Goal: Information Seeking & Learning: Learn about a topic

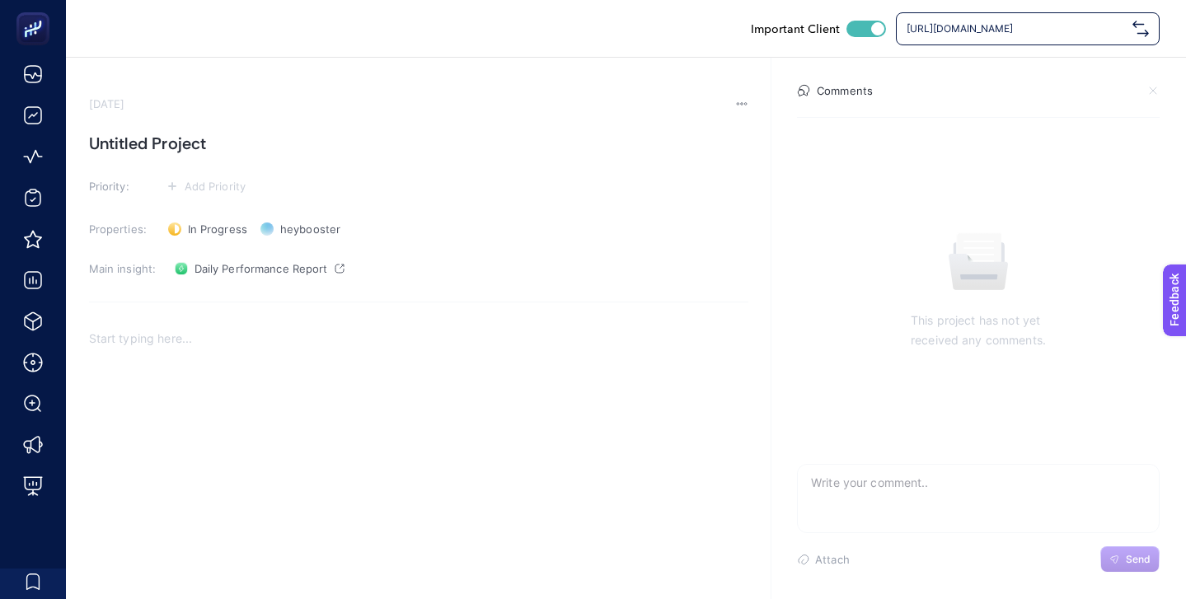
scroll to position [62, 0]
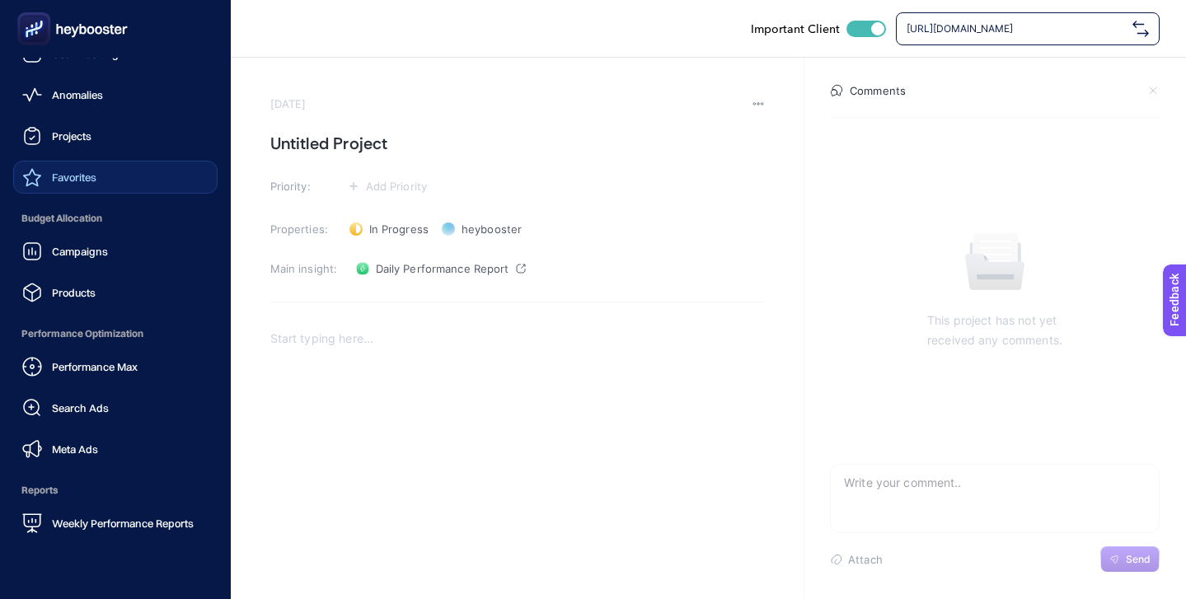
click at [78, 178] on span "Favorites" at bounding box center [74, 177] width 44 height 13
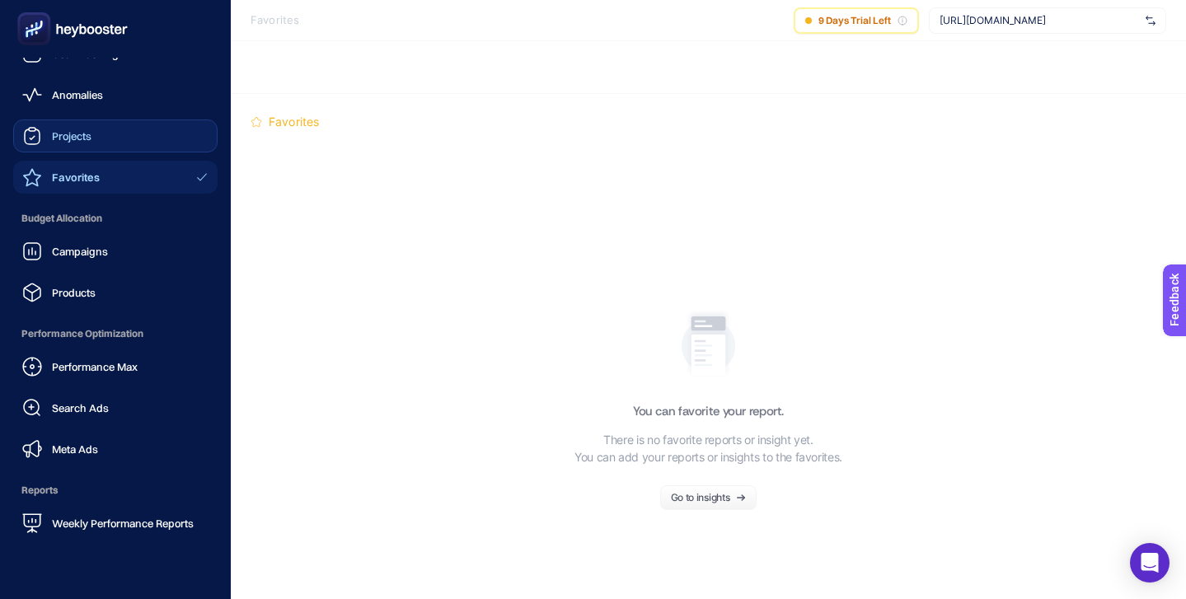
click at [96, 135] on link "Projects" at bounding box center [115, 135] width 204 height 33
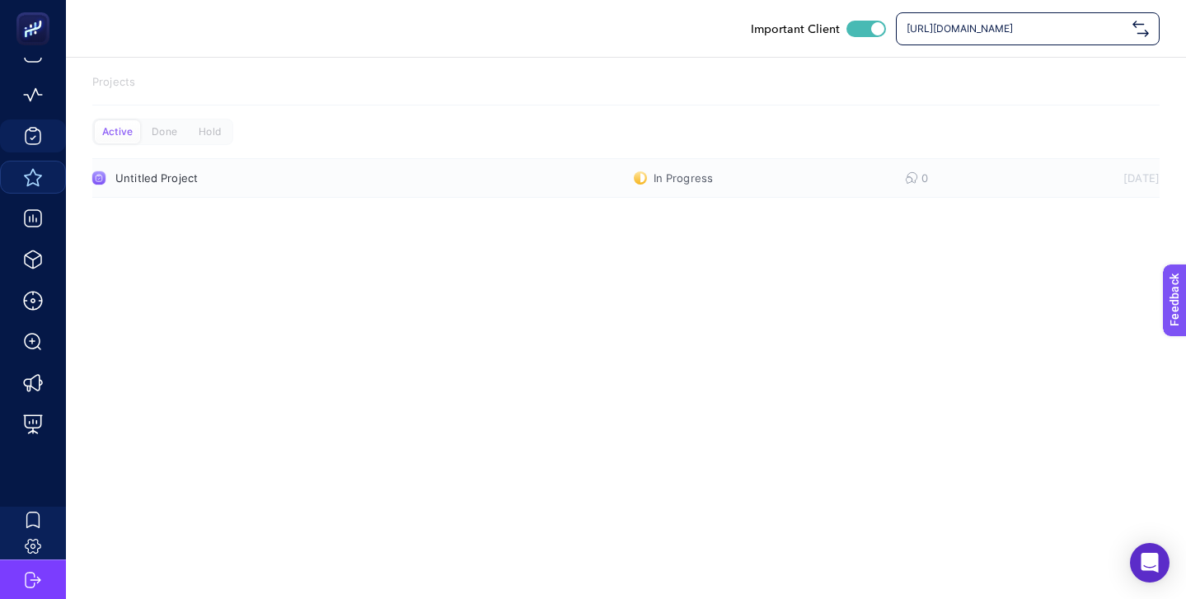
click at [246, 184] on div "Untitled Project" at bounding box center [305, 177] width 381 height 13
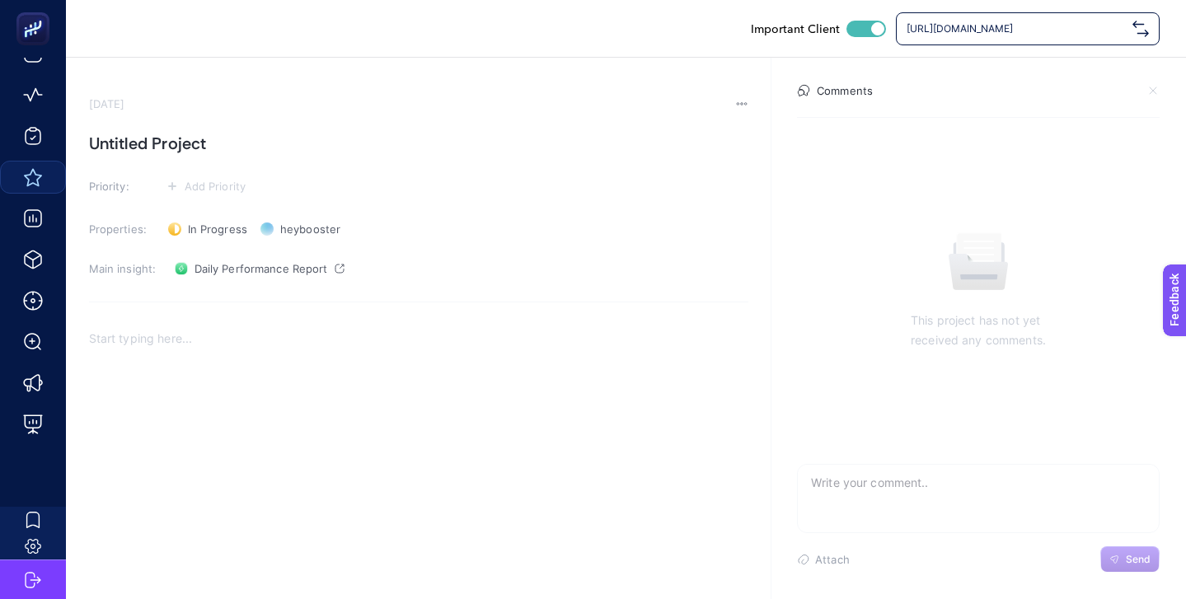
scroll to position [49, 0]
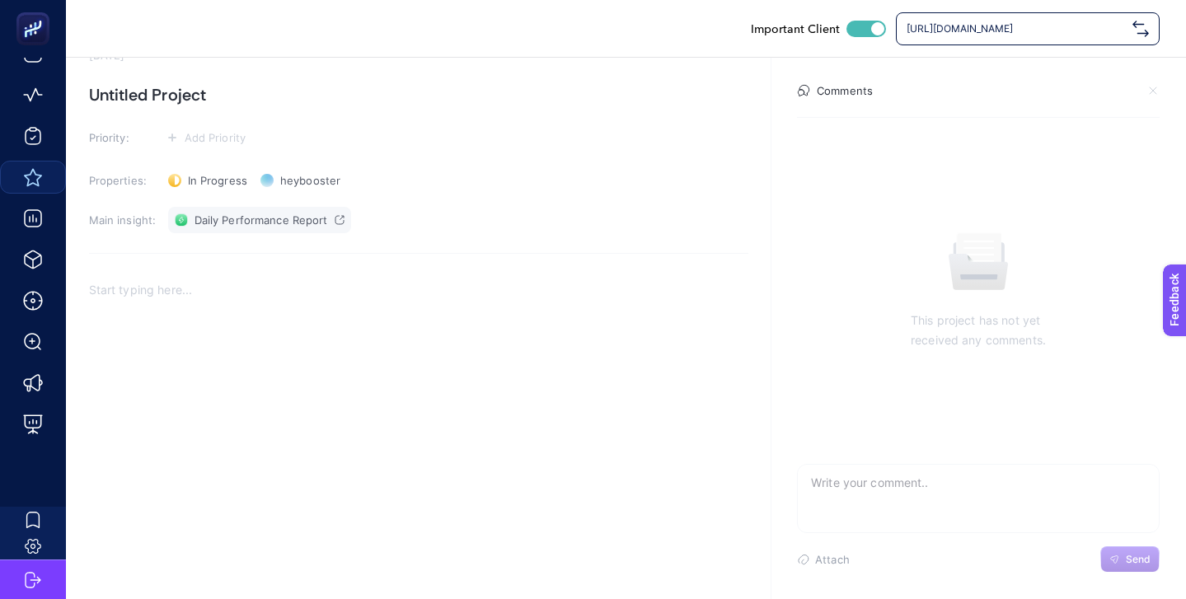
click at [339, 224] on icon at bounding box center [339, 220] width 8 height 8
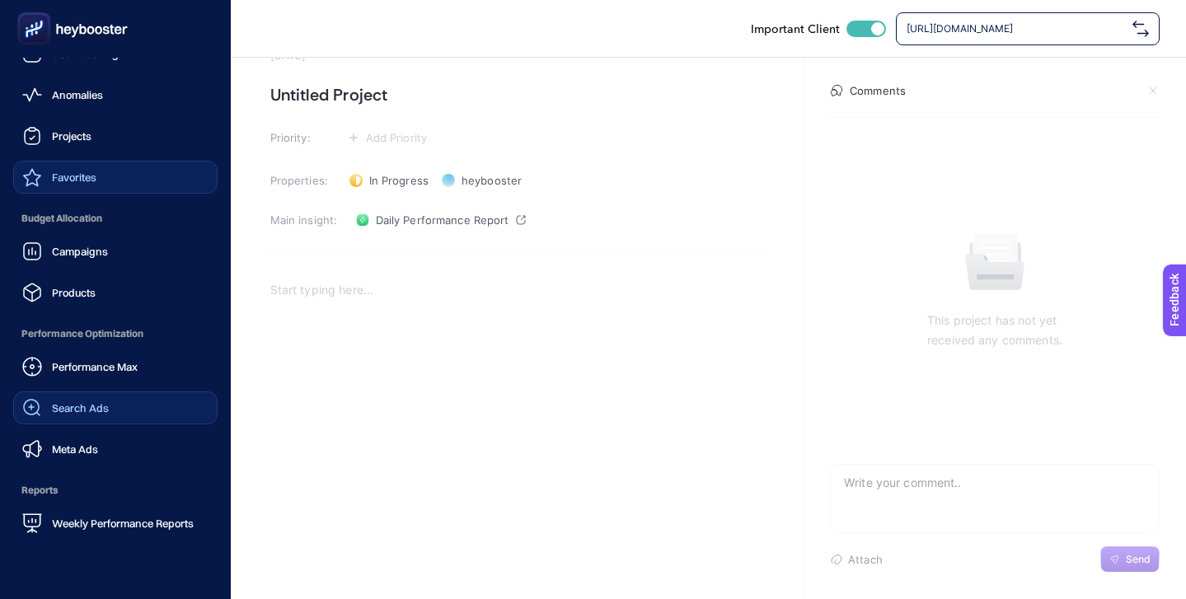
click at [85, 405] on span "Search Ads" at bounding box center [80, 407] width 57 height 13
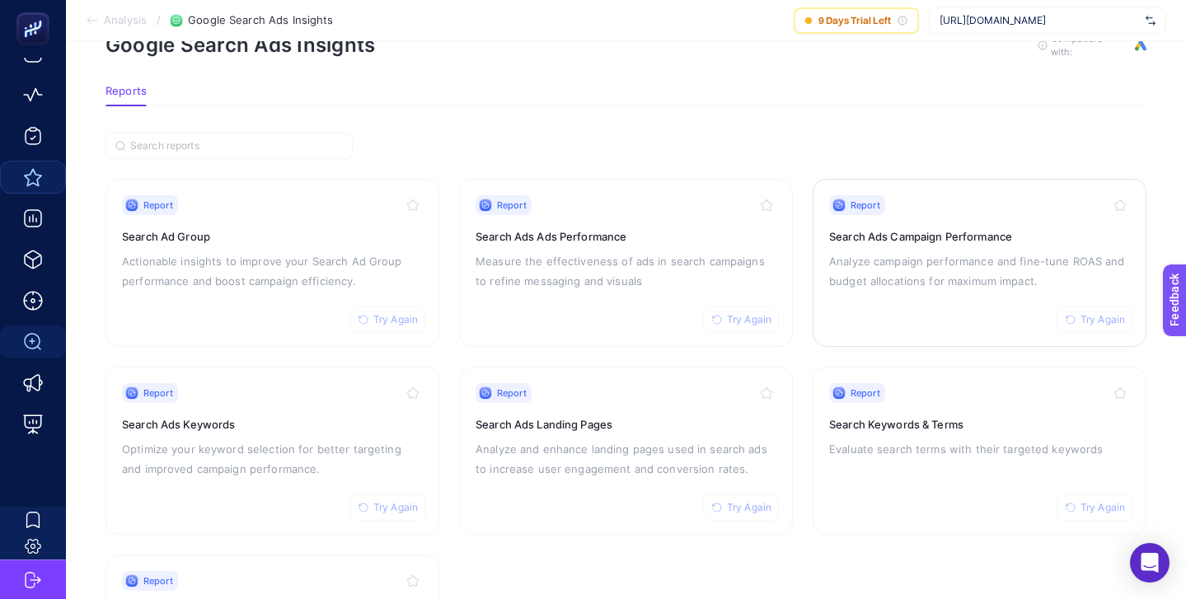
click at [912, 232] on h3 "Search Ads Campaign Performance" at bounding box center [979, 236] width 301 height 16
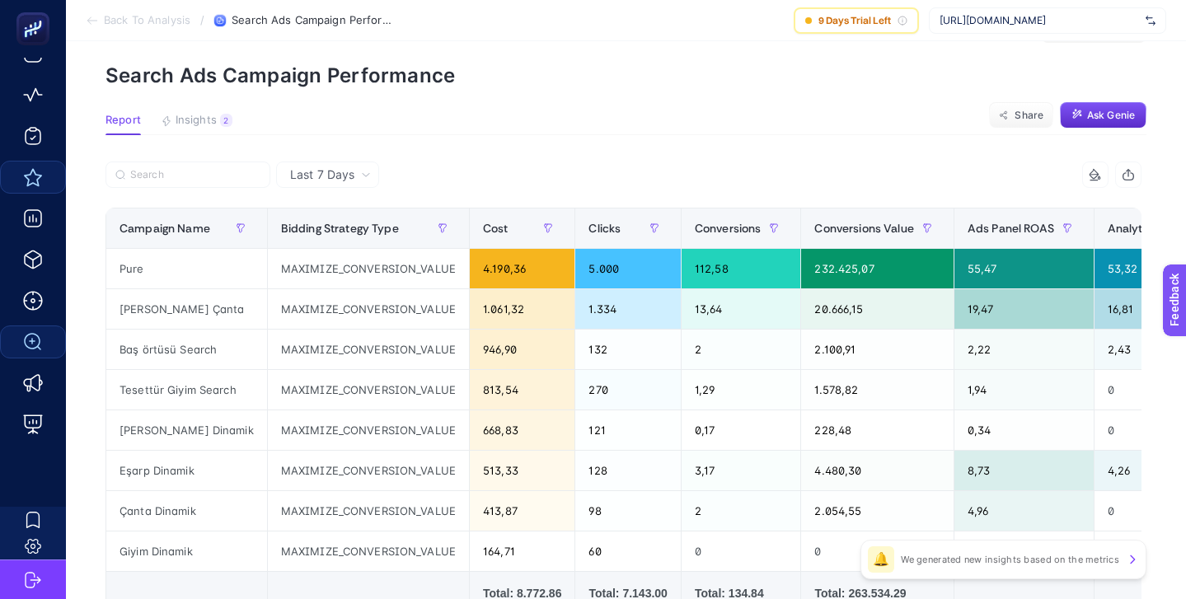
click at [353, 171] on span "Last 7 Days" at bounding box center [322, 174] width 64 height 16
click at [337, 236] on li "Last 30 Days" at bounding box center [327, 239] width 93 height 30
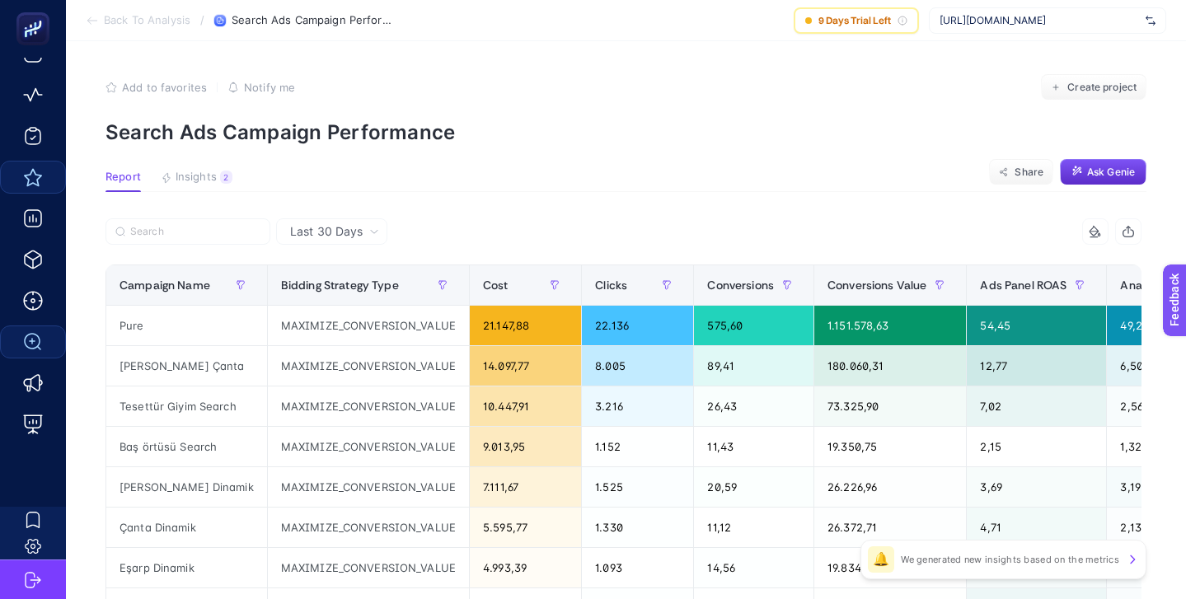
click at [118, 90] on button "Add to favorites false" at bounding box center [155, 87] width 101 height 13
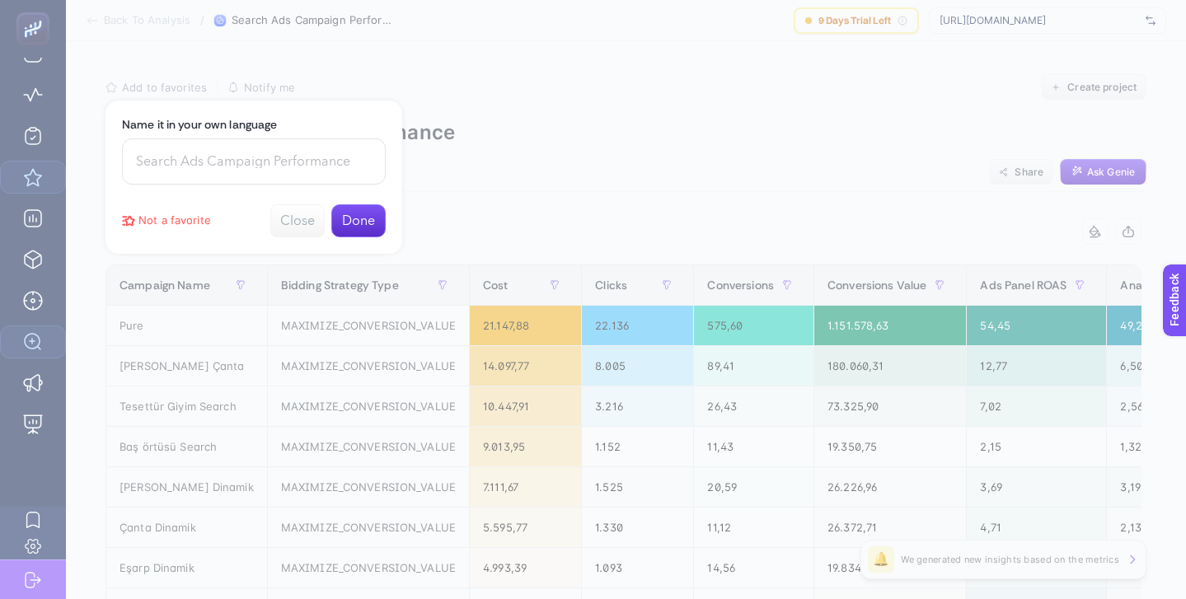
click at [367, 220] on button "Done" at bounding box center [358, 220] width 54 height 33
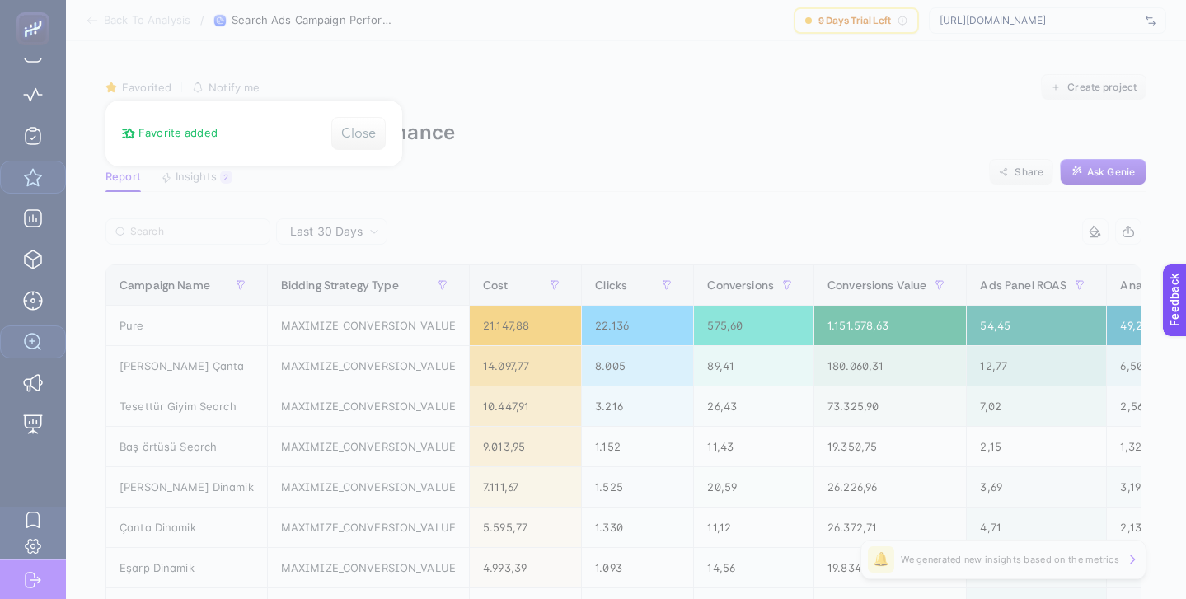
click at [363, 134] on button "Close" at bounding box center [358, 133] width 54 height 33
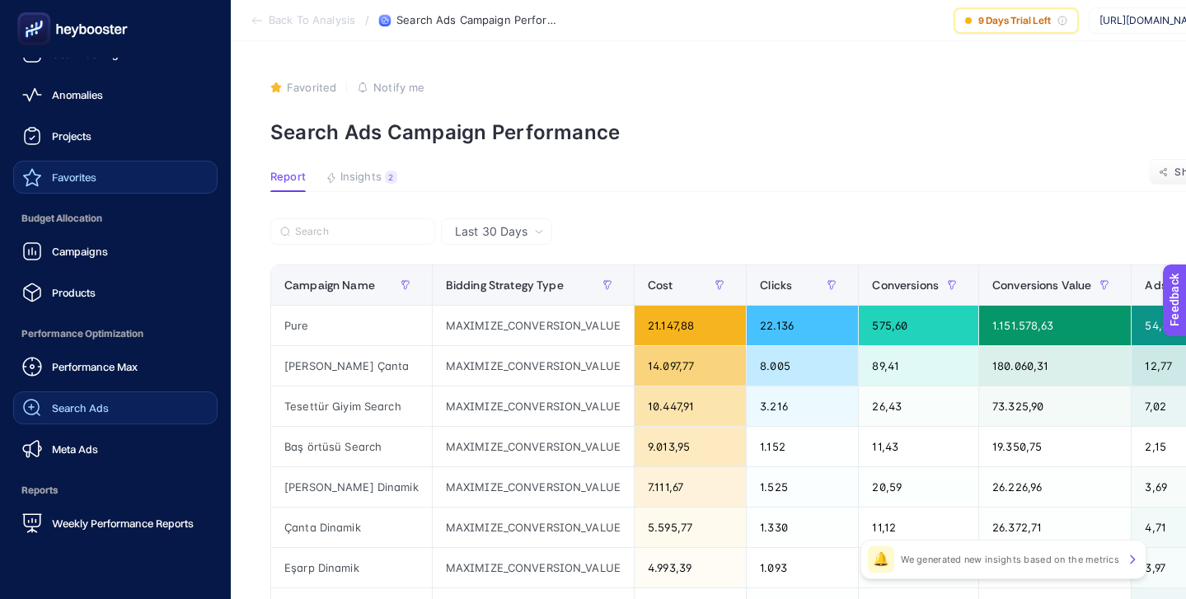
click at [85, 410] on span "Search Ads" at bounding box center [80, 407] width 57 height 13
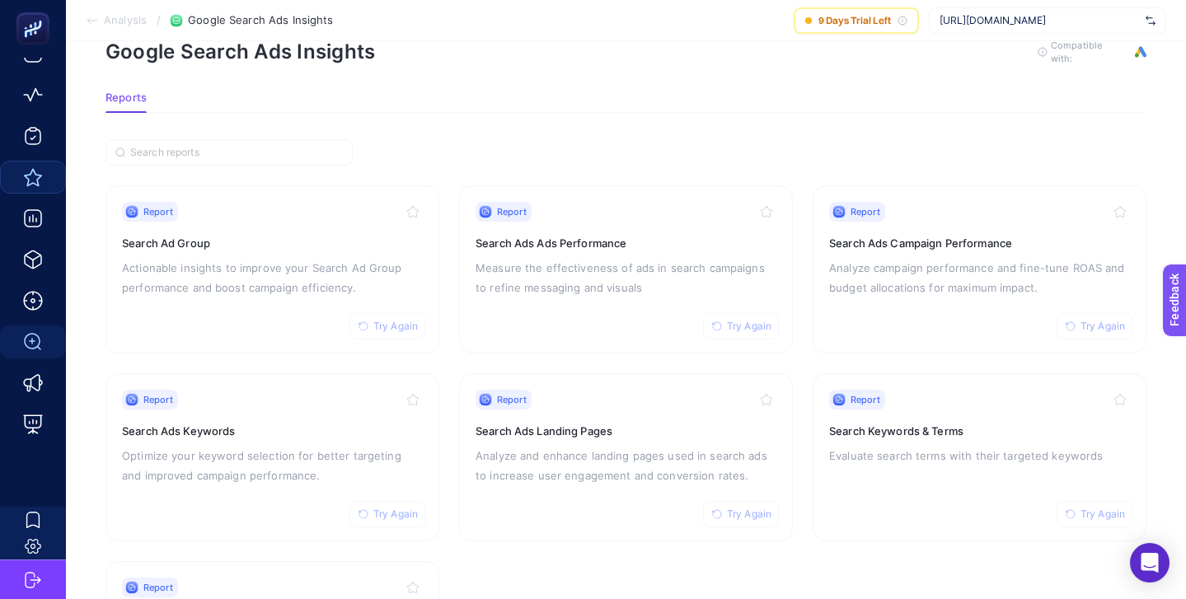
scroll to position [53, 0]
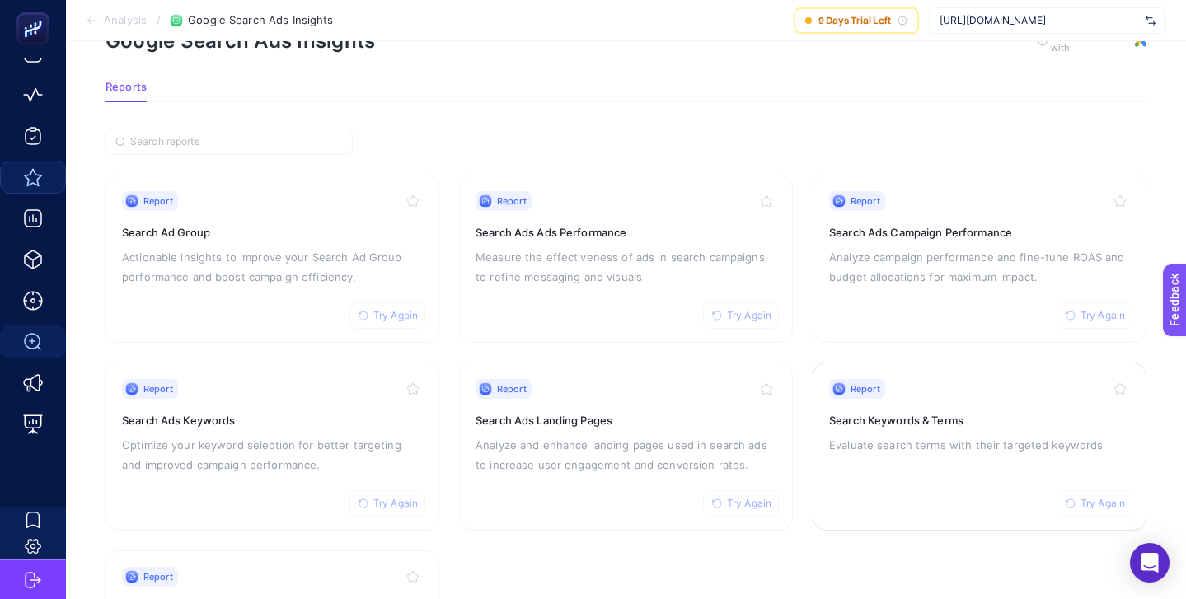
click at [944, 413] on h3 "Search Keywords & Terms" at bounding box center [979, 420] width 301 height 16
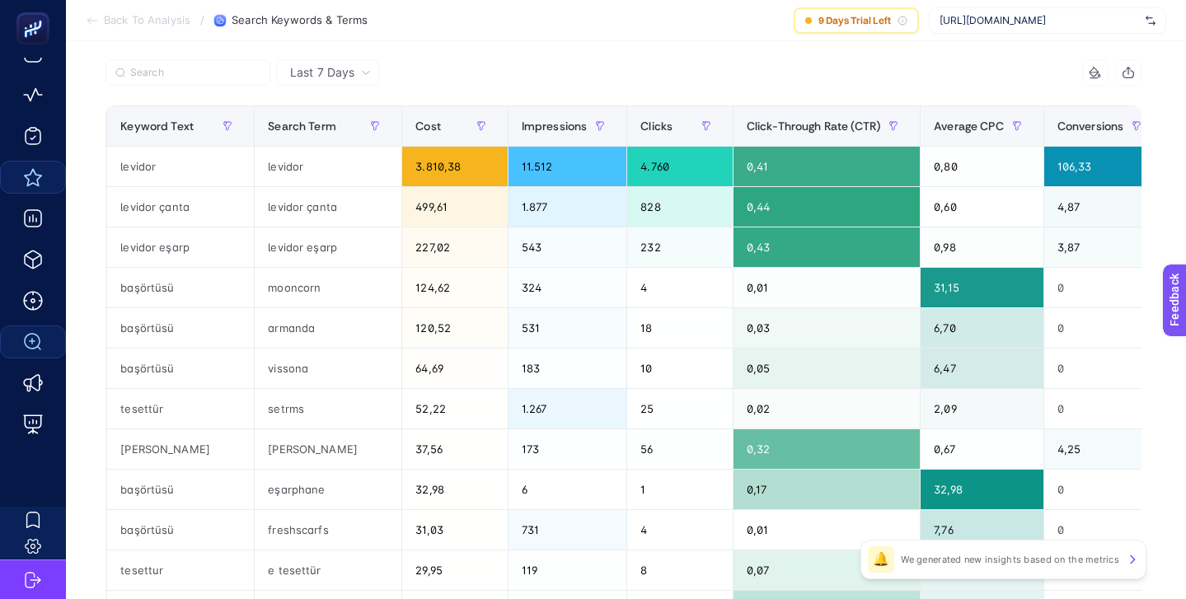
scroll to position [0, 324]
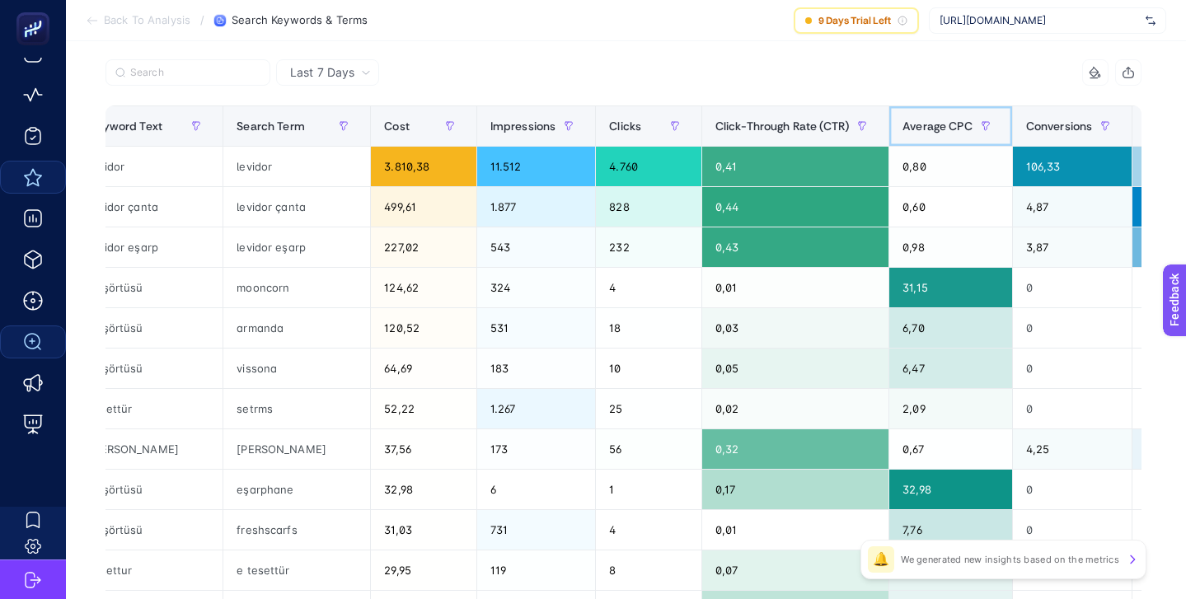
click at [956, 124] on span "Average CPC" at bounding box center [937, 125] width 70 height 13
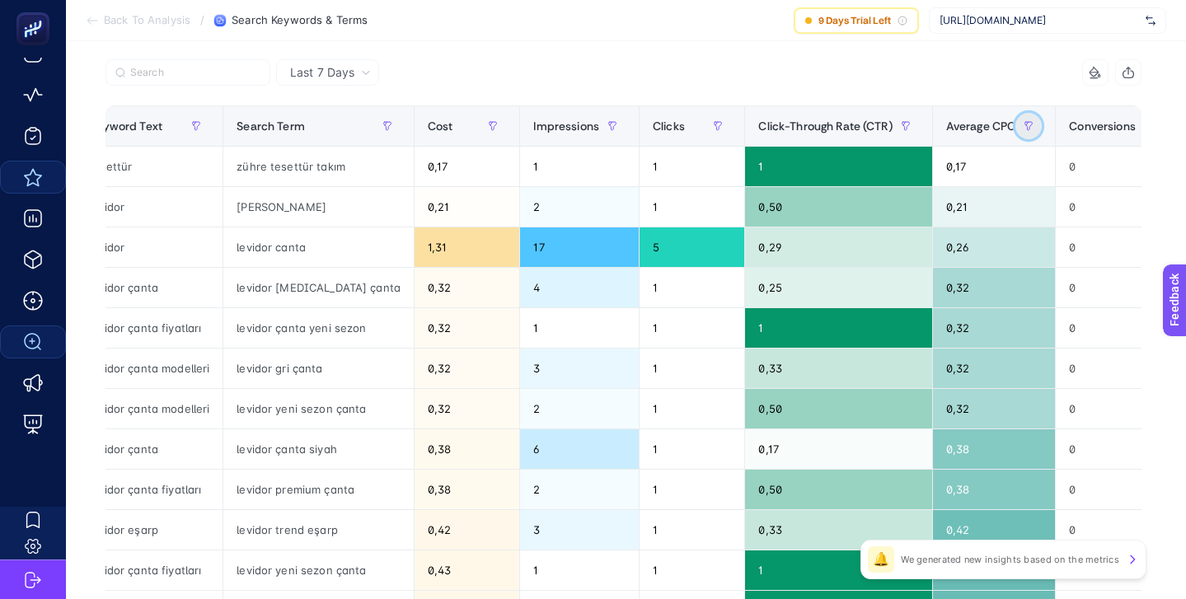
click at [1015, 126] on button "button" at bounding box center [1028, 126] width 26 height 26
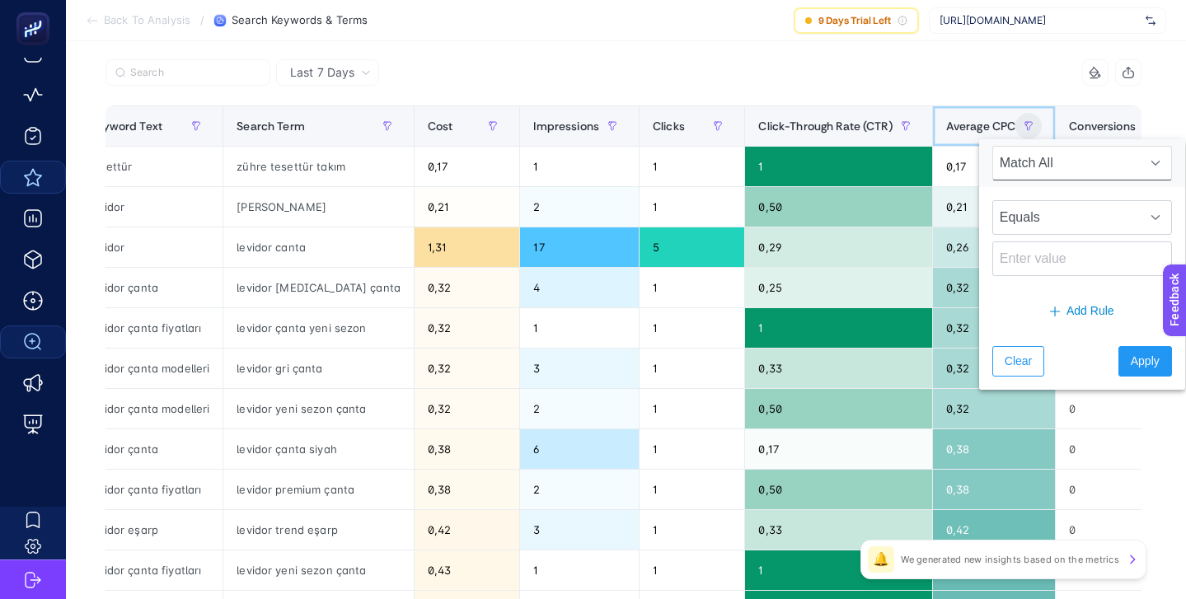
click at [954, 132] on span "Average CPC" at bounding box center [981, 125] width 70 height 13
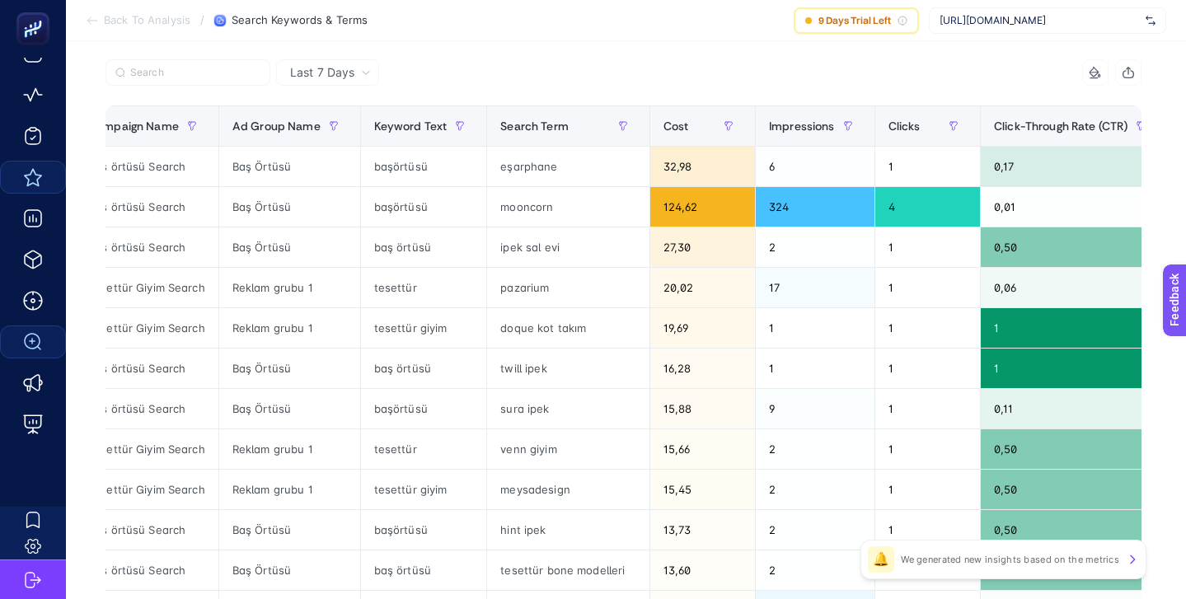
scroll to position [0, 0]
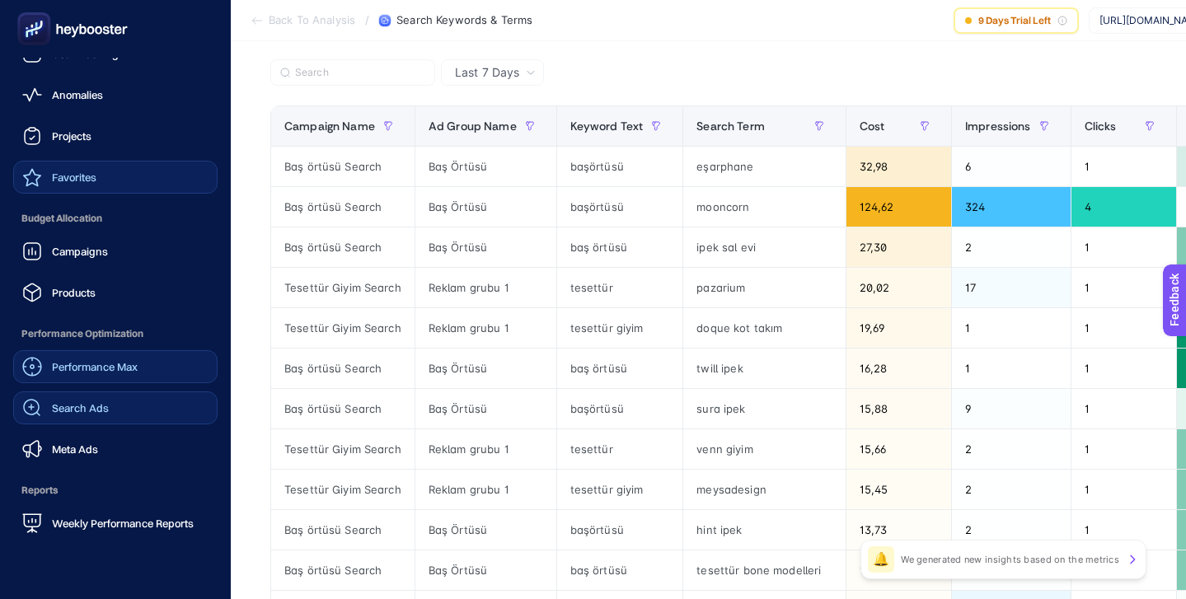
click at [94, 365] on span "Performance Max" at bounding box center [95, 366] width 86 height 13
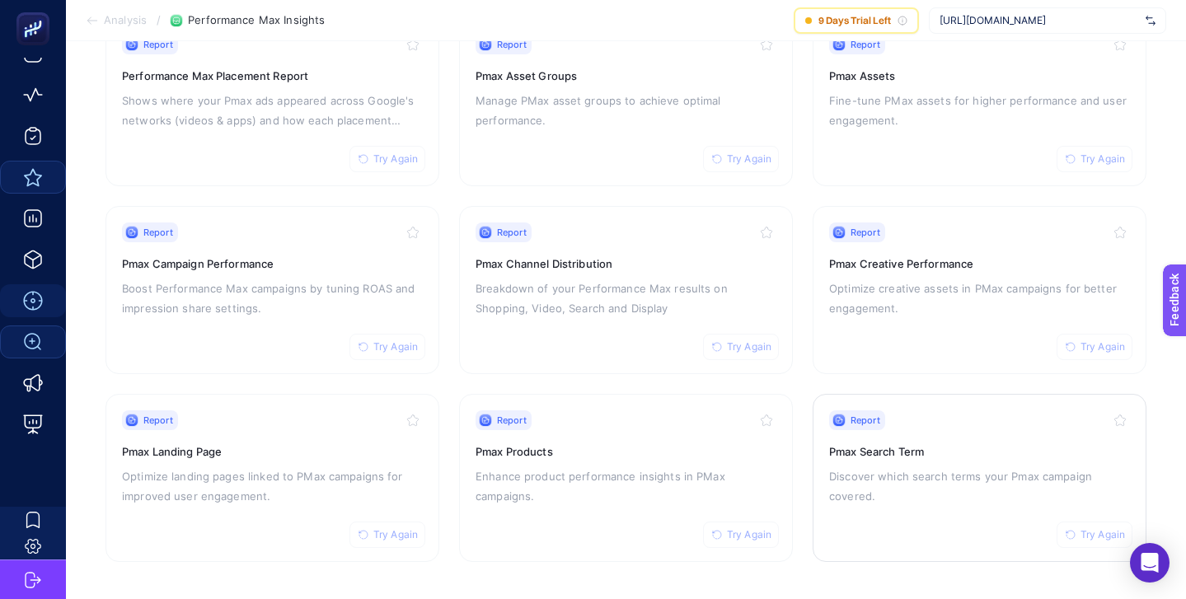
click at [920, 444] on h3 "Pmax Search Term" at bounding box center [979, 451] width 301 height 16
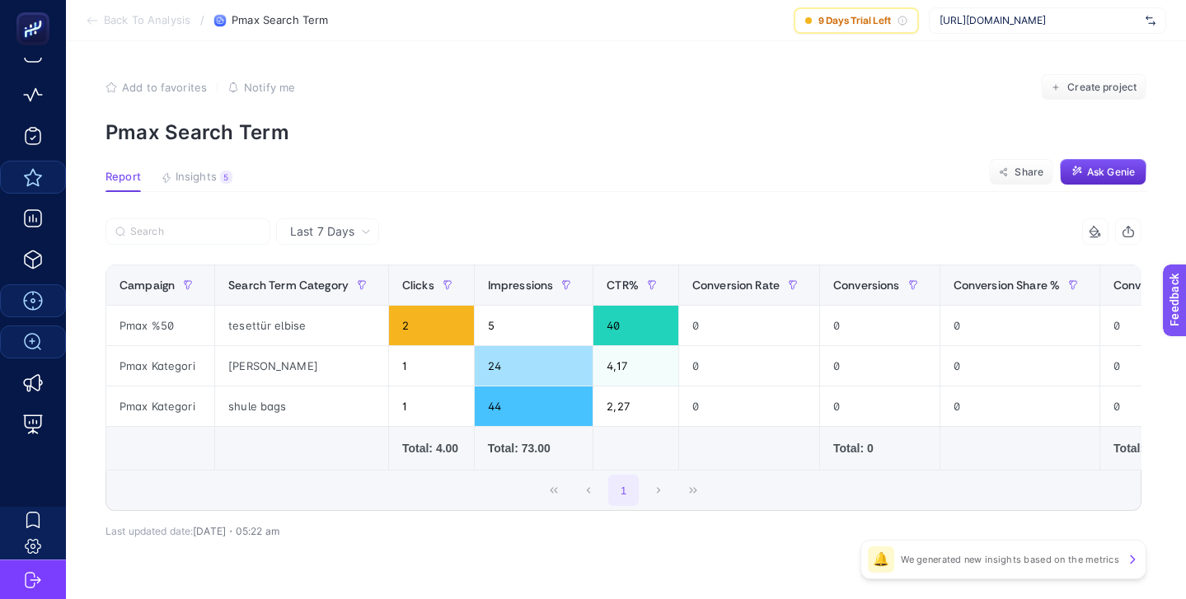
click at [368, 228] on icon at bounding box center [366, 232] width 10 height 10
click at [334, 293] on li "Last 30 Days" at bounding box center [327, 296] width 93 height 30
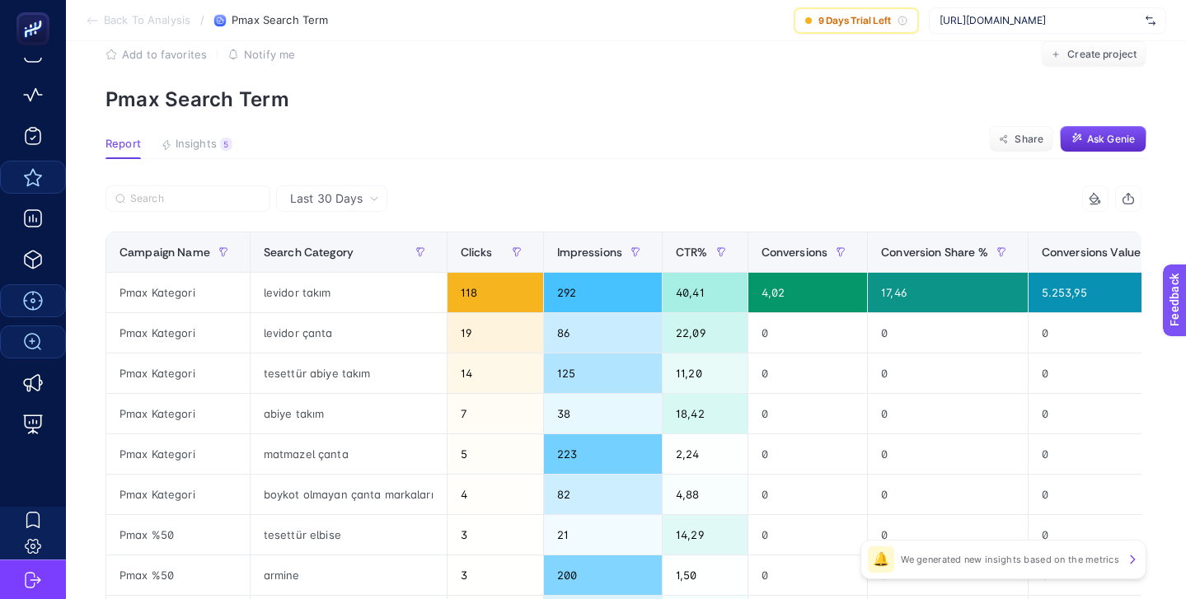
scroll to position [37, 0]
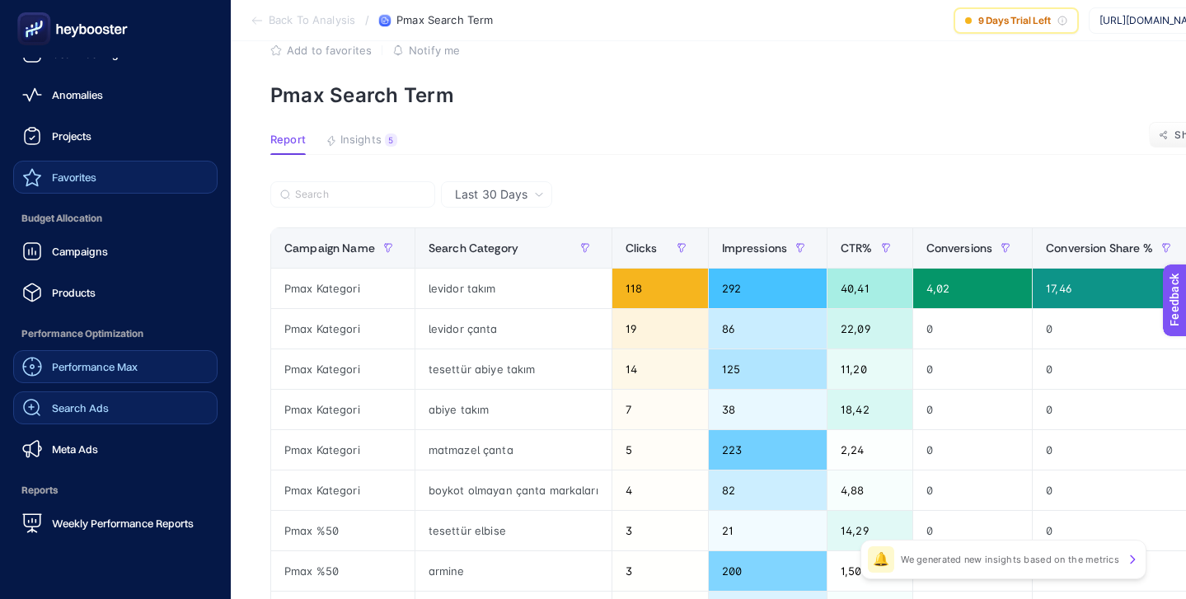
click at [84, 408] on span "Search Ads" at bounding box center [80, 407] width 57 height 13
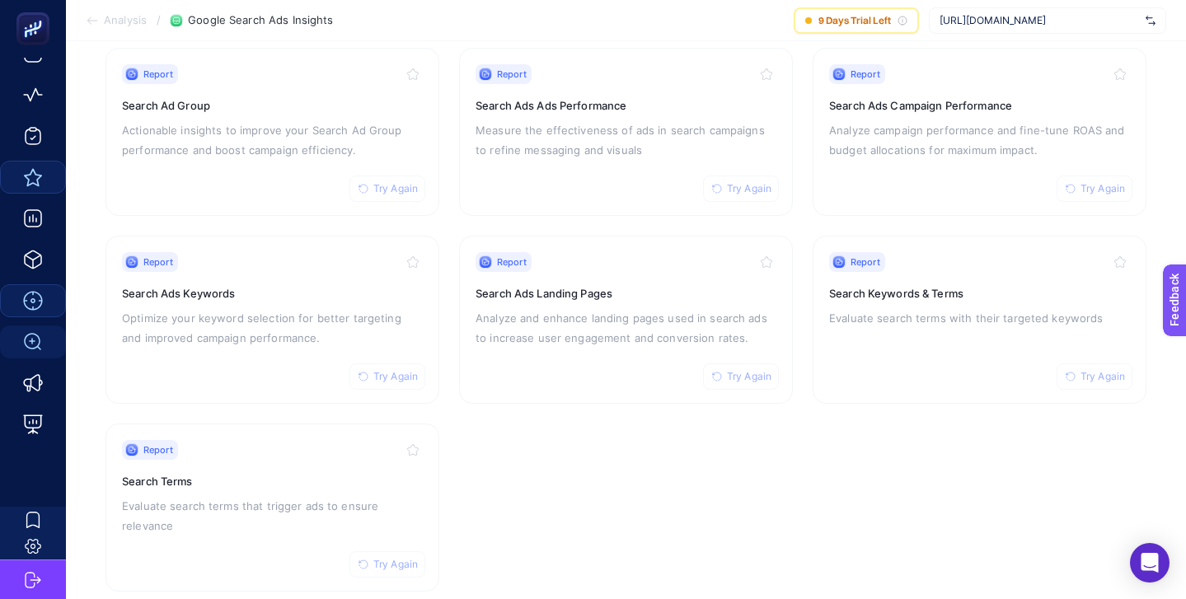
scroll to position [183, 0]
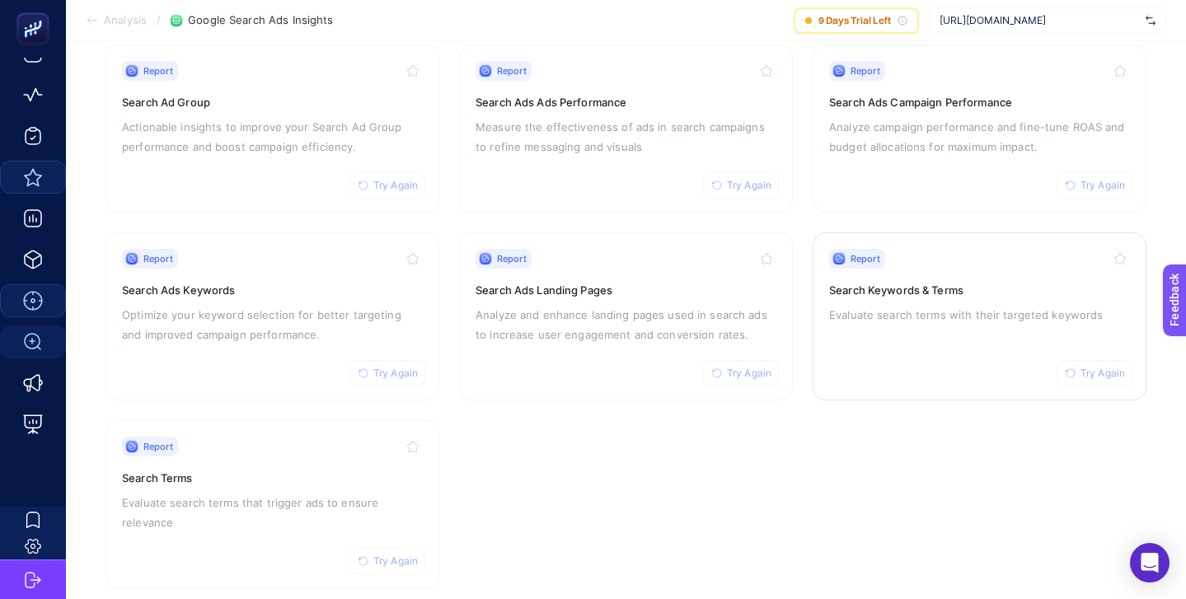
click at [949, 305] on p "Evaluate search terms with their targeted keywords" at bounding box center [979, 315] width 301 height 20
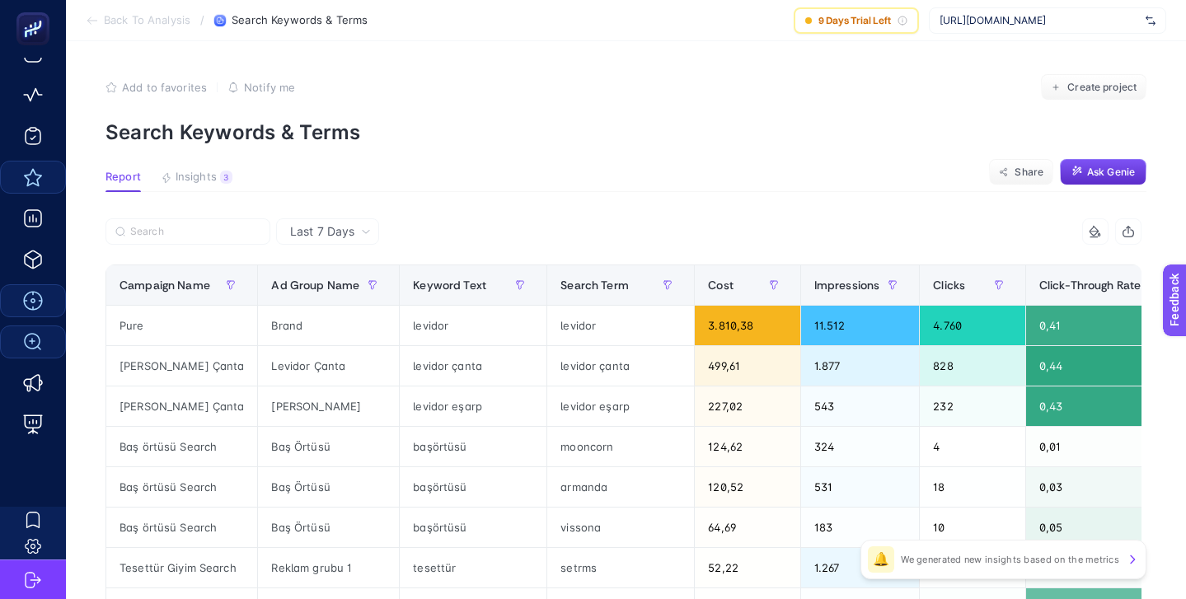
click at [339, 225] on span "Last 7 Days" at bounding box center [322, 231] width 64 height 16
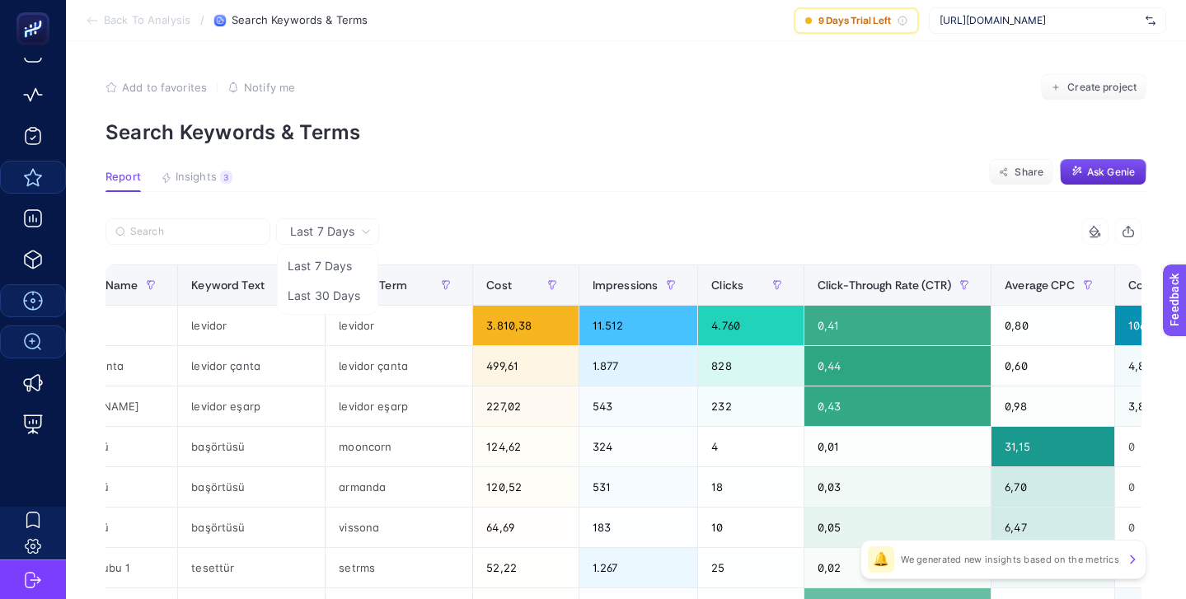
scroll to position [0, 280]
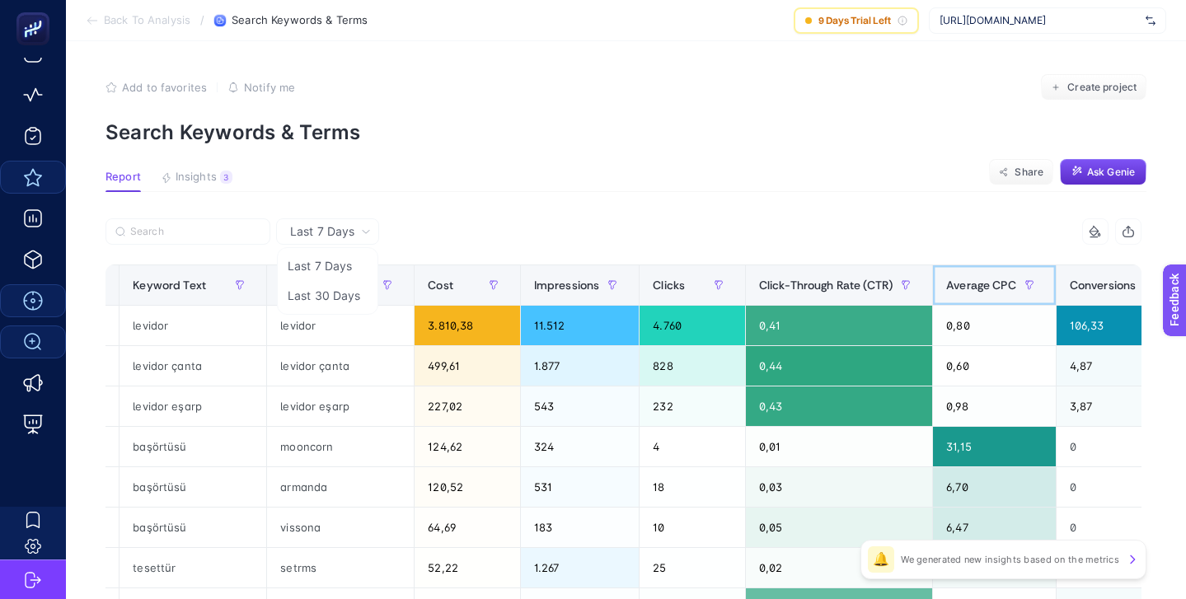
click at [1014, 282] on span "Average CPC" at bounding box center [981, 285] width 70 height 13
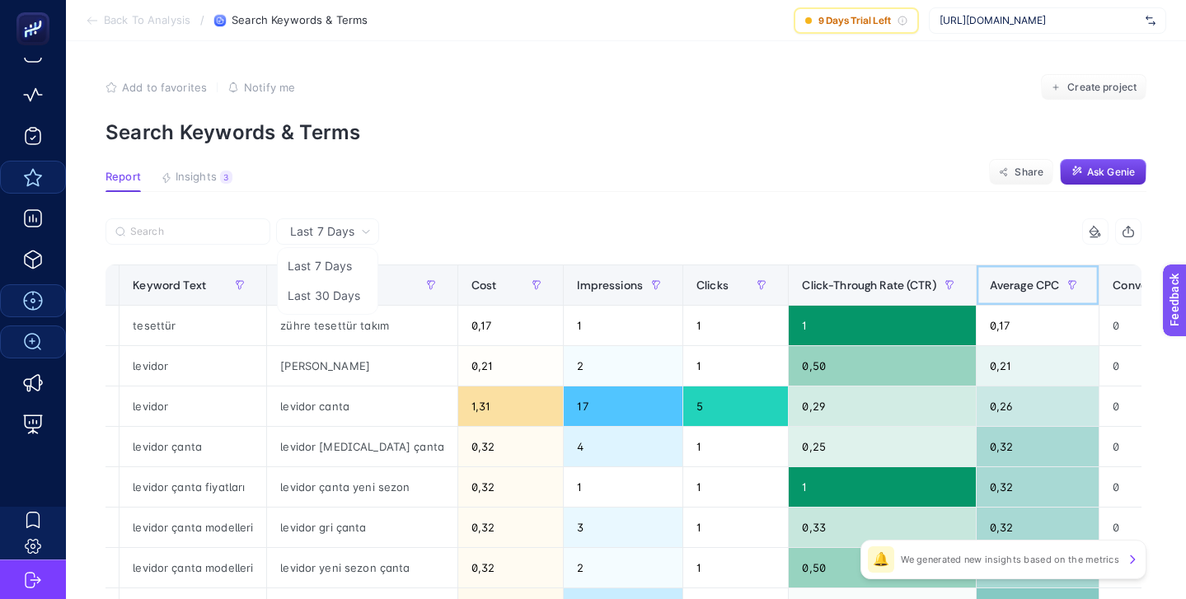
click at [995, 283] on span "Average CPC" at bounding box center [1025, 285] width 70 height 13
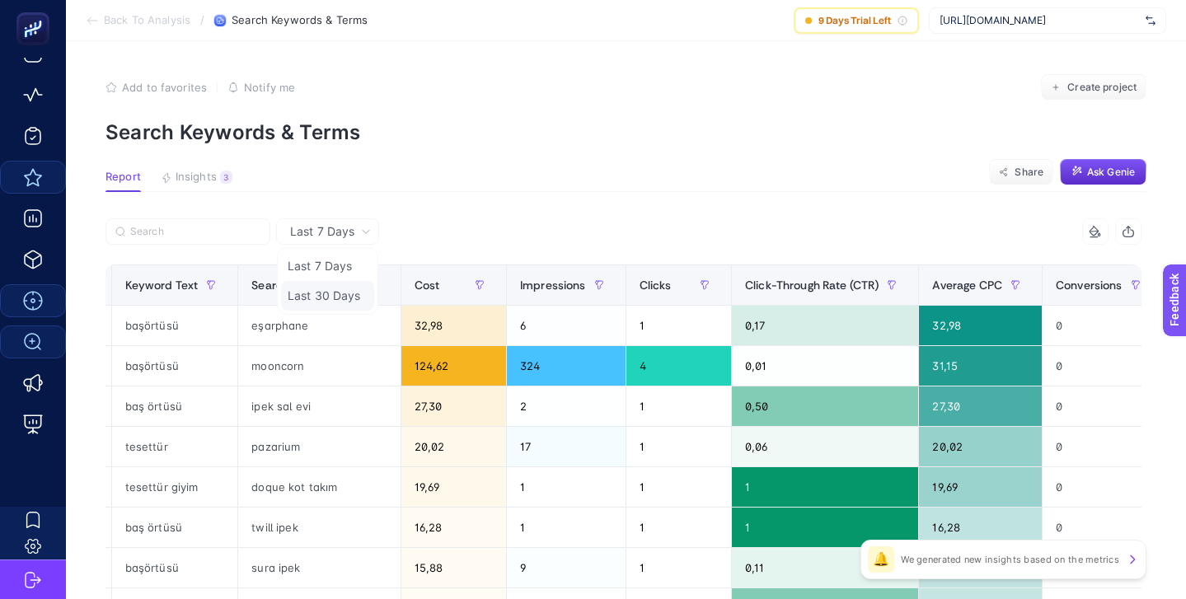
click at [346, 293] on li "Last 30 Days" at bounding box center [327, 296] width 93 height 30
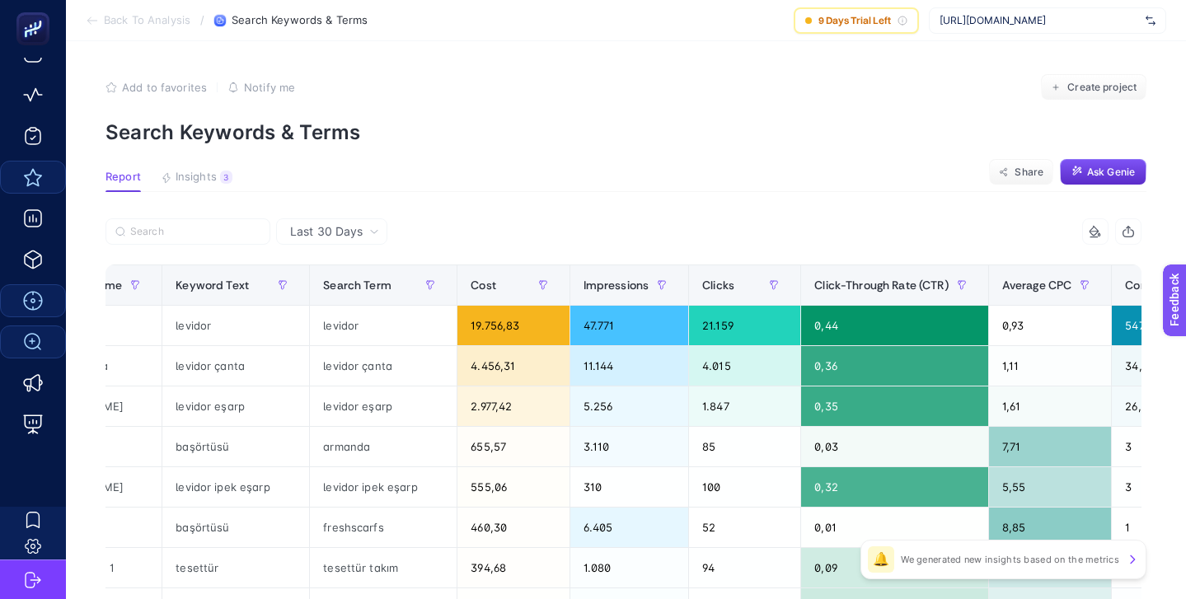
scroll to position [0, 238]
click at [1042, 279] on span "Average CPC" at bounding box center [1036, 285] width 70 height 13
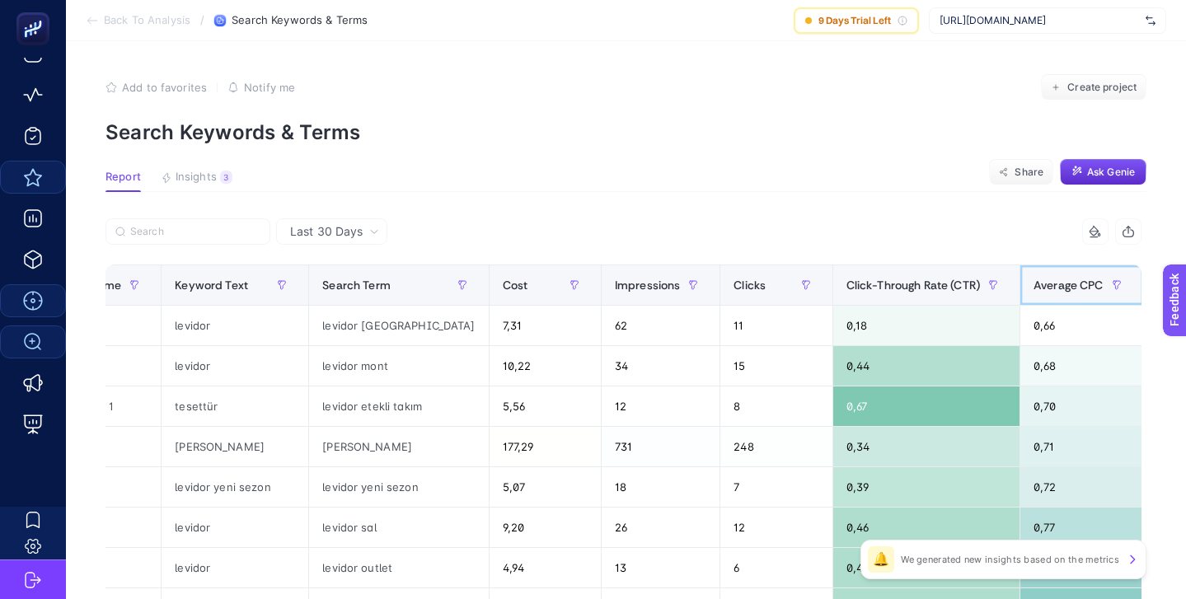
click at [1042, 279] on span "Average CPC" at bounding box center [1068, 285] width 70 height 13
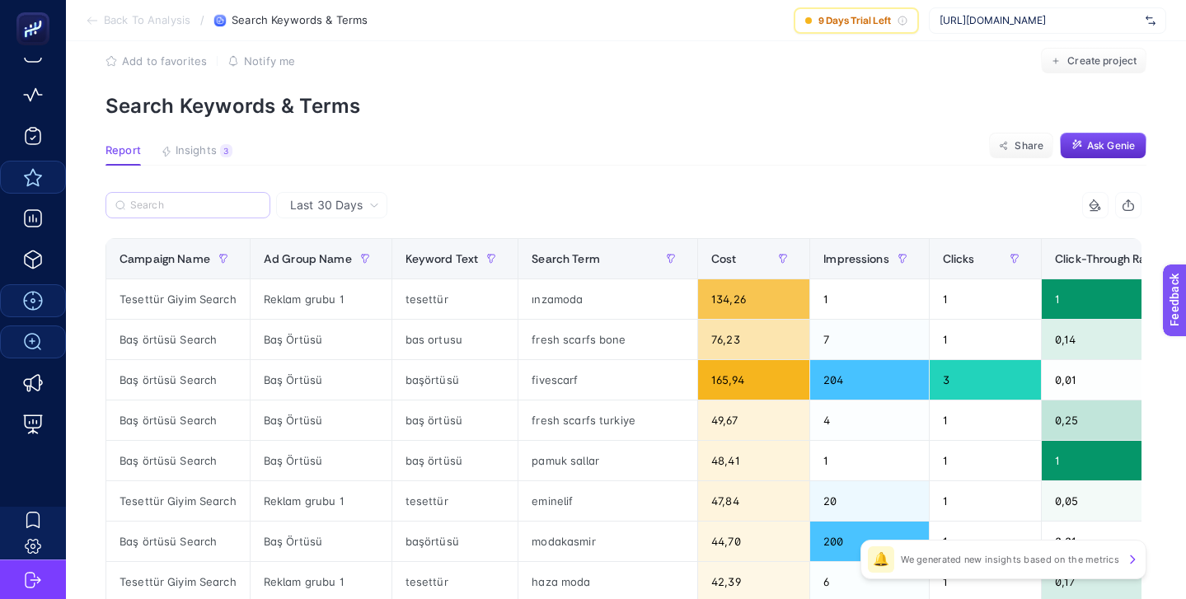
scroll to position [0, 0]
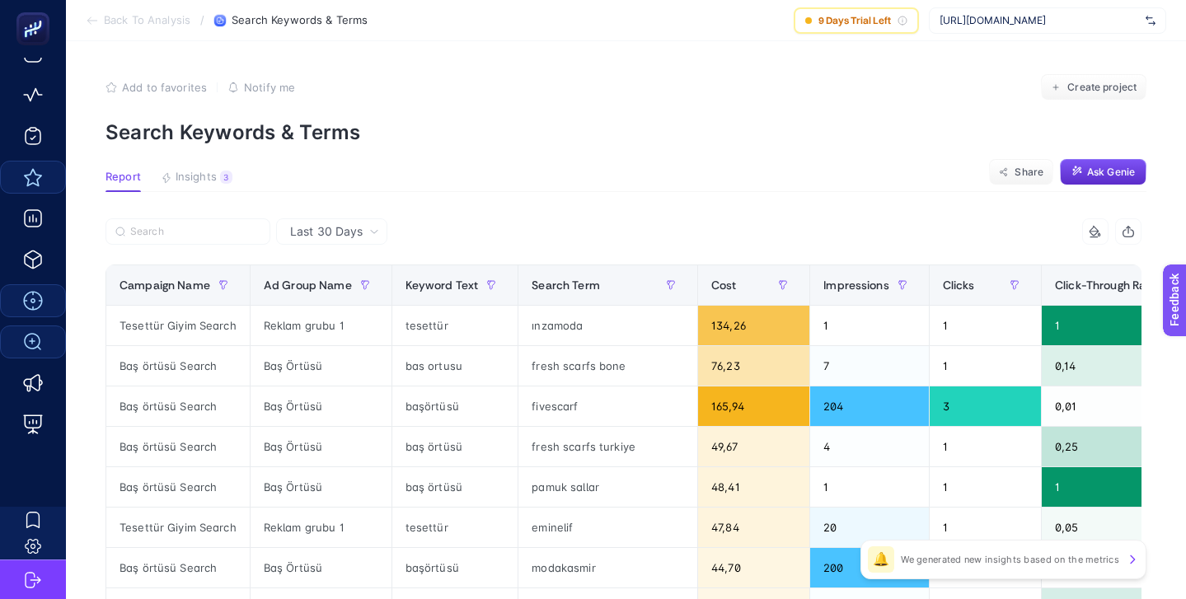
click at [108, 85] on icon "button" at bounding box center [111, 87] width 10 height 10
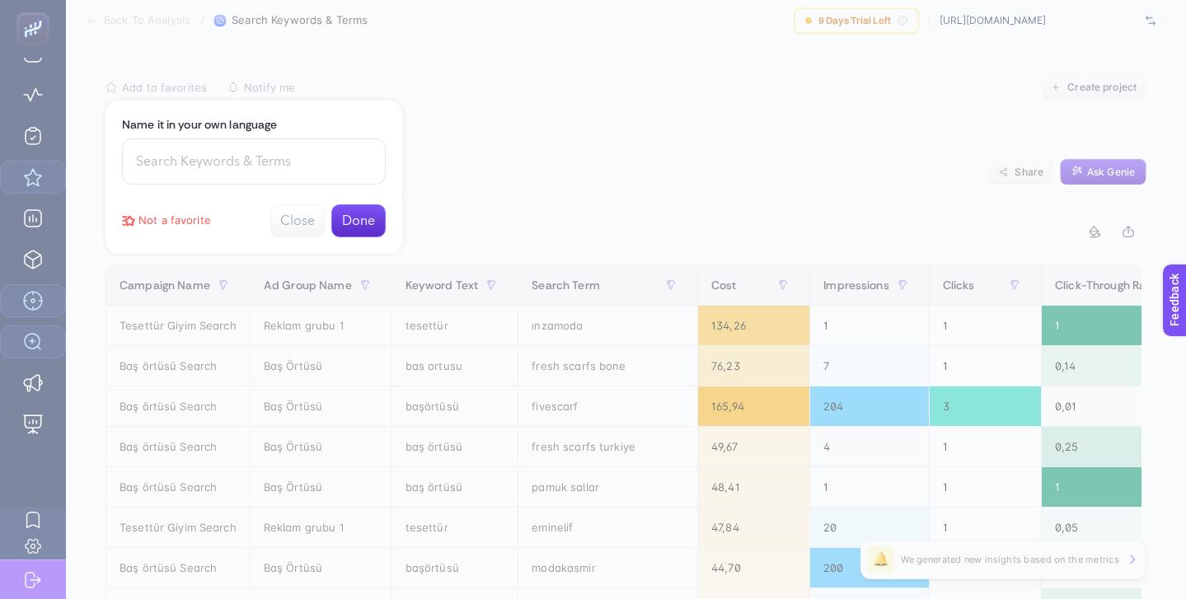
click at [363, 221] on button "Done" at bounding box center [358, 220] width 54 height 33
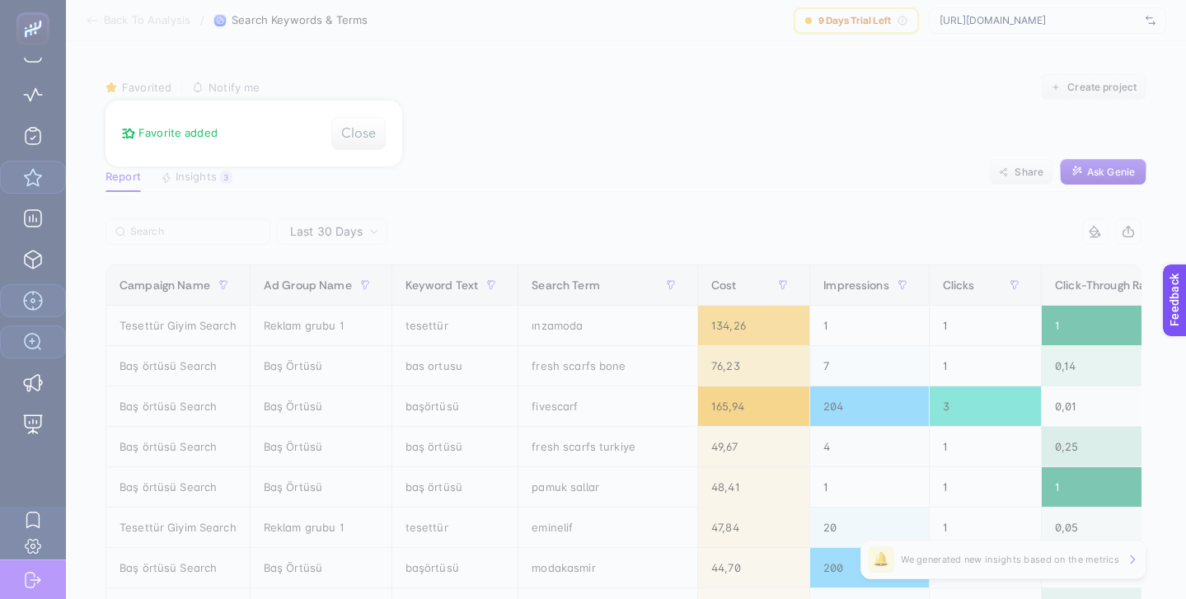
click at [351, 133] on button "Close" at bounding box center [358, 133] width 54 height 33
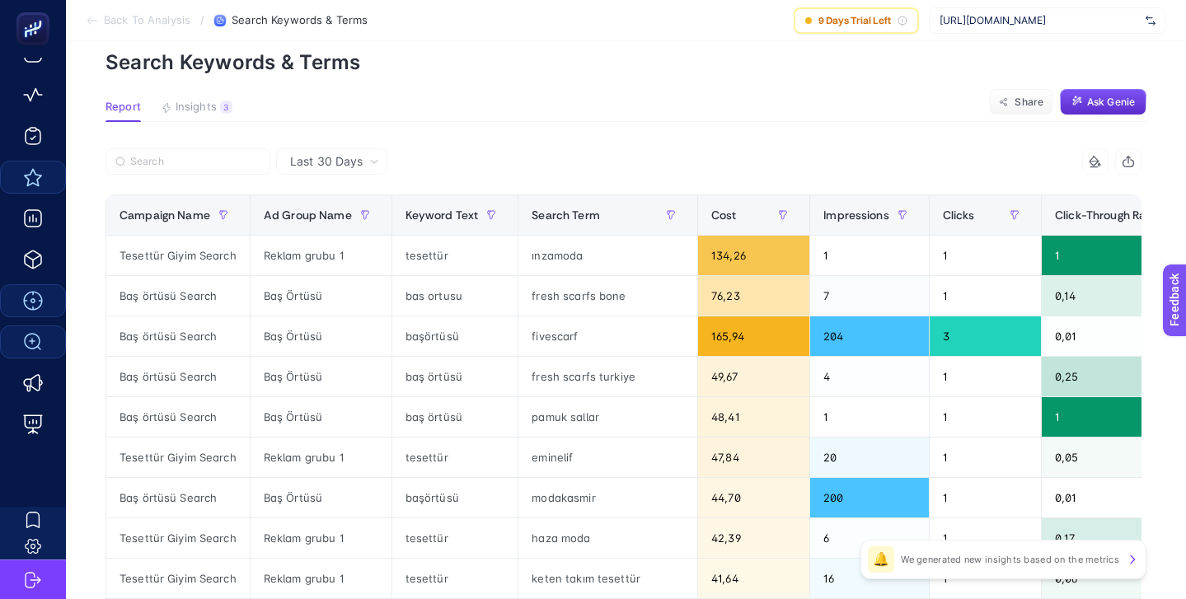
scroll to position [110, 0]
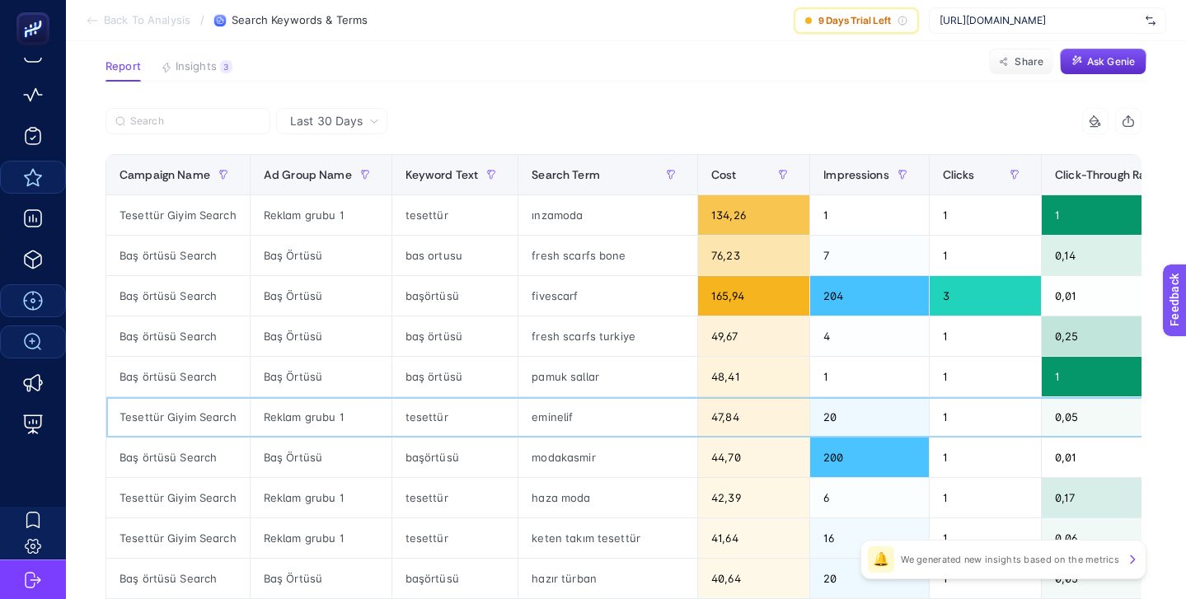
click at [546, 417] on div "eminelif" at bounding box center [607, 417] width 179 height 40
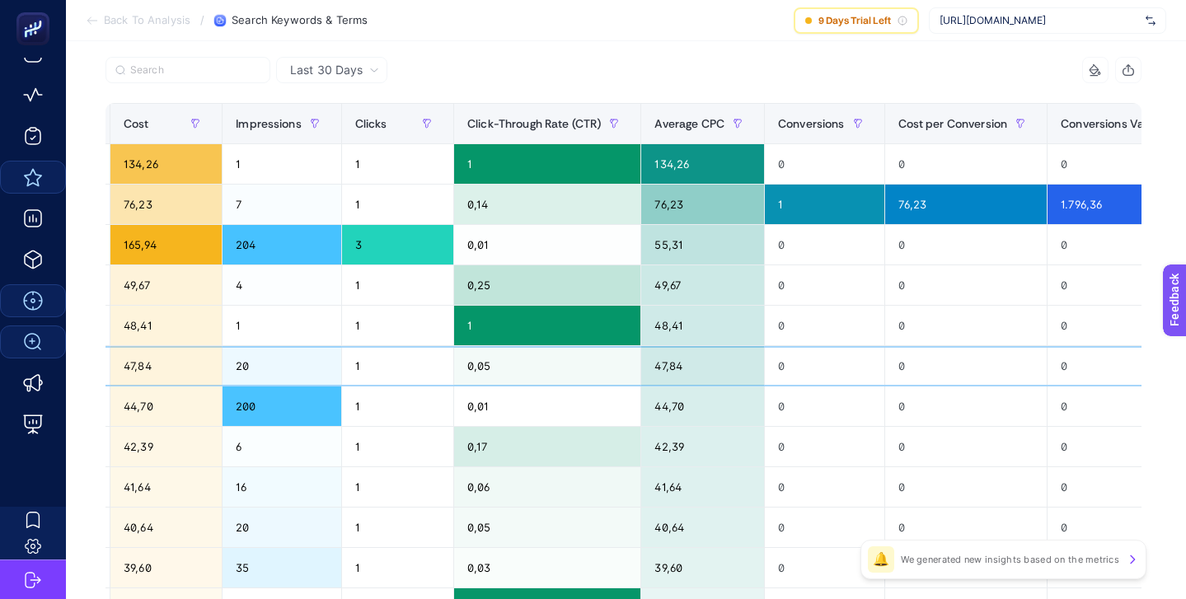
scroll to position [159, 0]
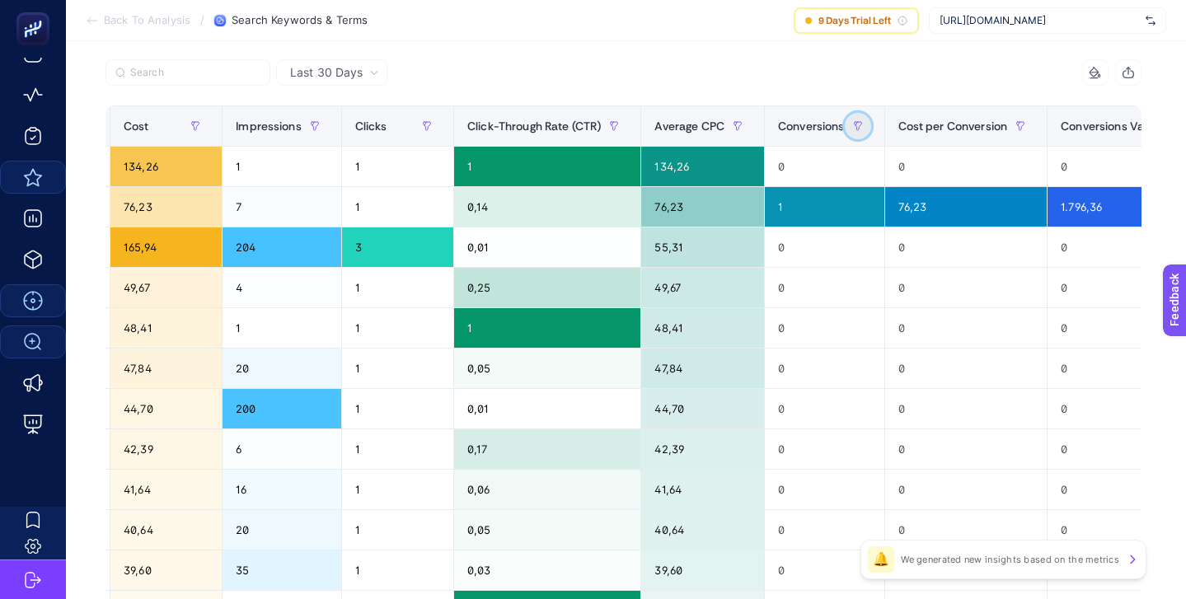
click at [863, 125] on icon "button" at bounding box center [858, 126] width 10 height 10
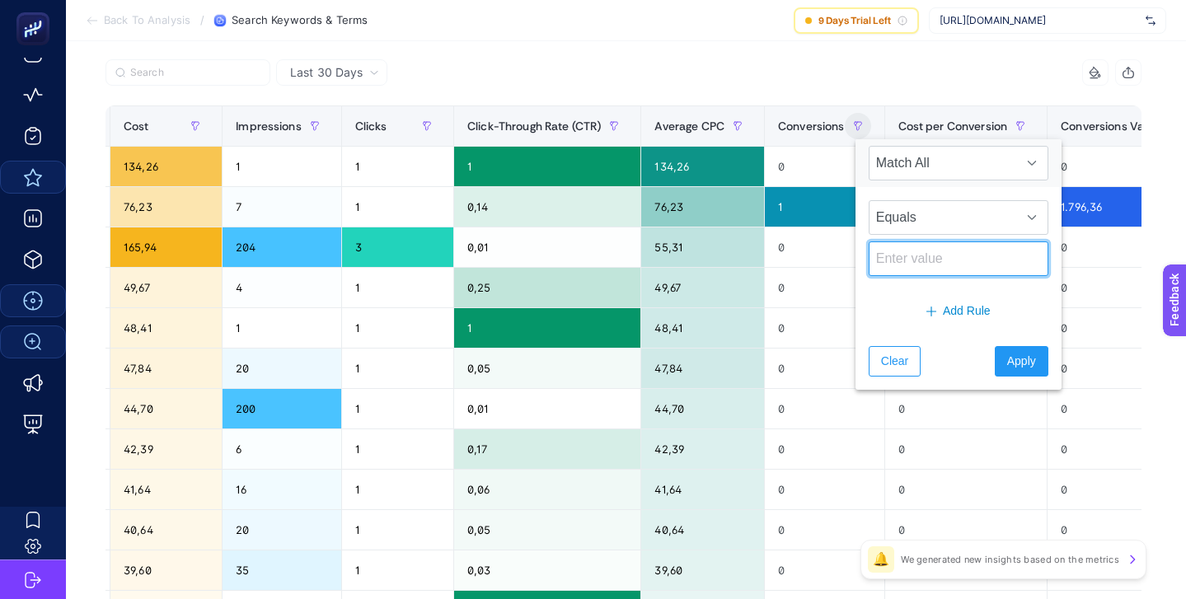
click at [939, 253] on input at bounding box center [958, 258] width 180 height 35
type input "0"
click at [1007, 357] on span "Apply" at bounding box center [1021, 361] width 29 height 17
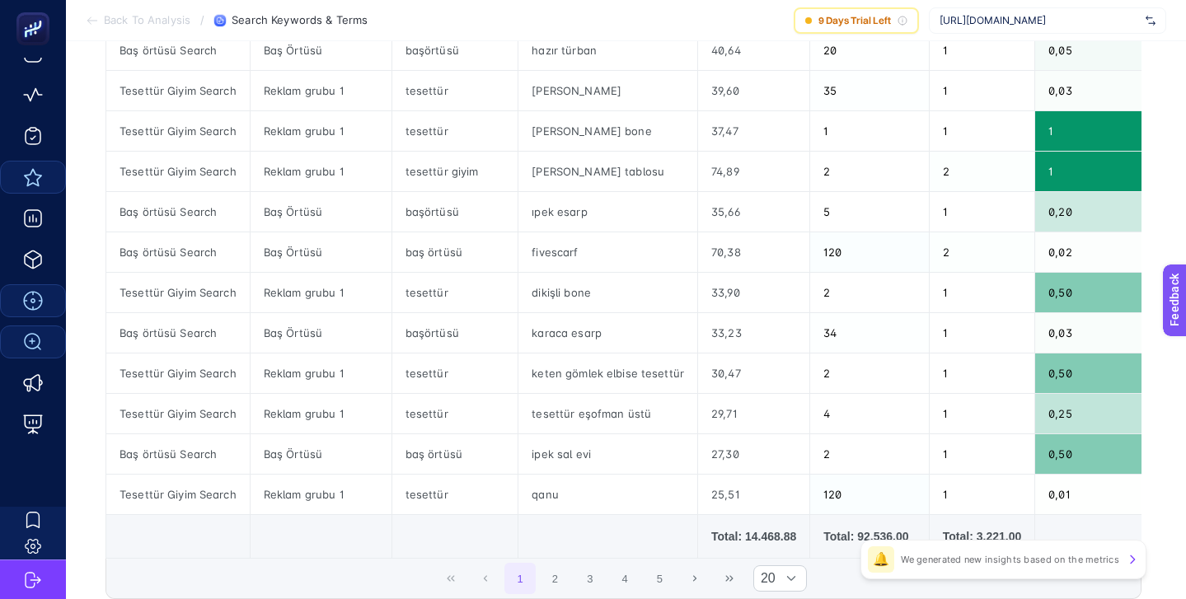
scroll to position [730, 0]
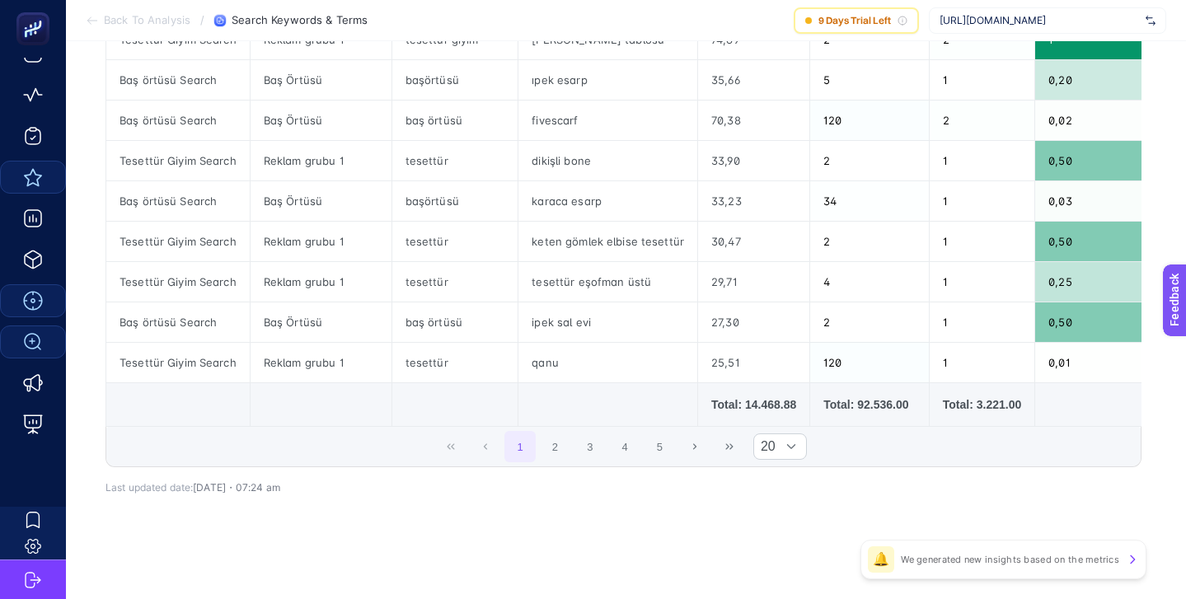
click at [745, 408] on div "Total: 14.468.88" at bounding box center [753, 404] width 85 height 16
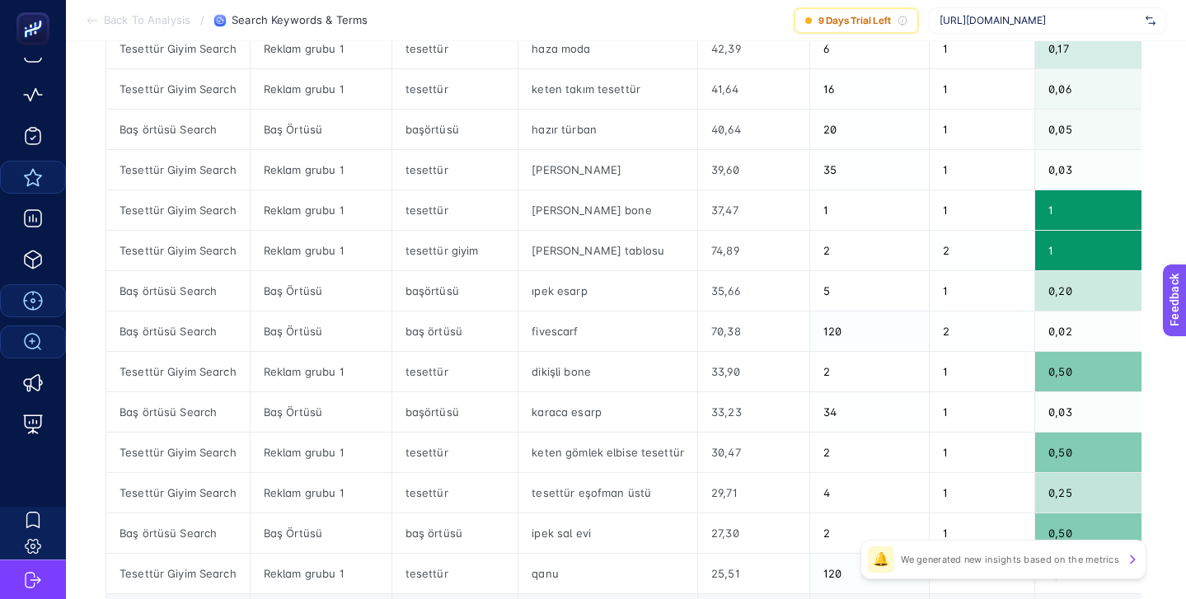
scroll to position [546, 0]
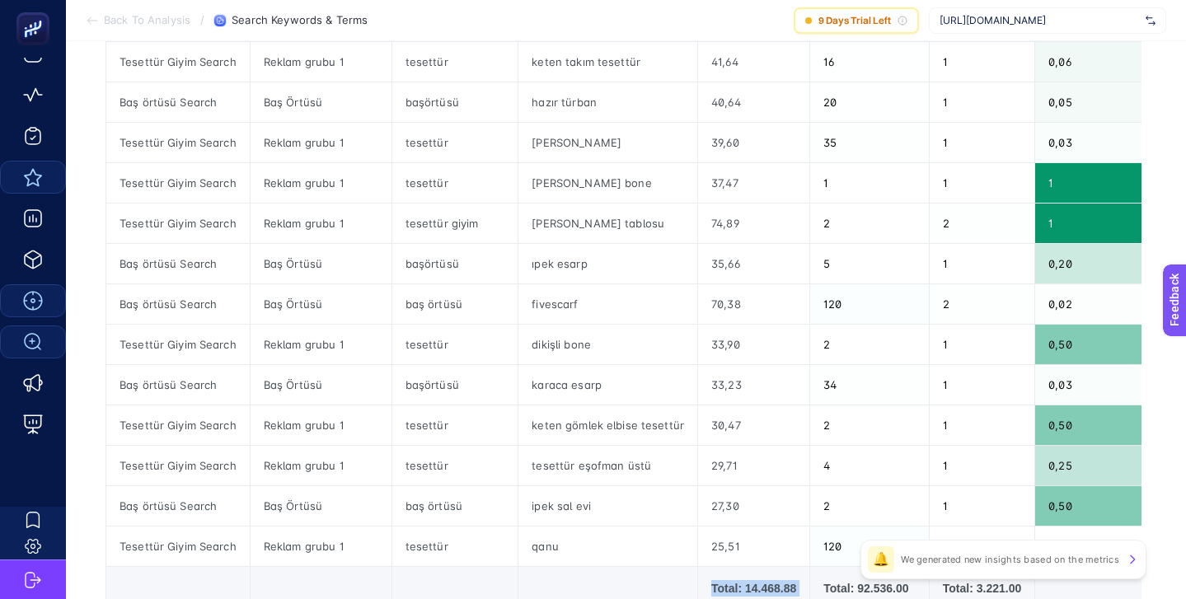
click at [741, 588] on div "Total: 14.468.88" at bounding box center [753, 588] width 85 height 16
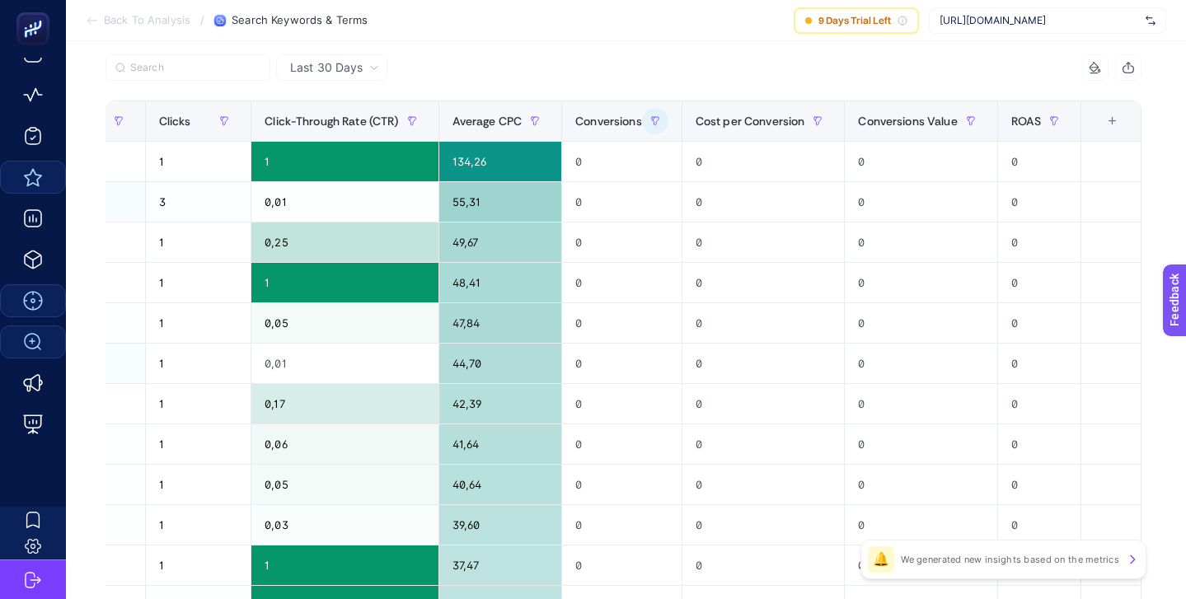
scroll to position [160, 0]
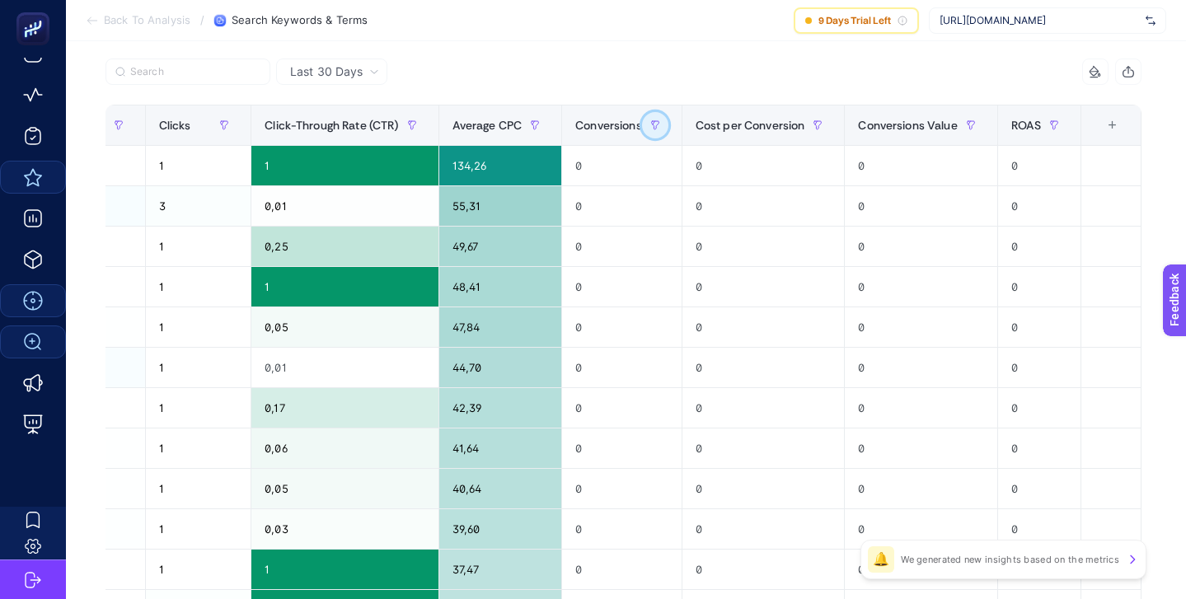
click at [653, 124] on icon "button" at bounding box center [655, 125] width 10 height 10
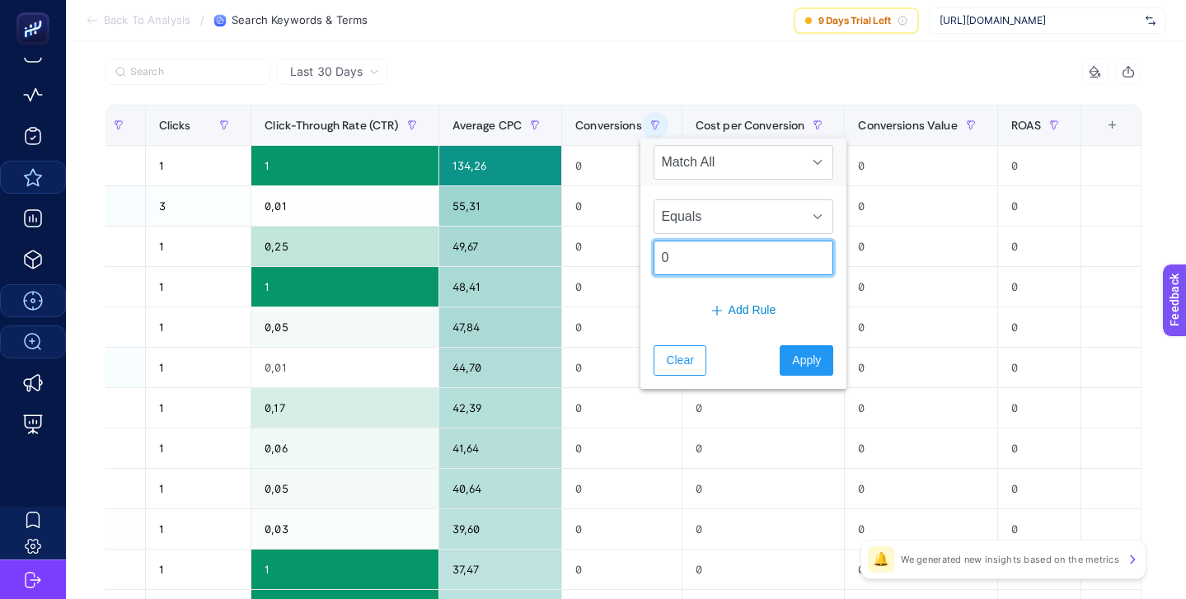
click at [681, 255] on input "0" at bounding box center [743, 258] width 180 height 35
click at [792, 365] on span "Apply" at bounding box center [806, 360] width 29 height 17
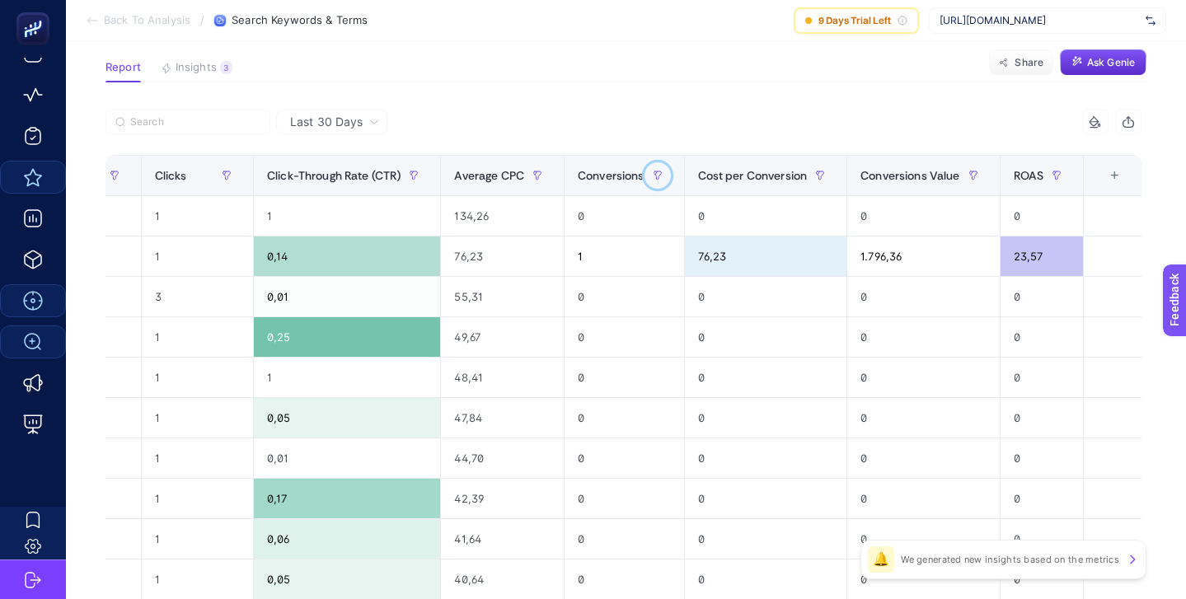
scroll to position [62, 0]
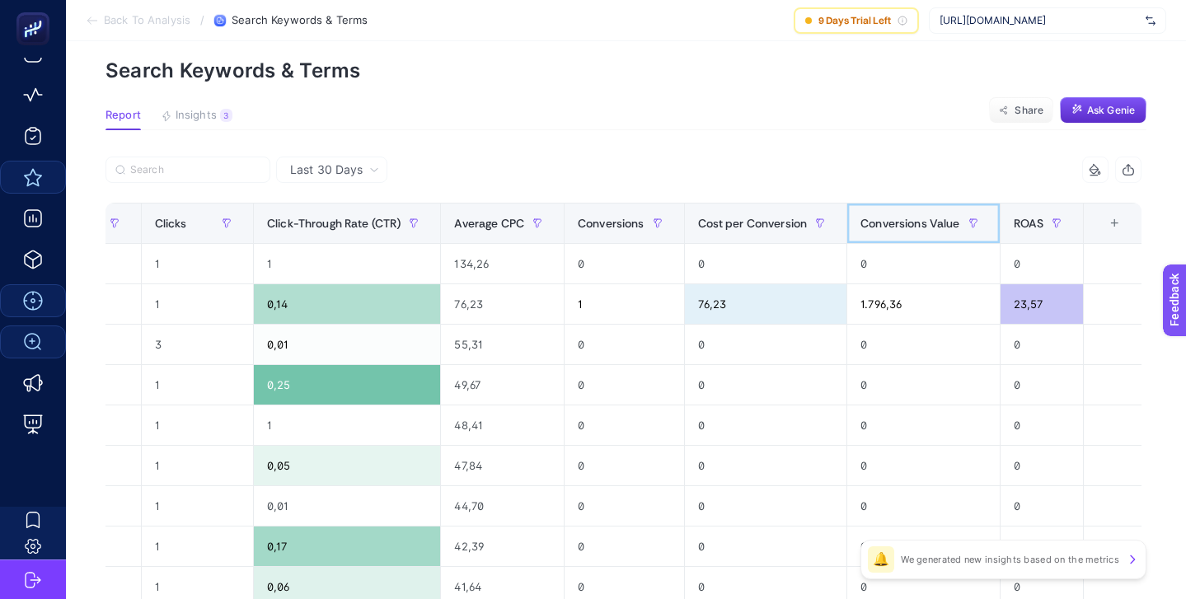
click at [915, 222] on span "Conversions Value" at bounding box center [909, 223] width 99 height 13
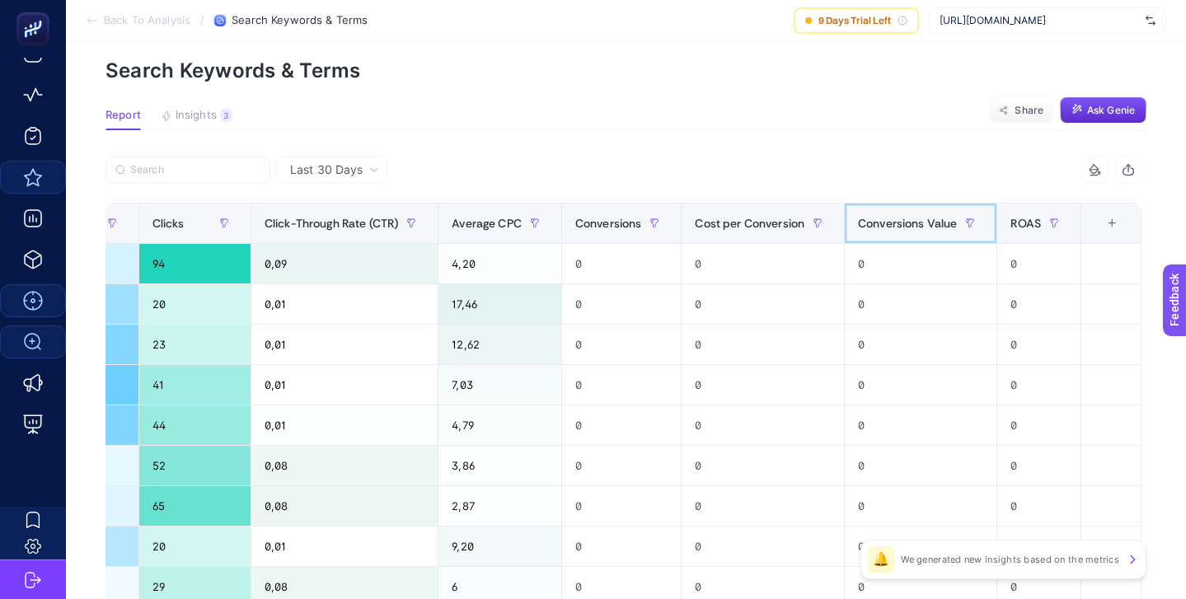
scroll to position [0, 747]
click at [915, 222] on span "Conversions Value" at bounding box center [907, 223] width 99 height 13
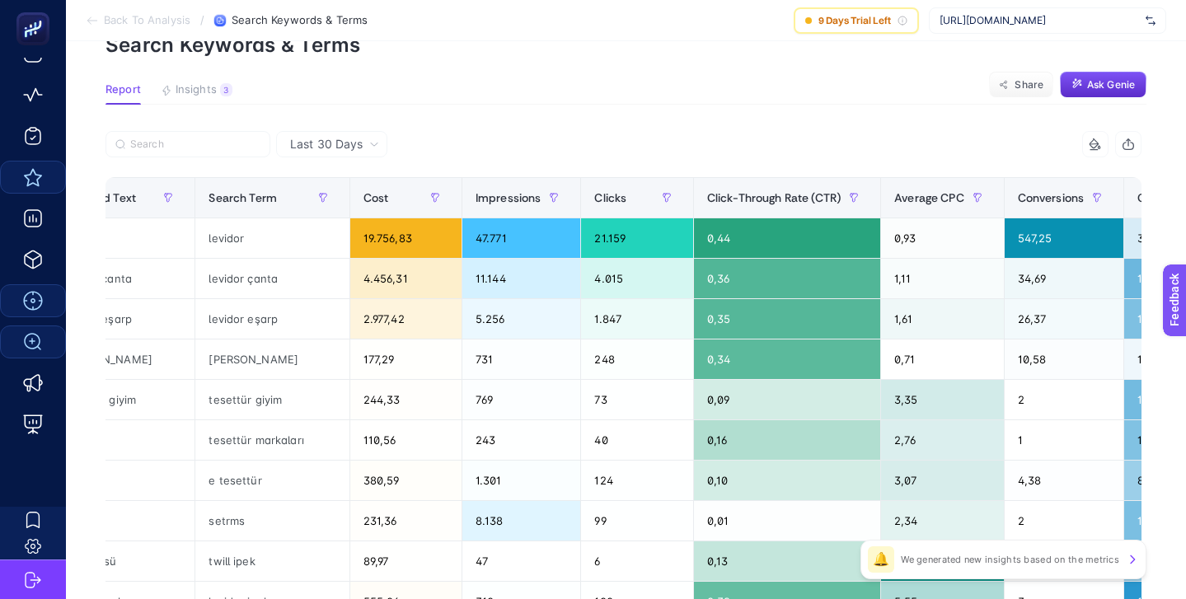
scroll to position [0, 453]
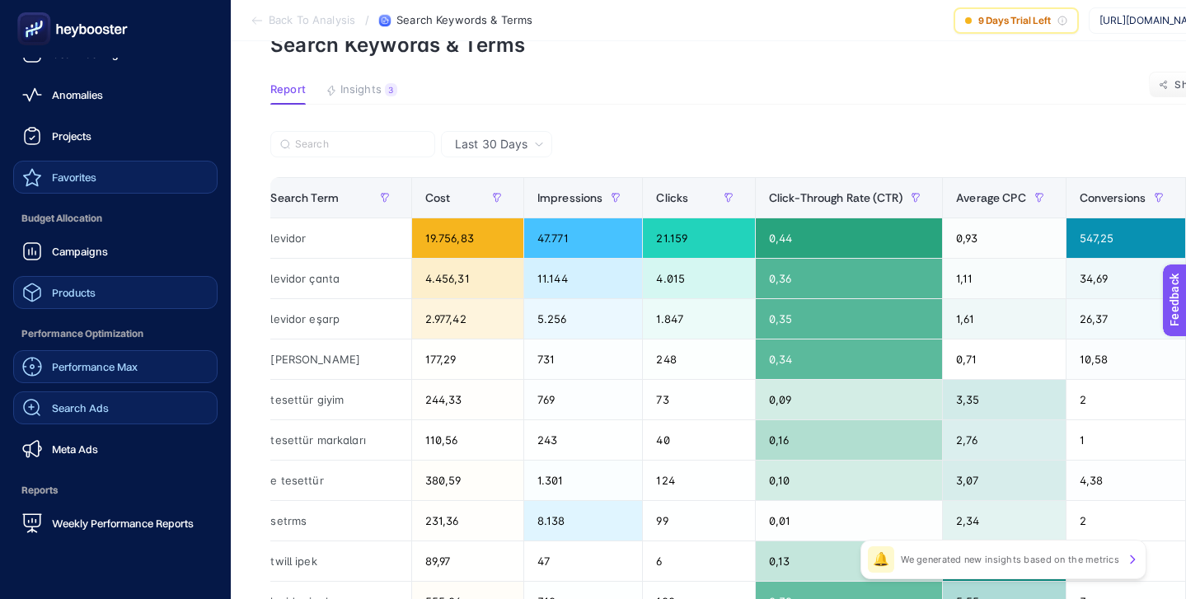
click at [87, 291] on span "Products" at bounding box center [74, 292] width 44 height 13
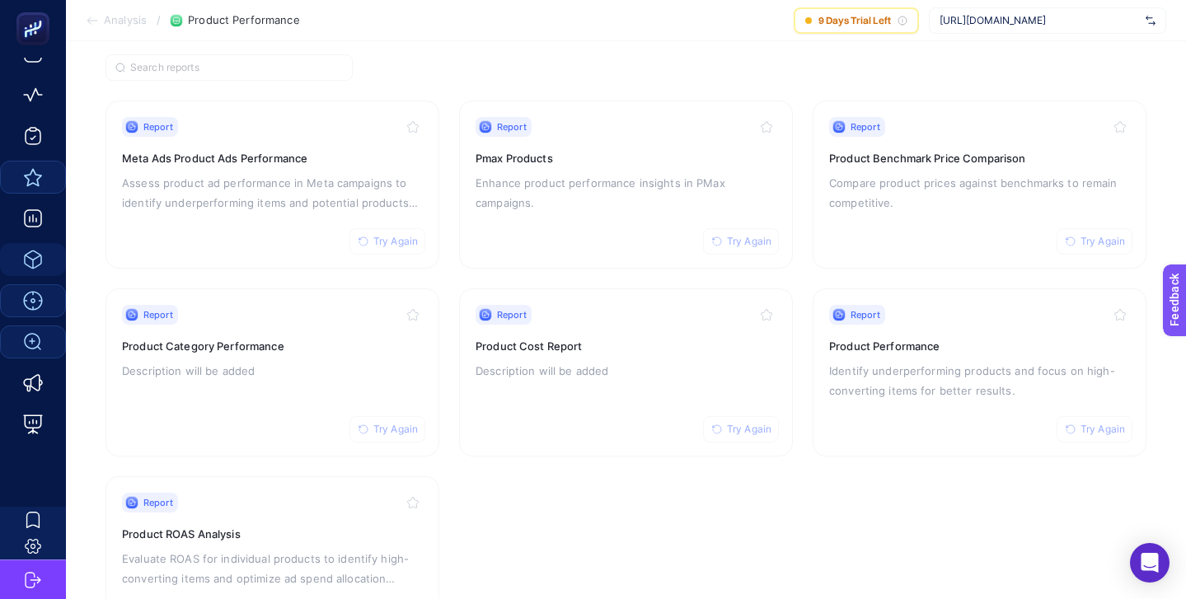
scroll to position [194, 0]
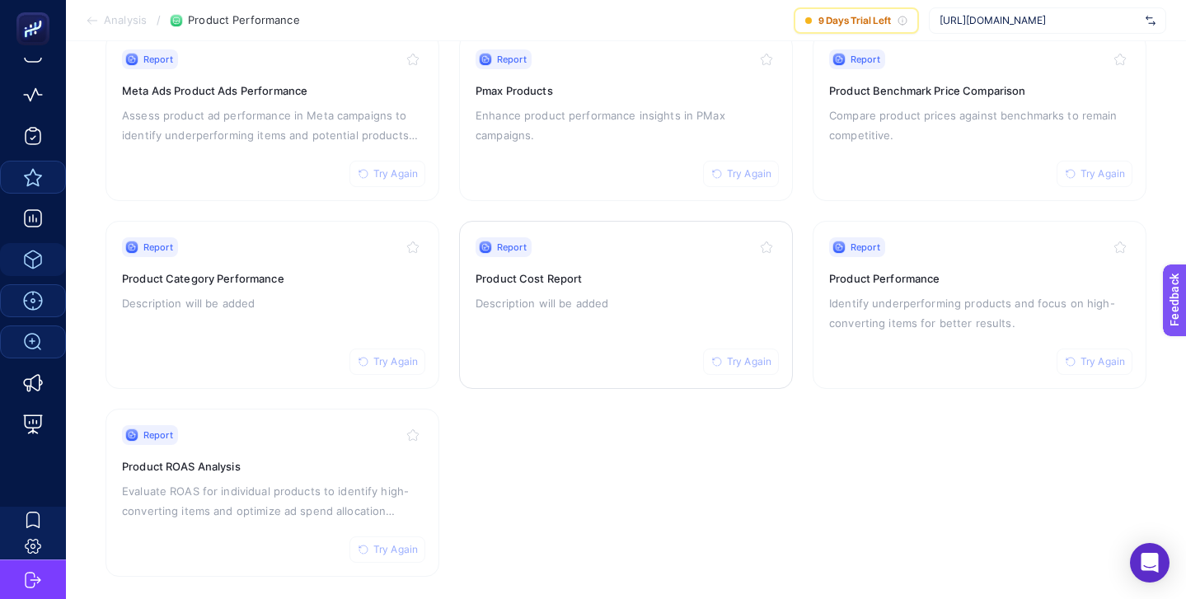
click at [666, 274] on h3 "Product Cost Report" at bounding box center [625, 278] width 301 height 16
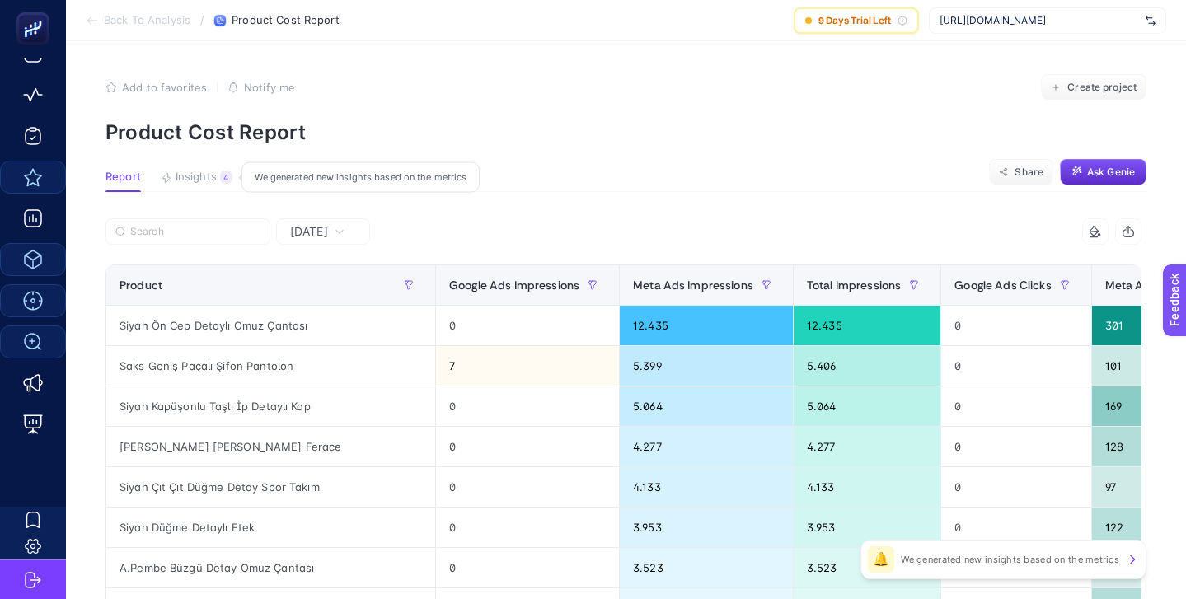
click at [192, 176] on span "Insights" at bounding box center [196, 177] width 41 height 13
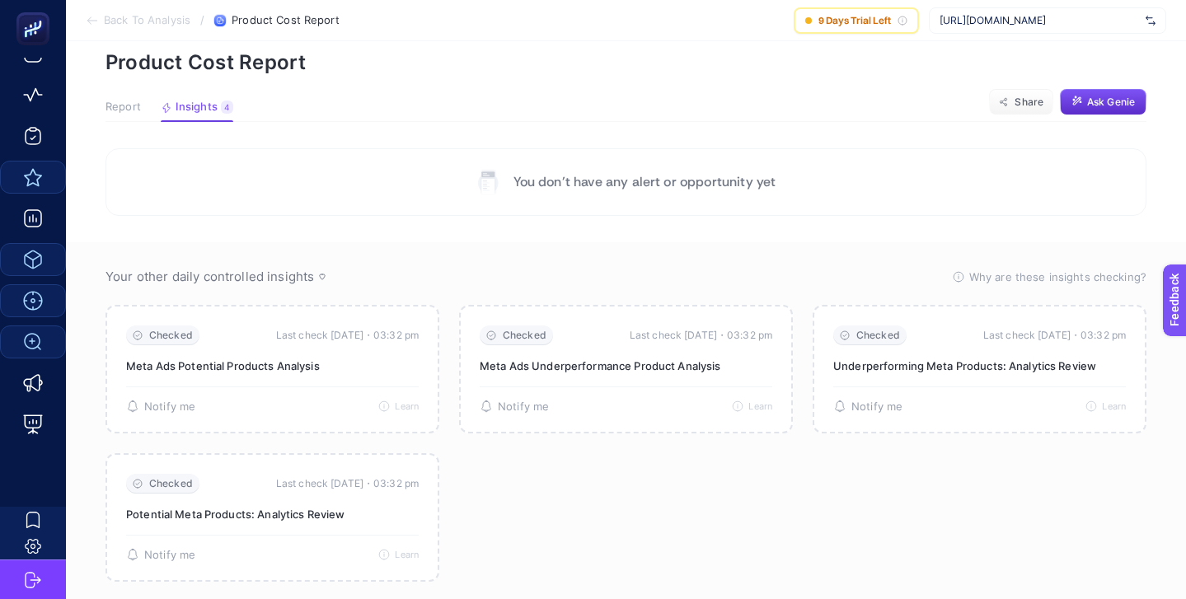
scroll to position [80, 0]
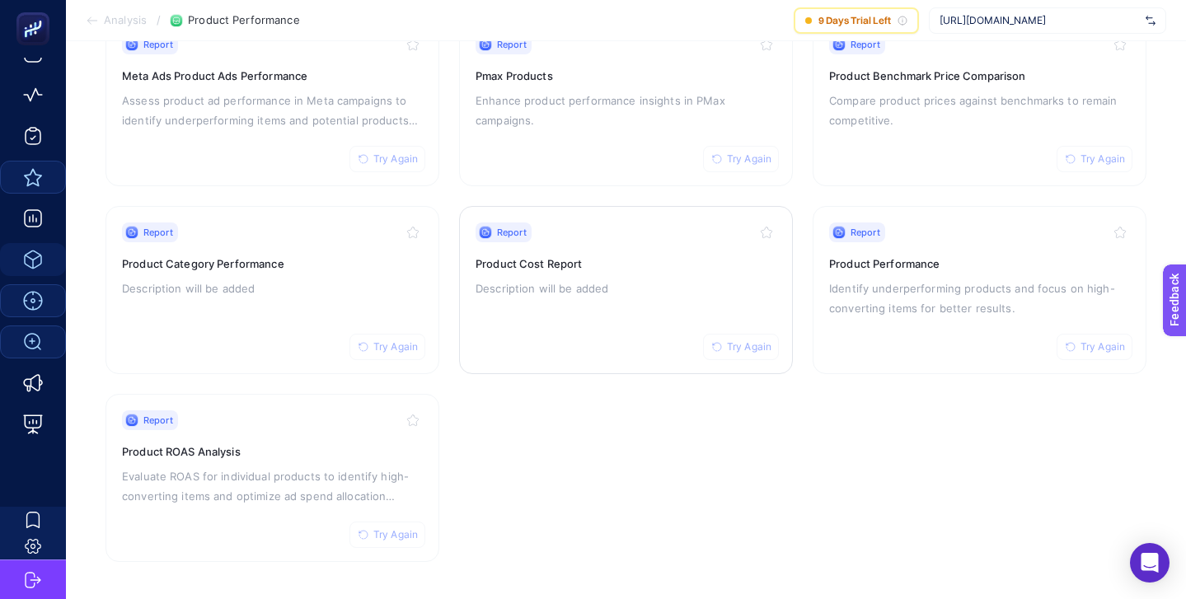
scroll to position [209, 0]
click at [312, 436] on div "Report Try Again Product ROAS Analysis Evaluate ROAS for individual products to…" at bounding box center [272, 477] width 301 height 135
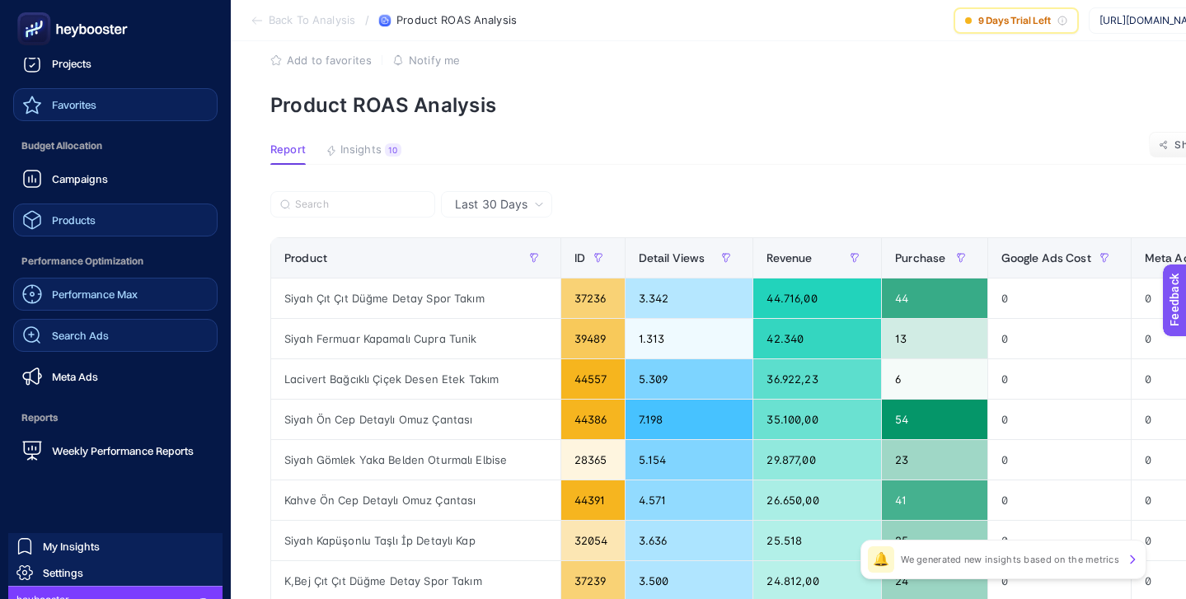
scroll to position [161, 0]
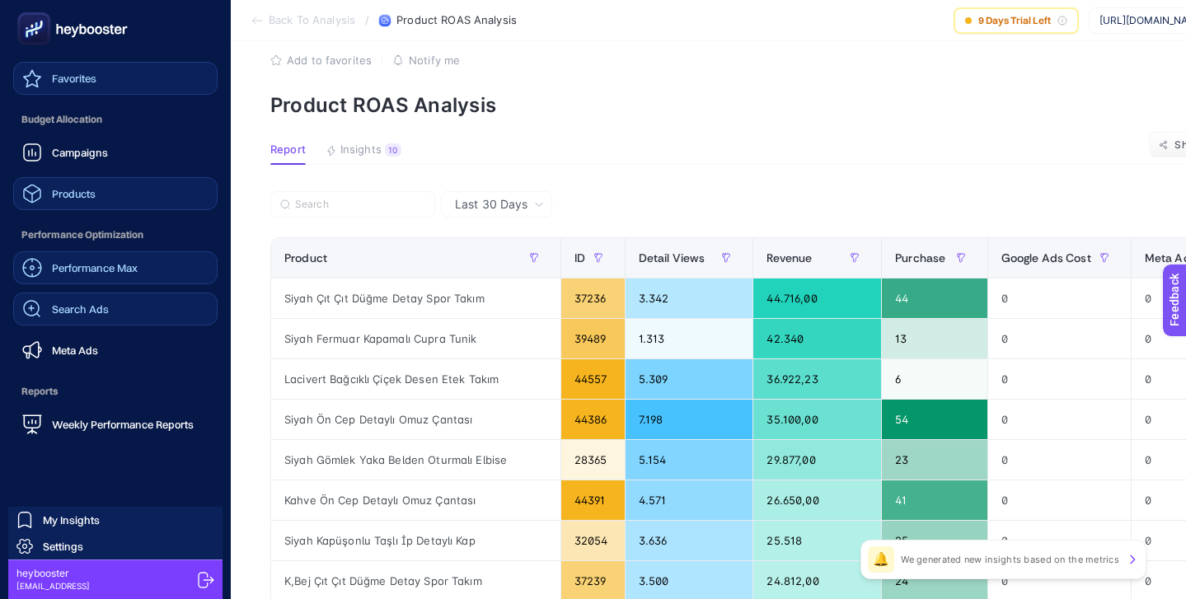
click at [101, 358] on link "Meta Ads" at bounding box center [115, 350] width 204 height 33
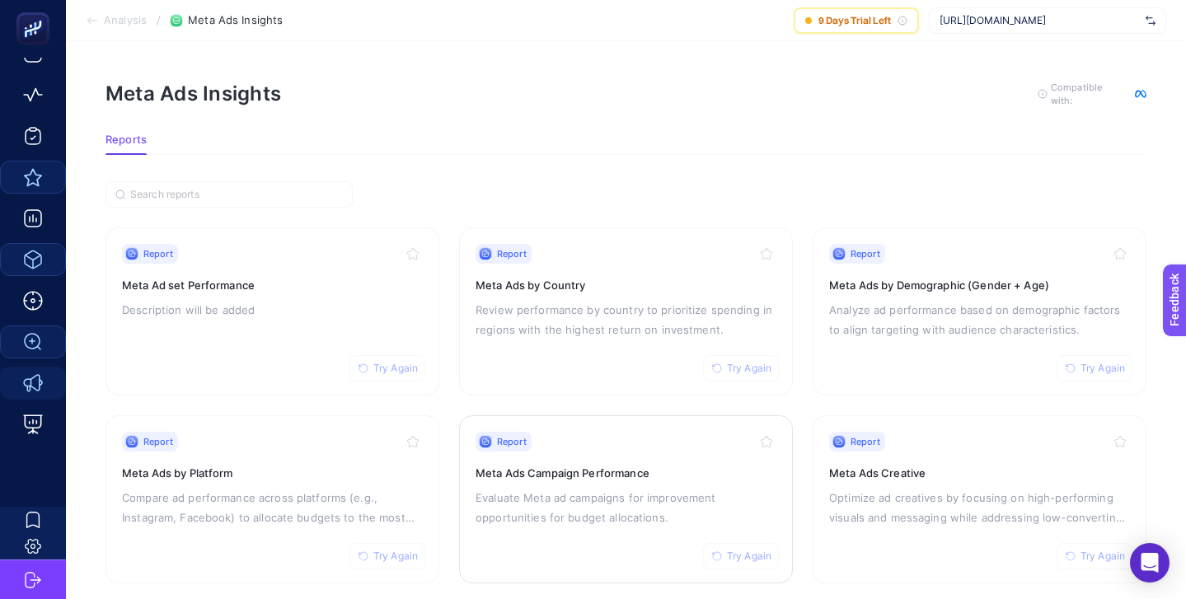
click at [602, 445] on div "Report Try Again" at bounding box center [625, 442] width 301 height 20
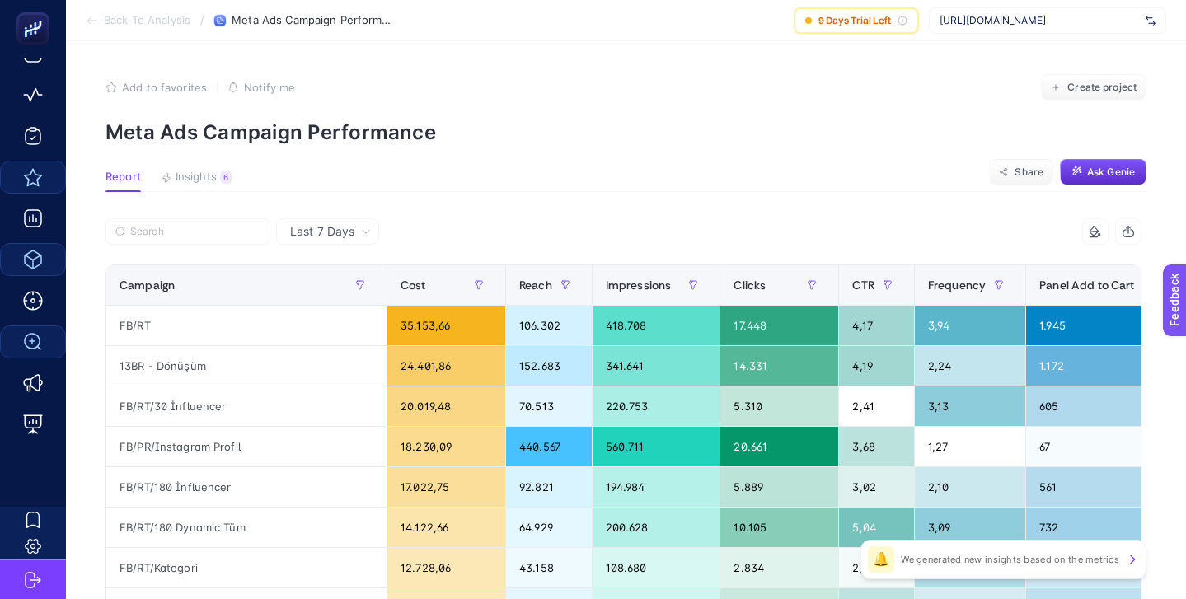
scroll to position [0, 23]
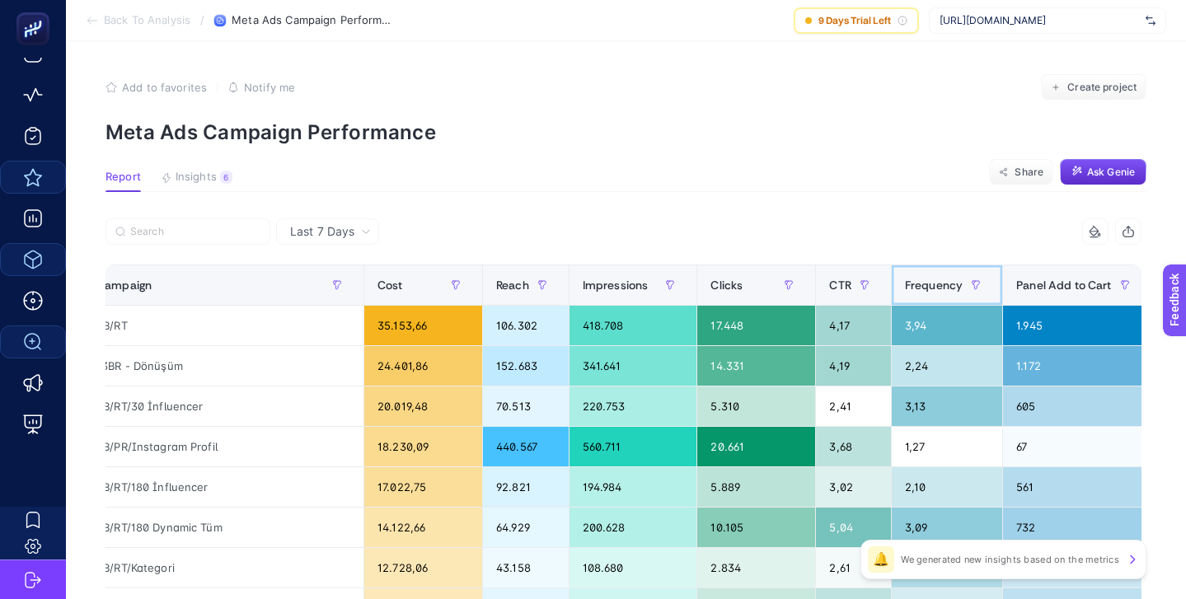
click at [938, 276] on div "Frequency" at bounding box center [947, 285] width 84 height 26
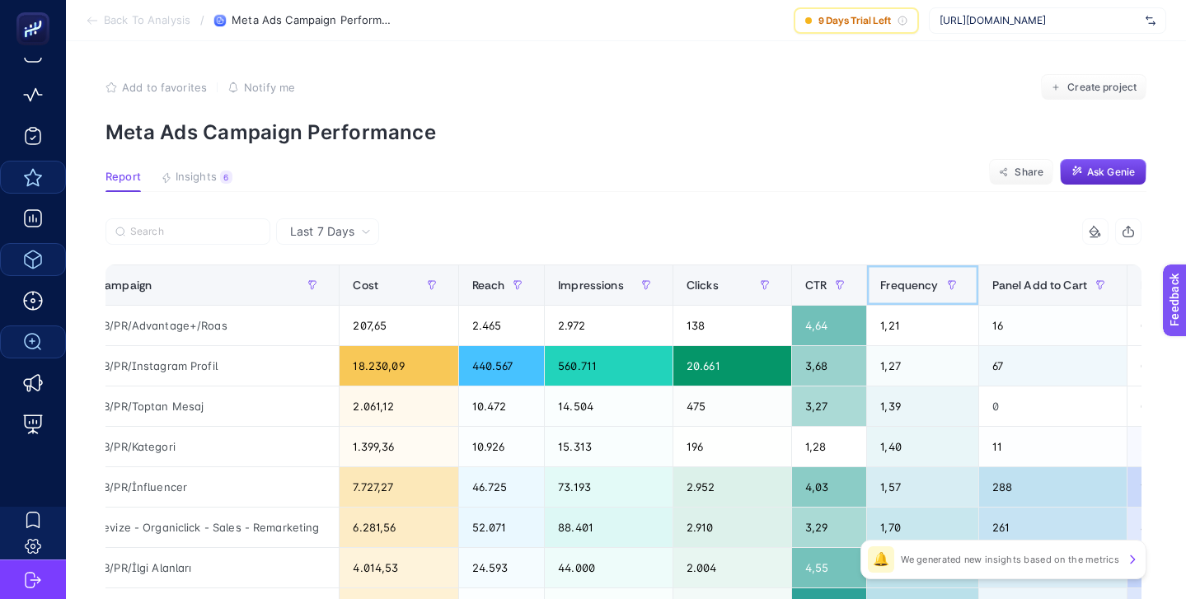
click at [929, 279] on span "Frequency" at bounding box center [909, 285] width 58 height 13
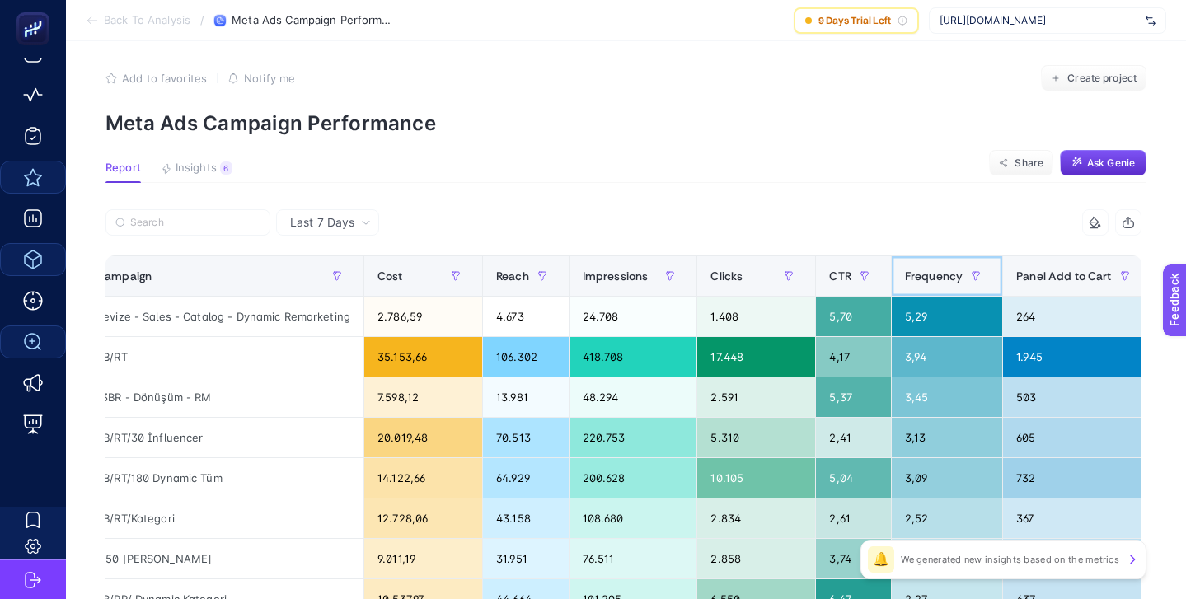
scroll to position [0, 0]
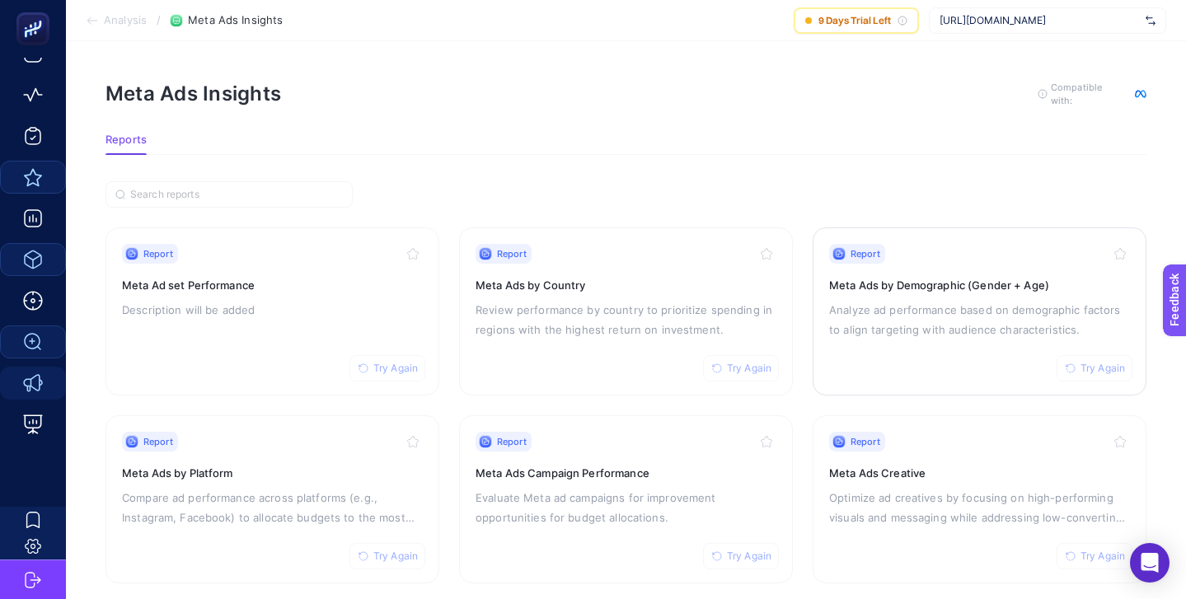
scroll to position [58, 0]
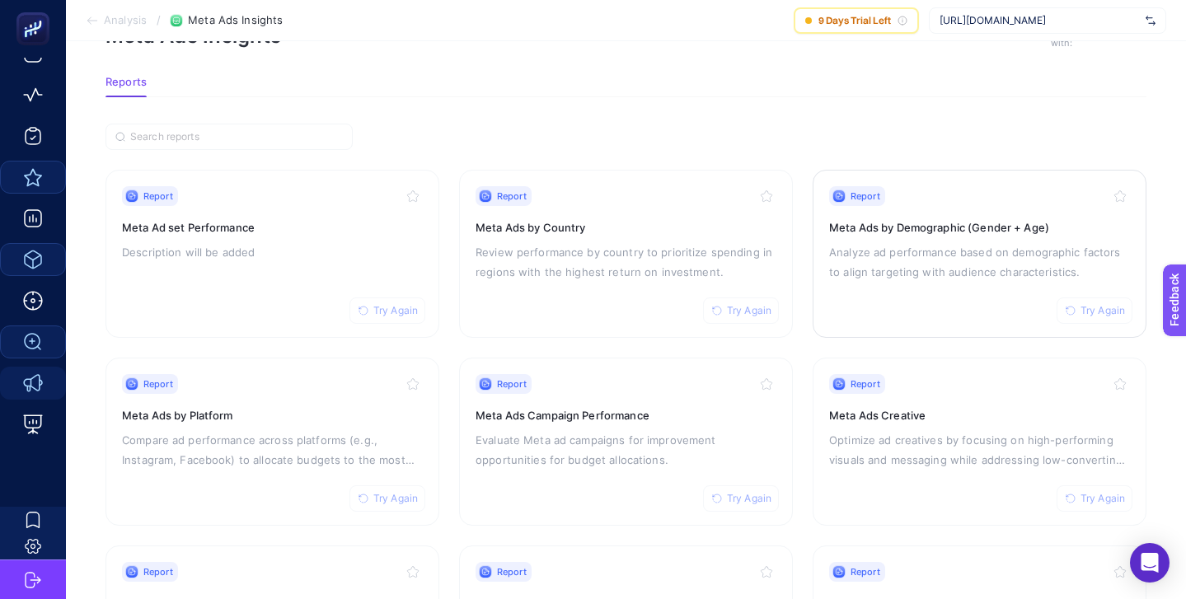
click at [920, 222] on h3 "Meta Ads by Demographic (Gender + Age)" at bounding box center [979, 227] width 301 height 16
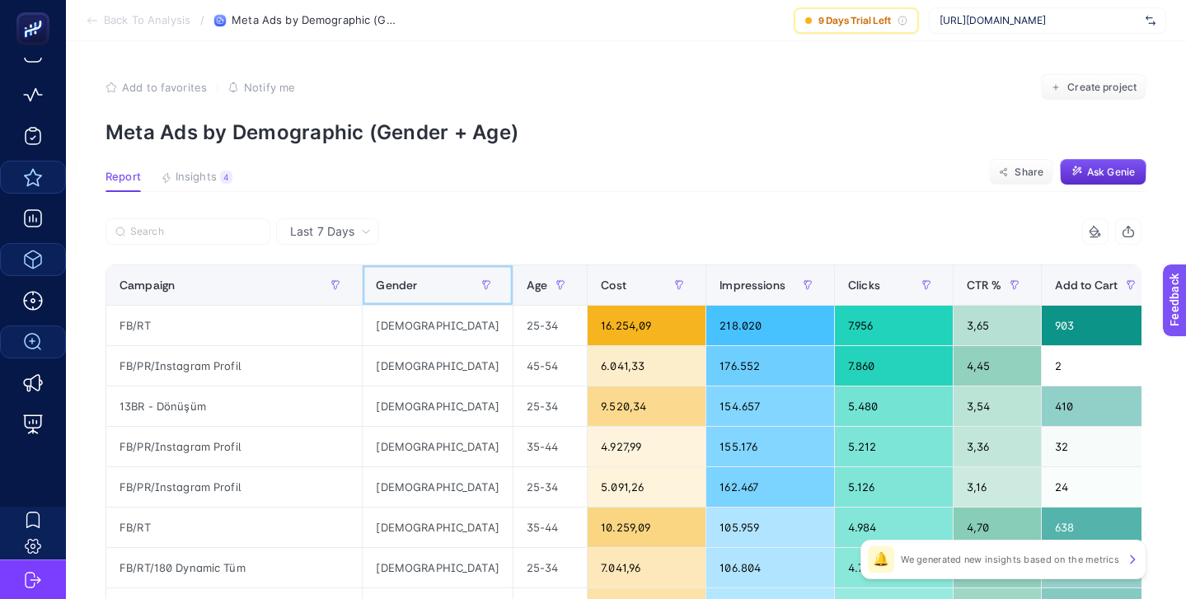
click at [391, 283] on span "Gender" at bounding box center [396, 285] width 41 height 13
click at [481, 281] on icon "button" at bounding box center [486, 285] width 10 height 10
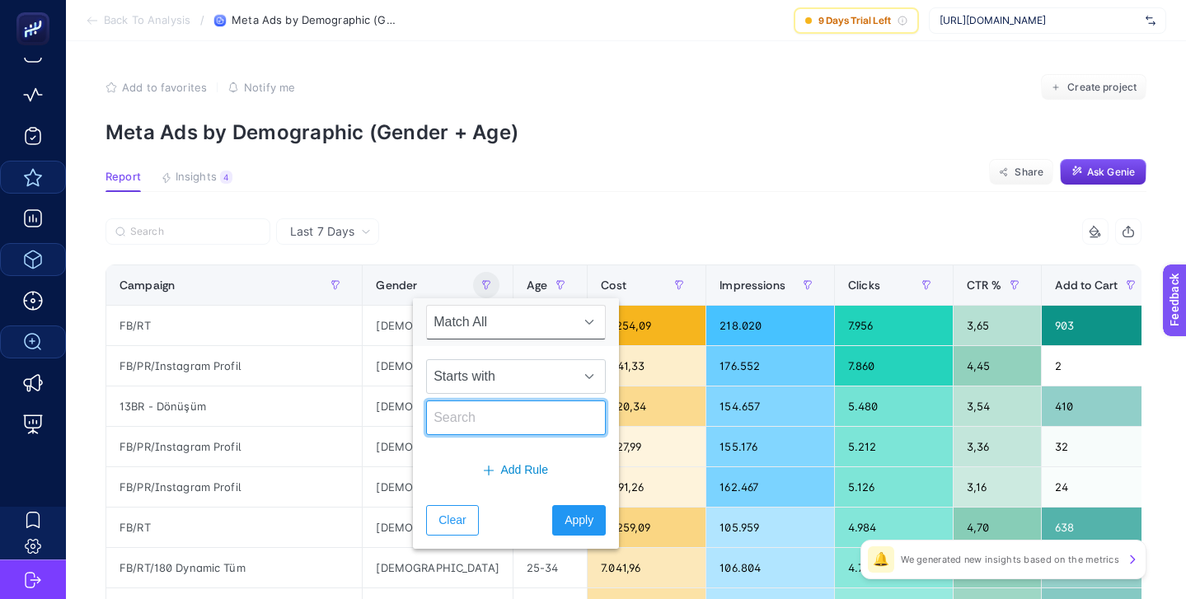
click at [531, 420] on input "text" at bounding box center [516, 417] width 180 height 35
type input "[DEMOGRAPHIC_DATA]"
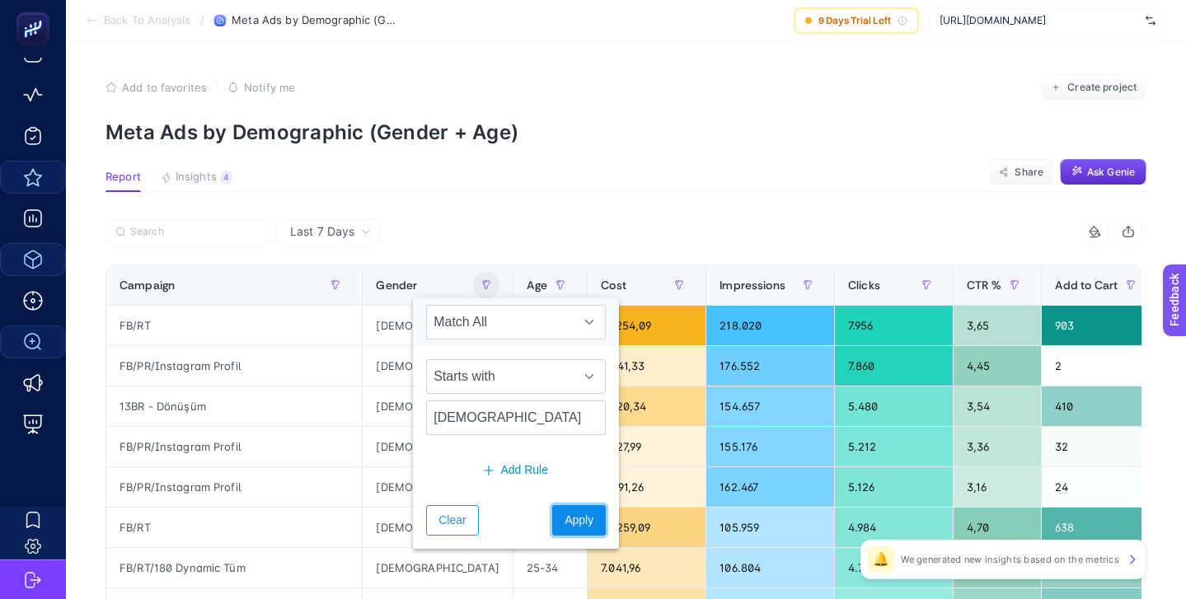
click at [570, 531] on button "Apply" at bounding box center [579, 520] width 54 height 30
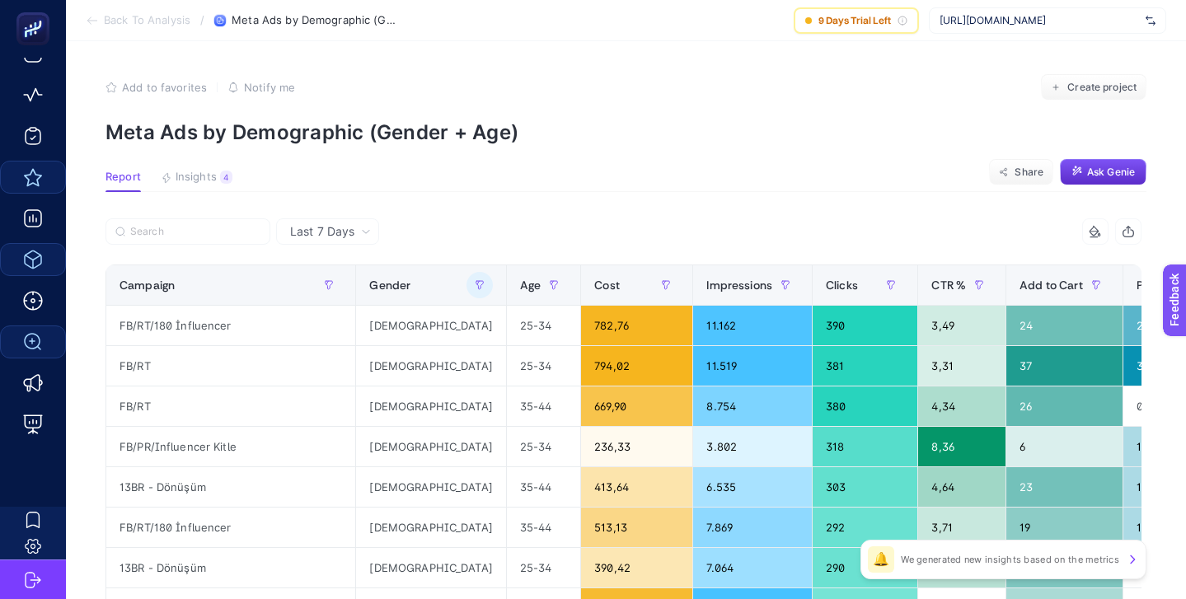
click at [362, 226] on div "Last 7 Days" at bounding box center [330, 232] width 94 height 12
click at [335, 289] on li "Last 30 Days" at bounding box center [327, 296] width 93 height 30
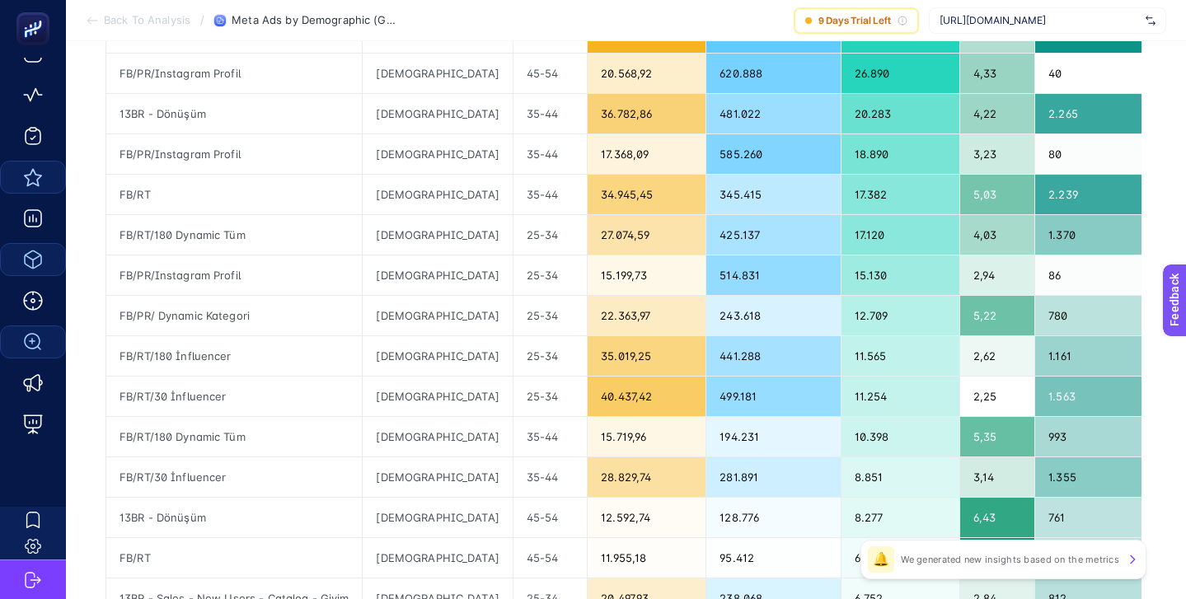
scroll to position [151, 0]
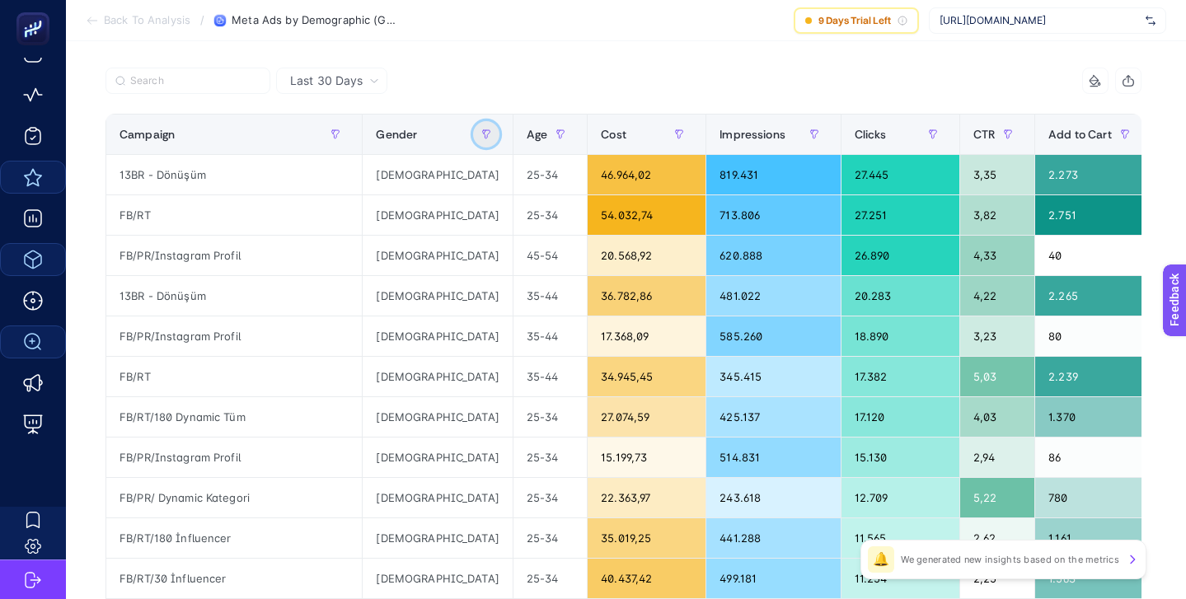
click at [481, 138] on icon "button" at bounding box center [486, 134] width 10 height 10
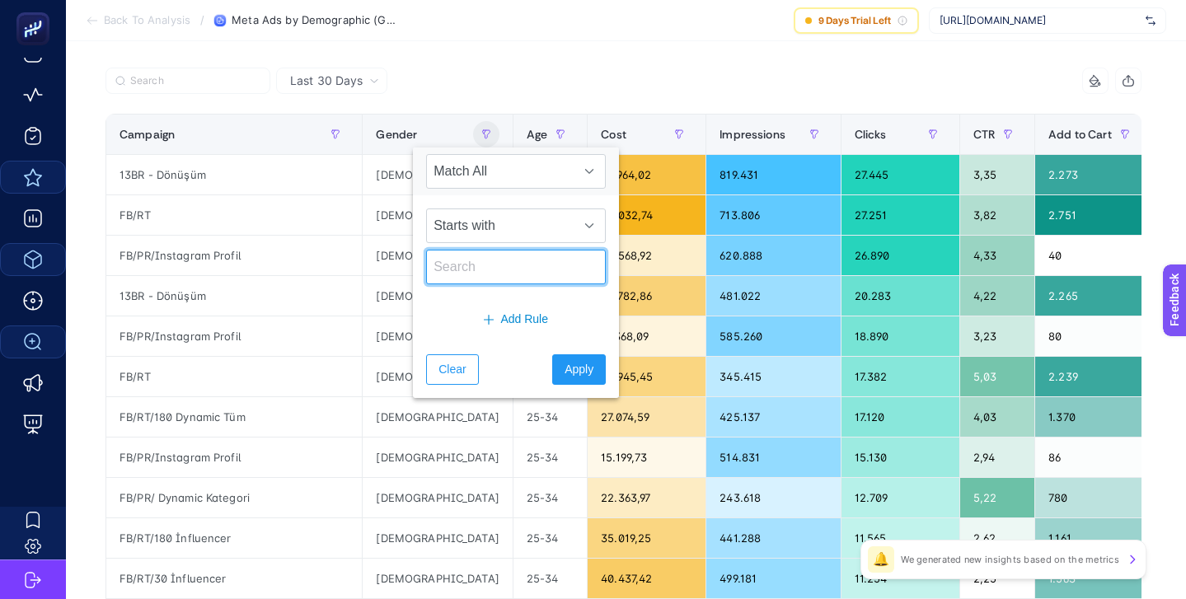
click at [471, 268] on input "text" at bounding box center [516, 267] width 180 height 35
type input "[DEMOGRAPHIC_DATA]"
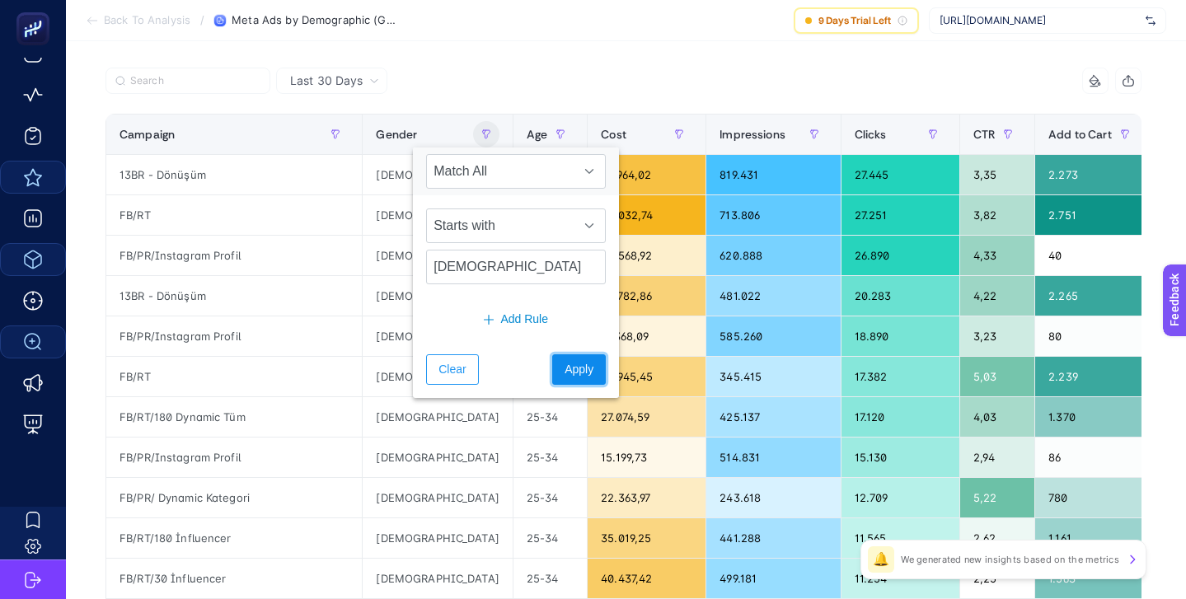
click at [564, 375] on span "Apply" at bounding box center [578, 369] width 29 height 17
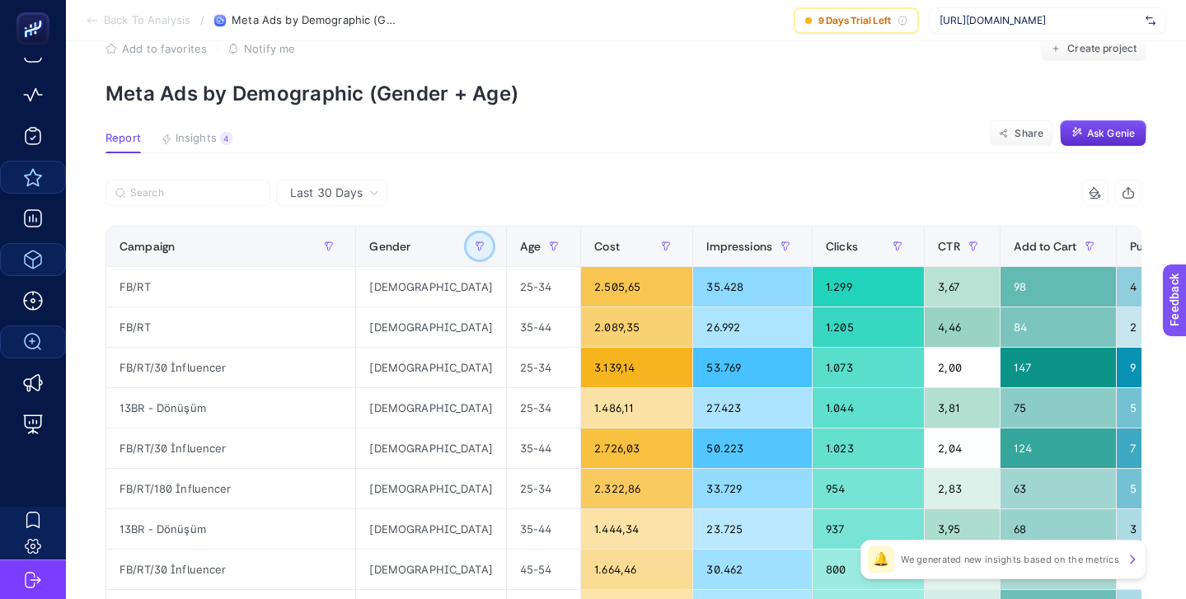
scroll to position [37, 0]
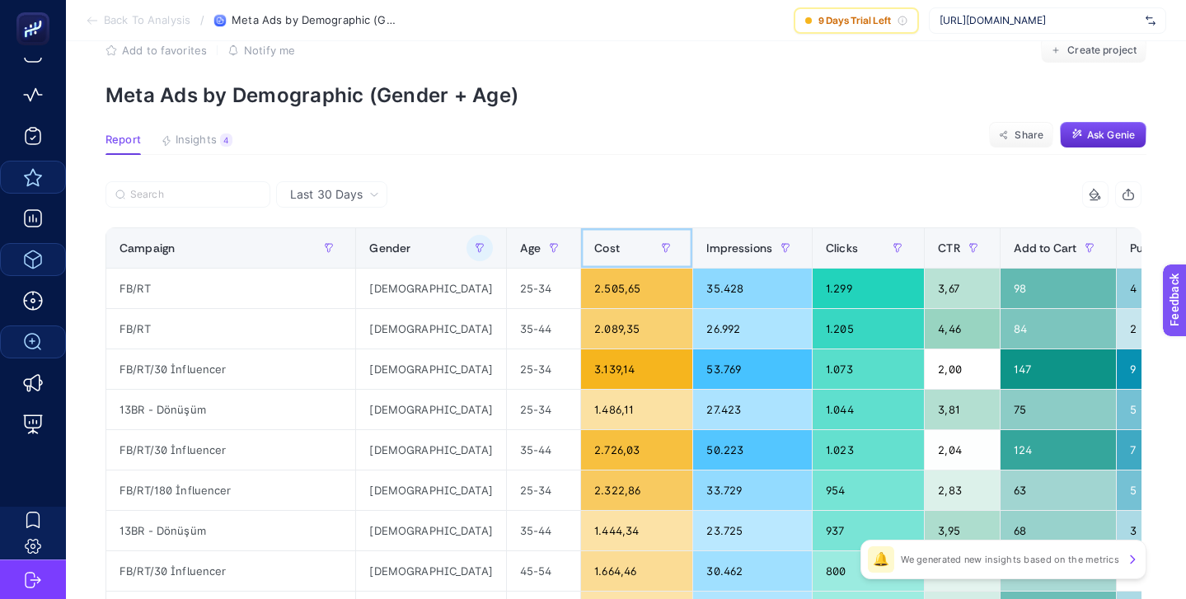
click at [594, 246] on span "Cost" at bounding box center [607, 247] width 26 height 13
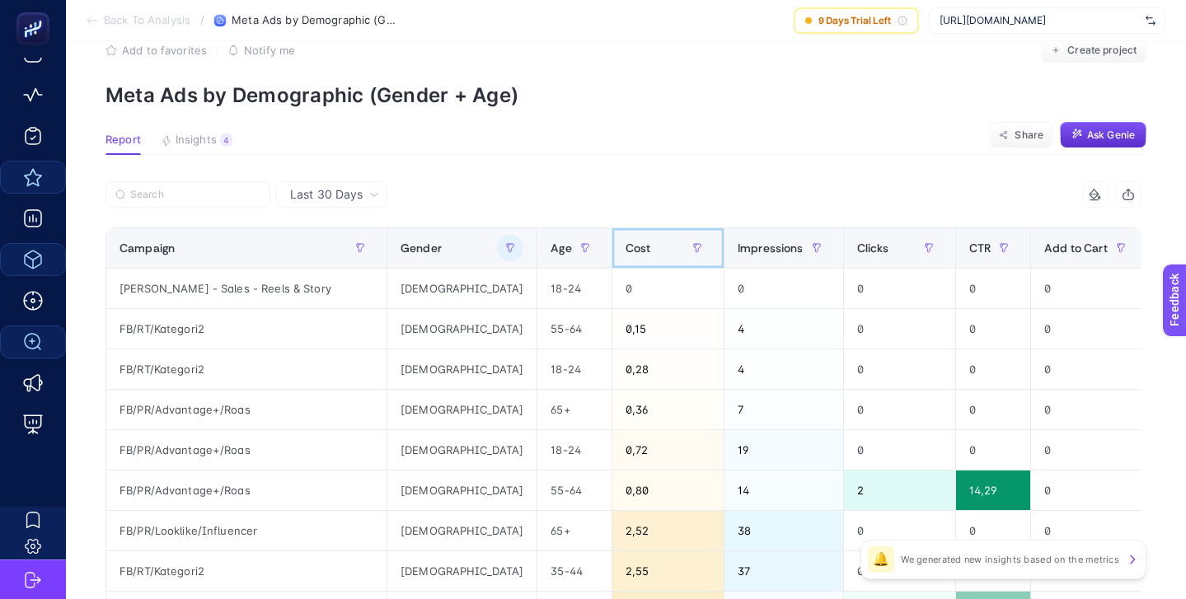
click at [625, 246] on span "Cost" at bounding box center [638, 247] width 26 height 13
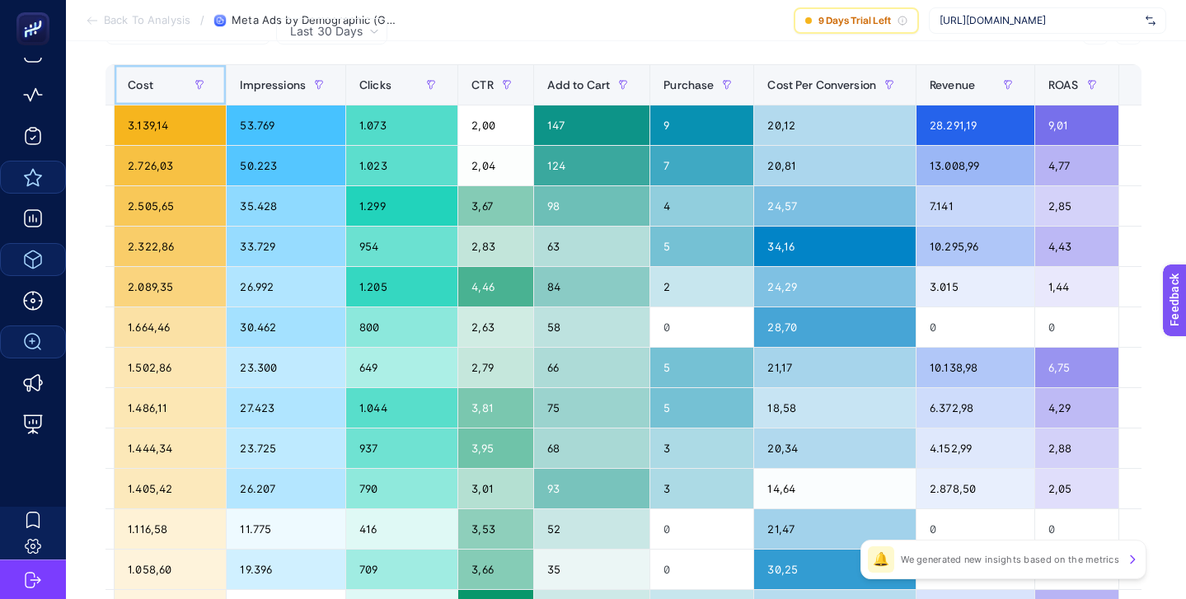
scroll to position [169, 0]
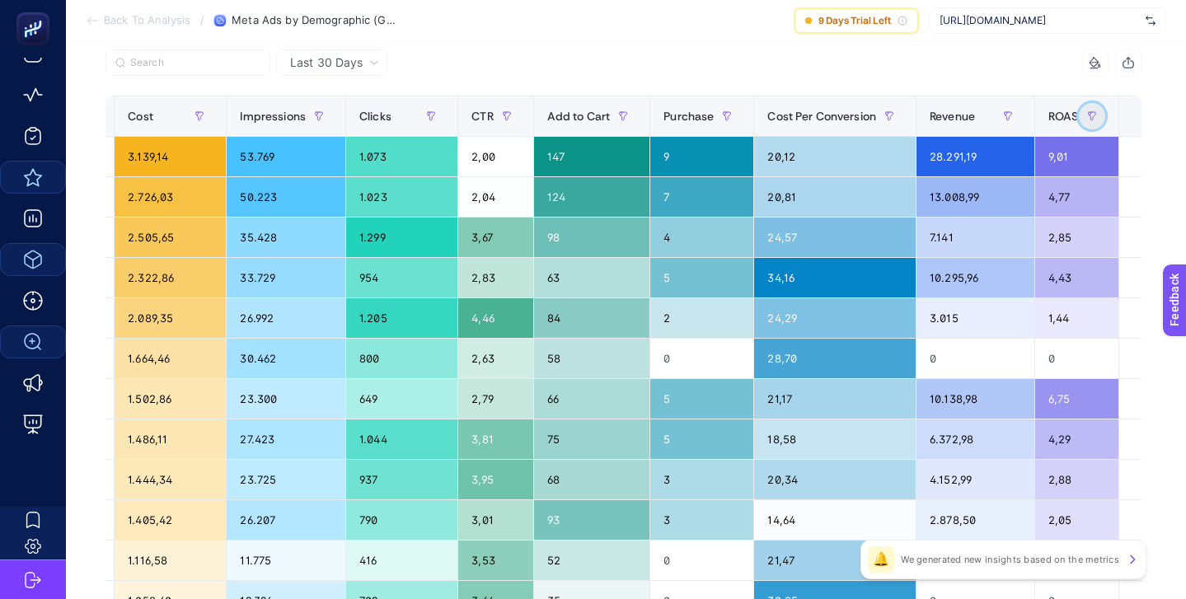
click at [1087, 115] on icon "button" at bounding box center [1092, 116] width 10 height 10
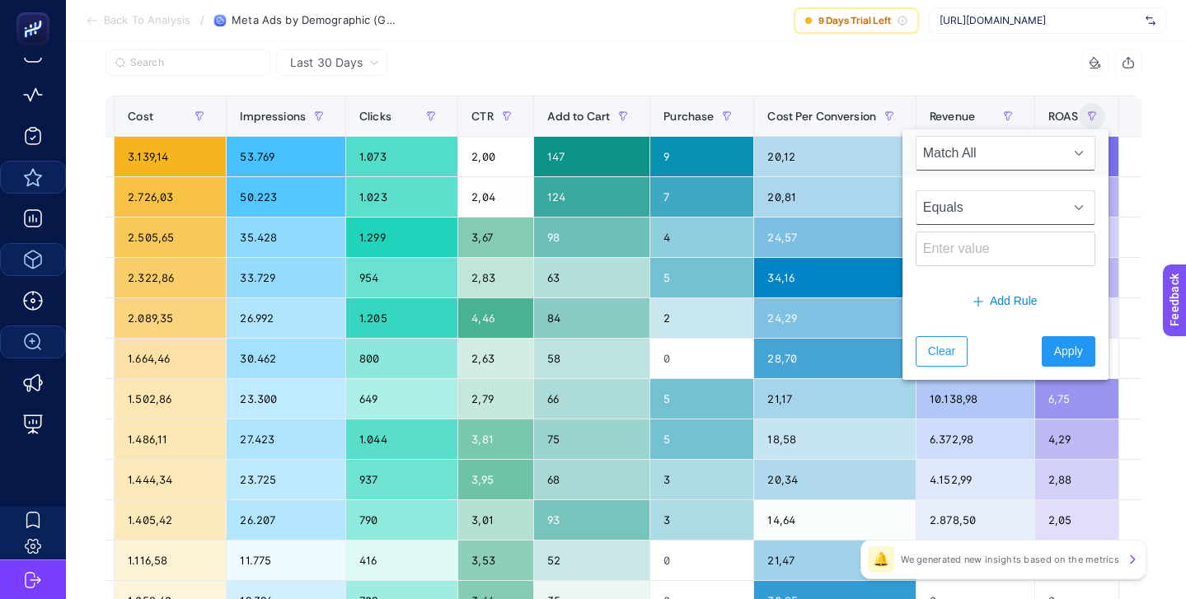
click at [1063, 199] on div at bounding box center [1078, 207] width 31 height 33
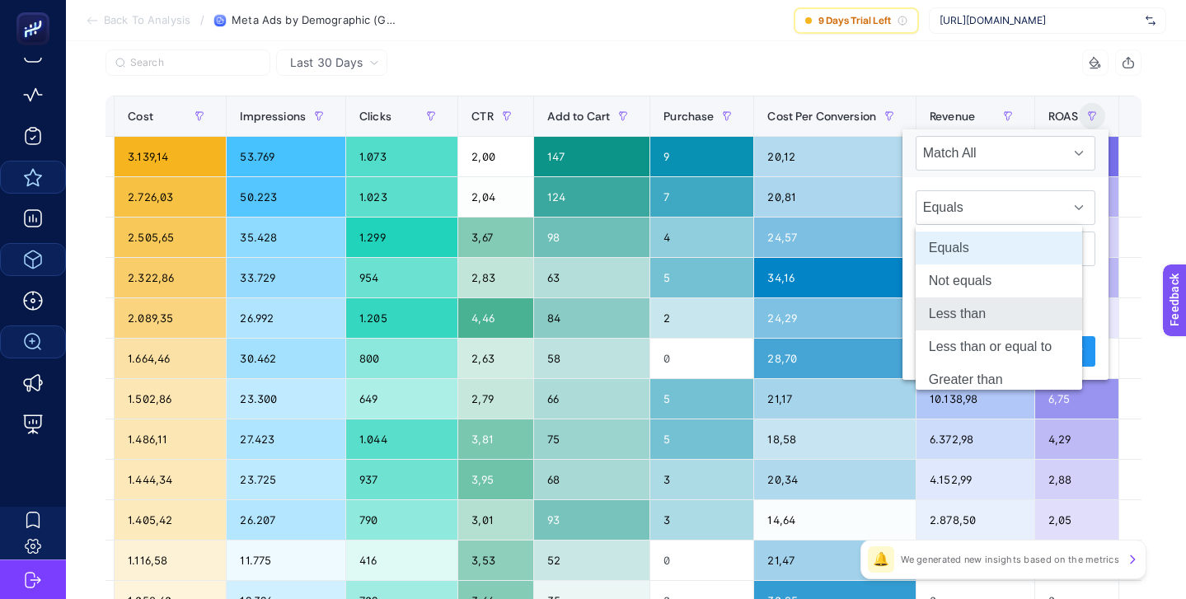
click at [991, 301] on li "Less than" at bounding box center [998, 313] width 166 height 33
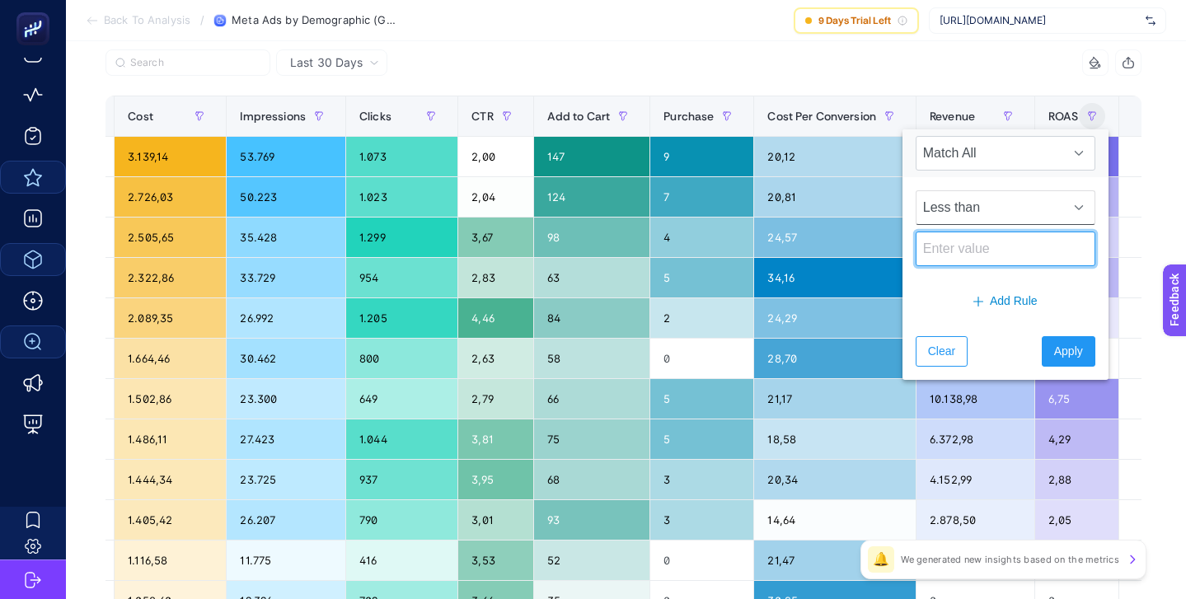
click at [981, 254] on input at bounding box center [1005, 249] width 180 height 35
type input "5"
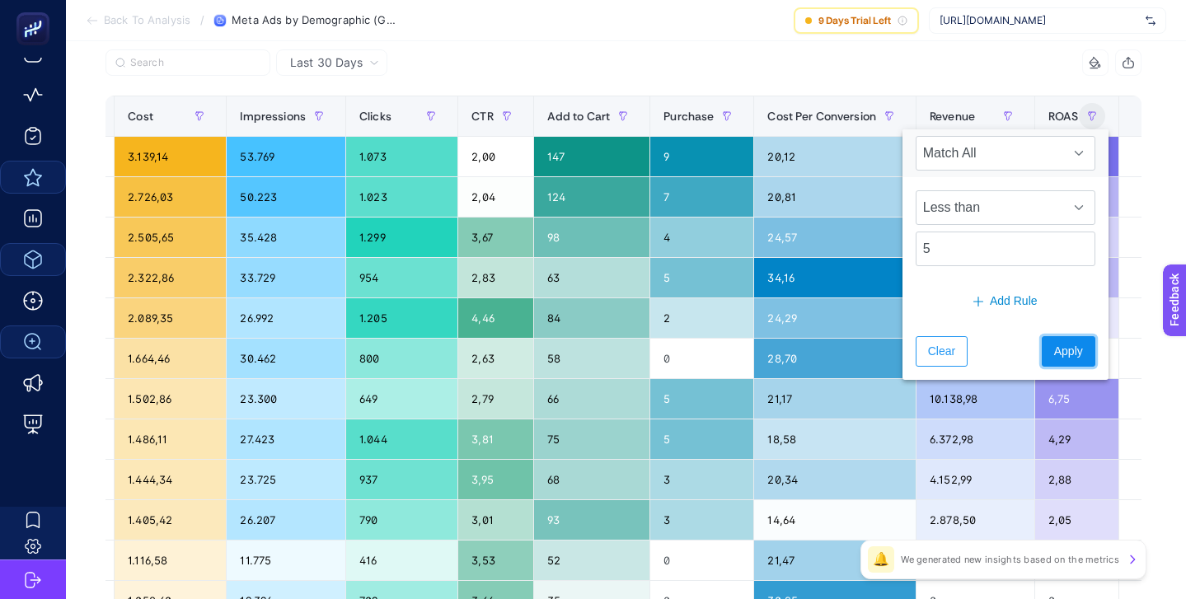
click at [1056, 358] on span "Apply" at bounding box center [1068, 351] width 29 height 17
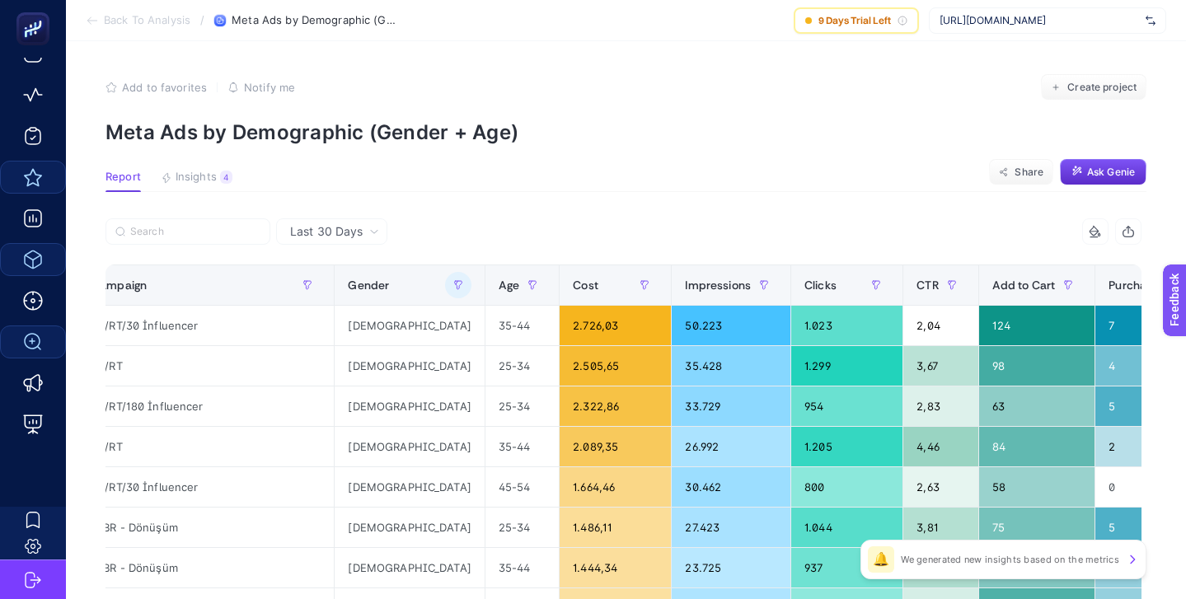
scroll to position [0, 0]
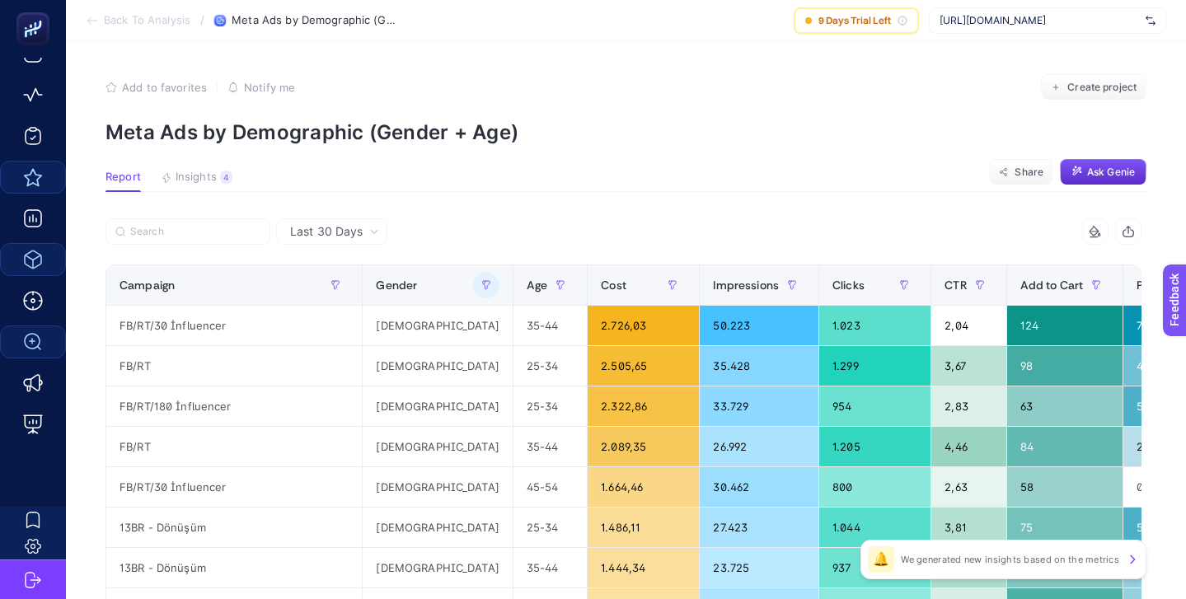
click at [111, 86] on icon "button" at bounding box center [111, 88] width 12 height 12
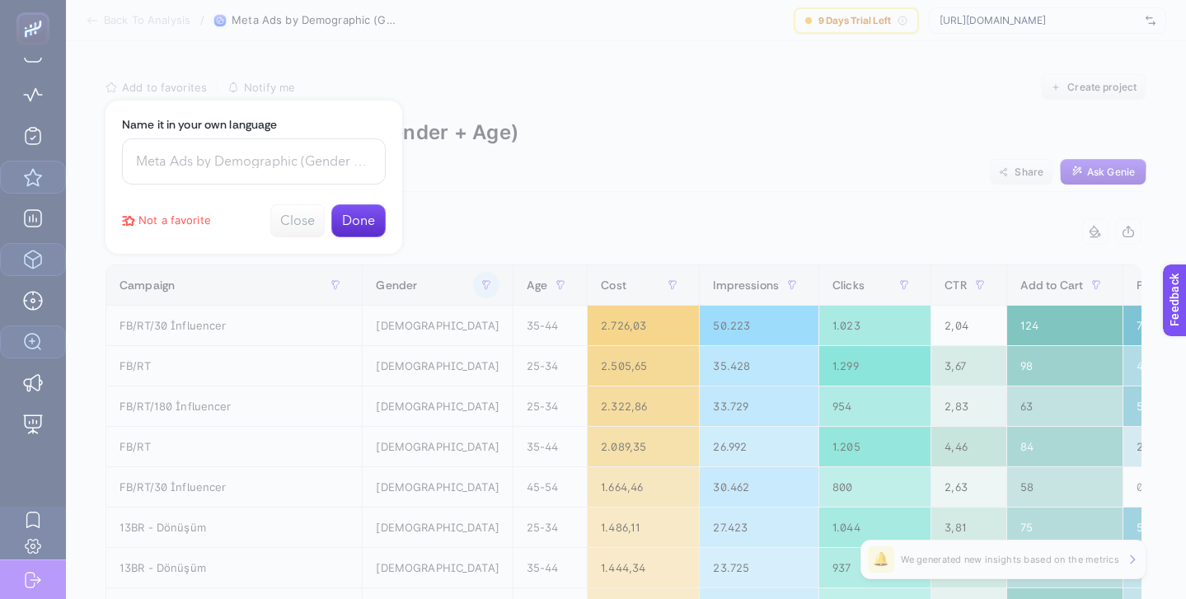
click at [365, 218] on button "Done" at bounding box center [358, 220] width 54 height 33
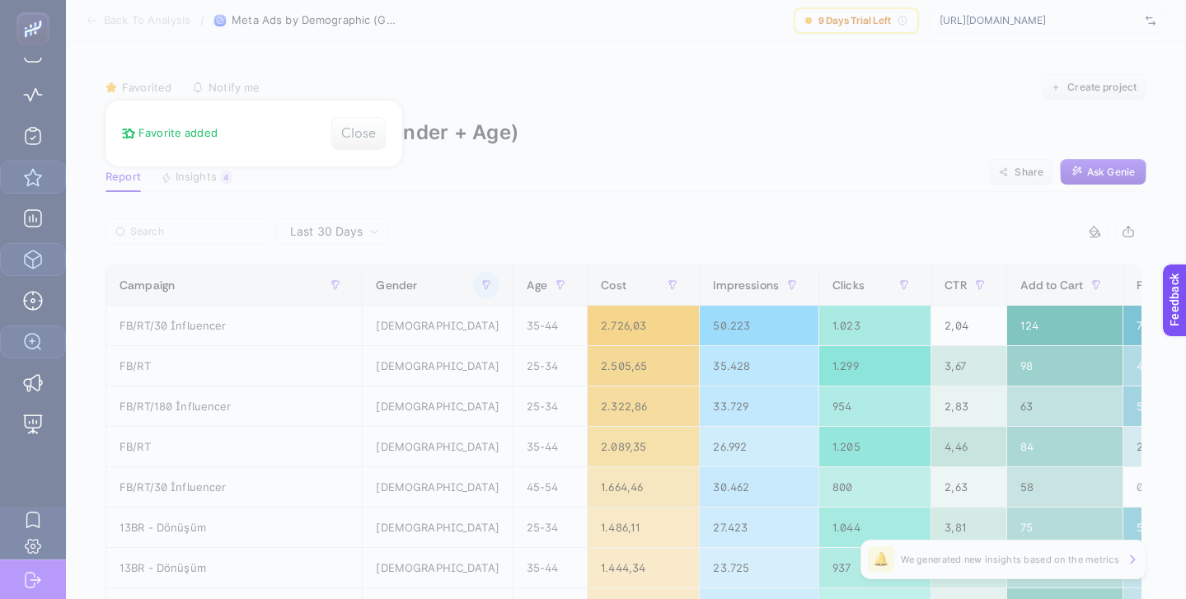
click at [650, 162] on div at bounding box center [593, 299] width 1186 height 599
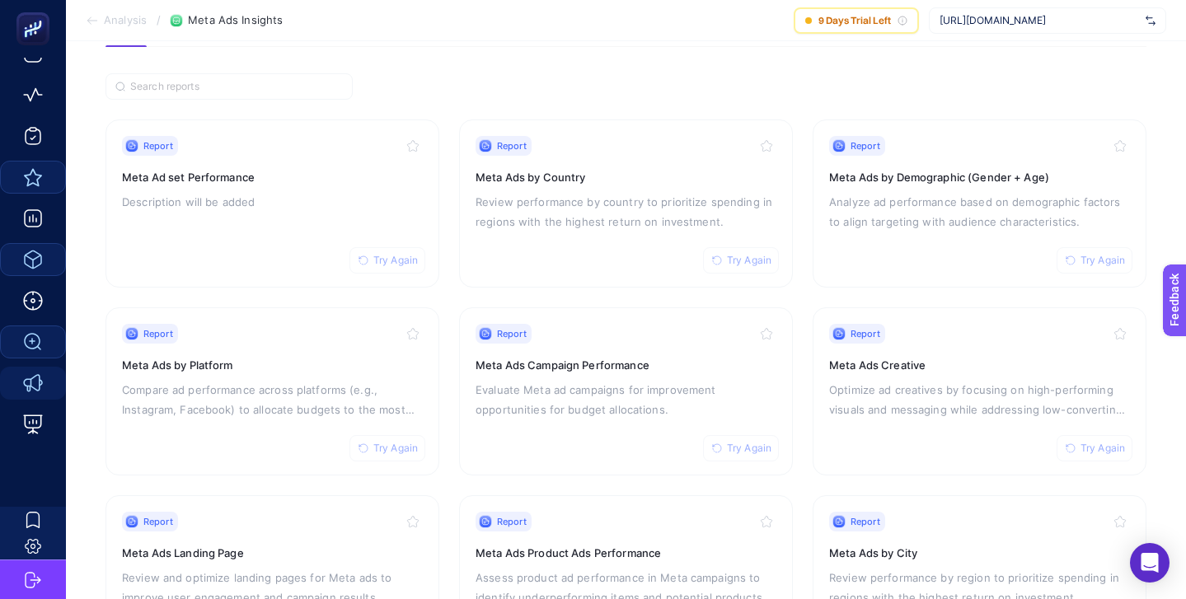
scroll to position [120, 0]
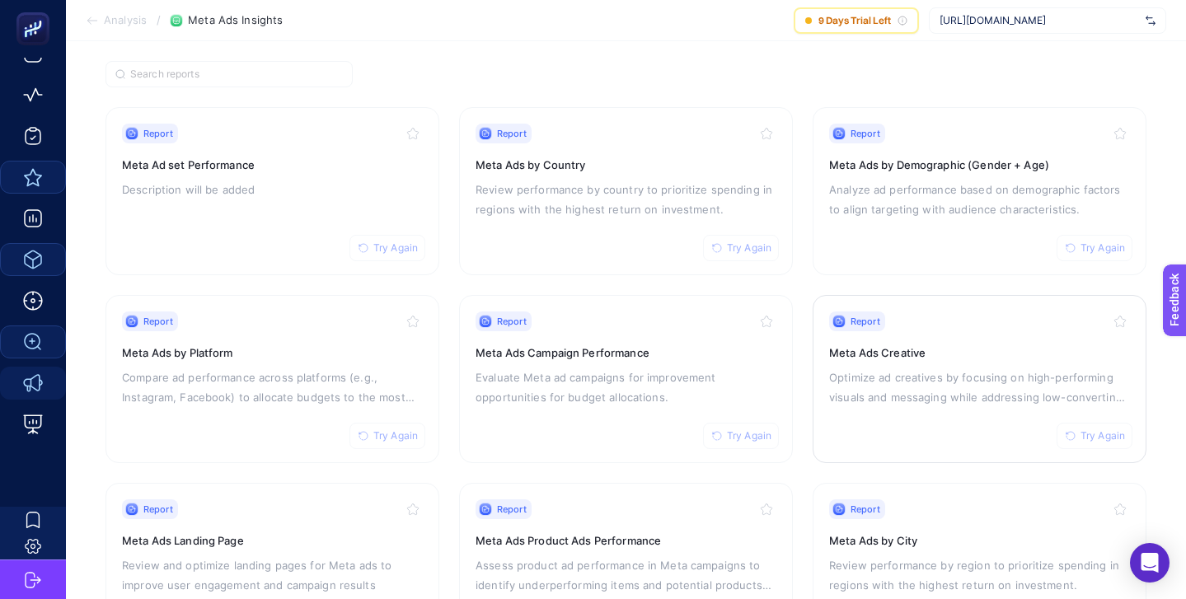
click at [974, 368] on p "Optimize ad creatives by focusing on high-performing visuals and messaging whil…" at bounding box center [979, 388] width 301 height 40
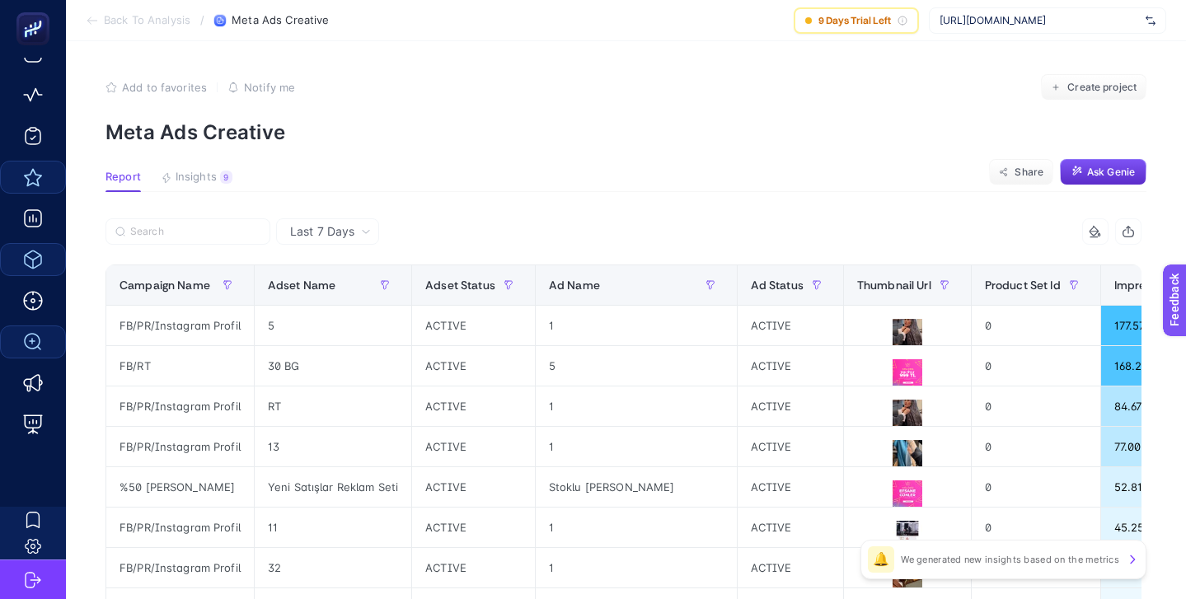
scroll to position [0, 63]
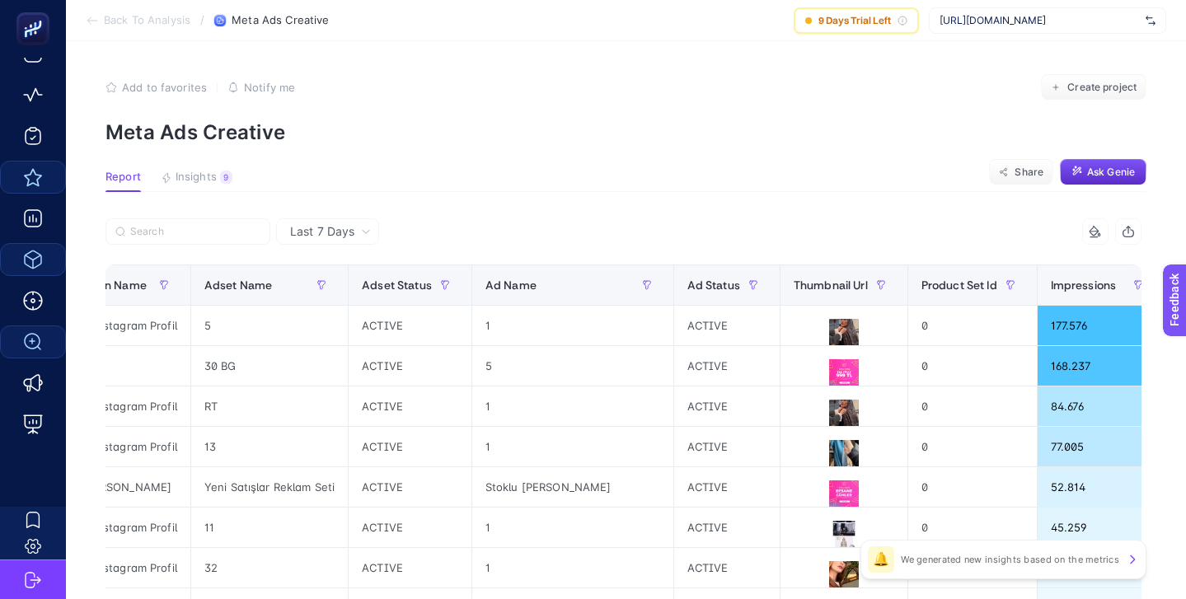
click at [358, 230] on div "Last 7 Days" at bounding box center [330, 232] width 94 height 12
click at [430, 181] on section "Report Insights 9 We generated new insights based on the metrics Share Ask [PER…" at bounding box center [625, 181] width 1041 height 21
click at [368, 232] on icon at bounding box center [366, 232] width 7 height 3
click at [343, 233] on span "Last 7 Days" at bounding box center [322, 231] width 64 height 16
click at [435, 219] on div at bounding box center [364, 236] width 518 height 36
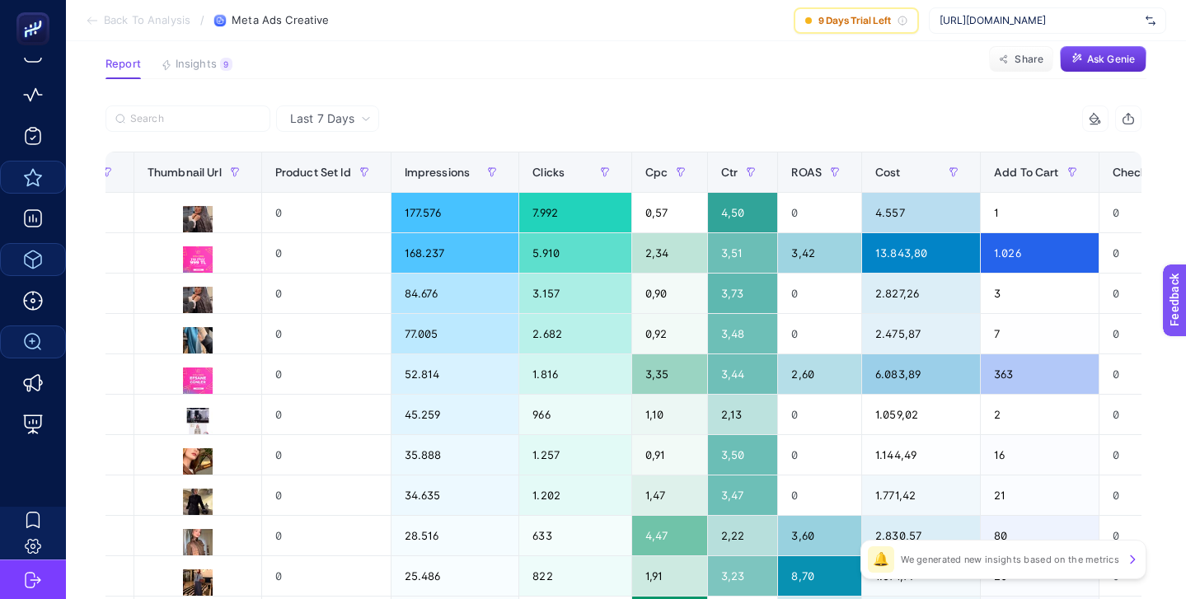
scroll to position [0, 734]
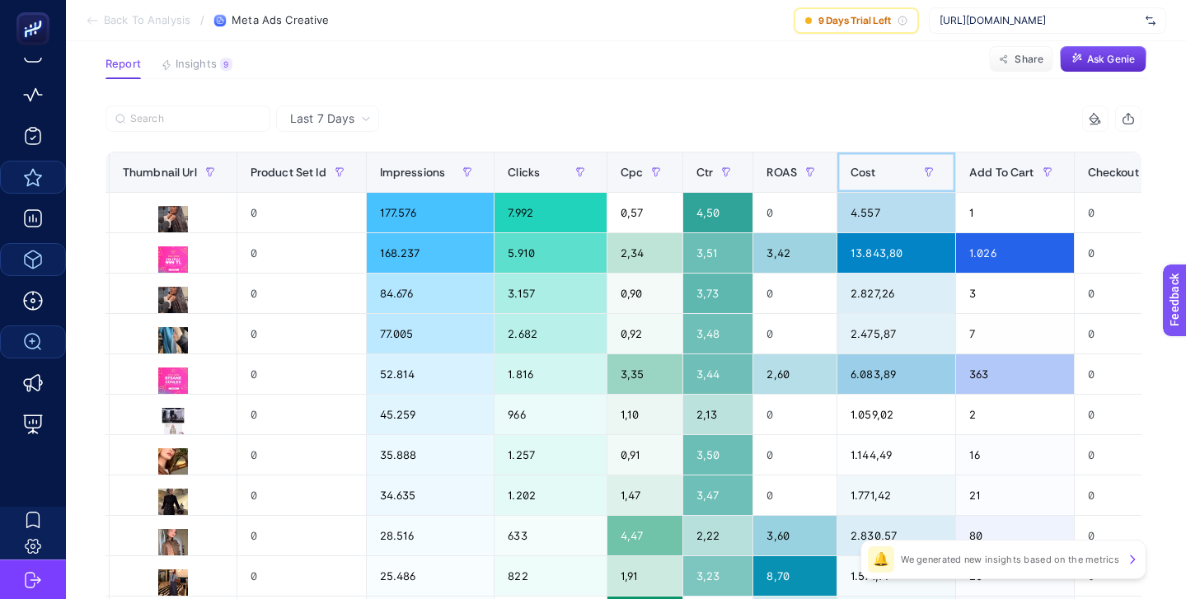
click at [850, 168] on div "Cost" at bounding box center [895, 172] width 91 height 26
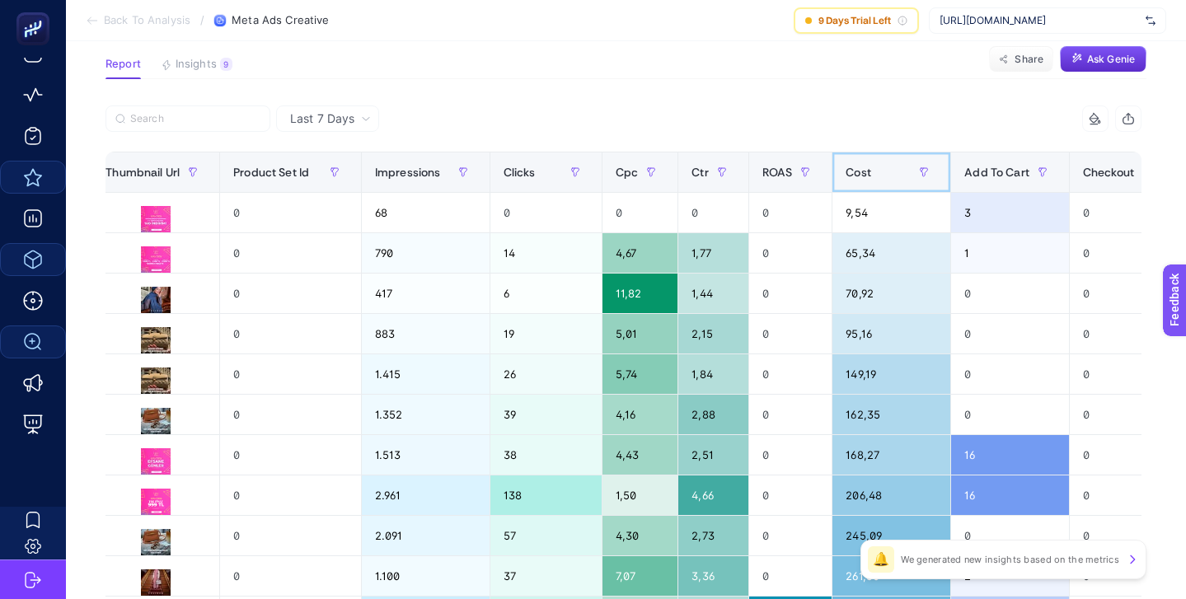
click at [866, 166] on span "Cost" at bounding box center [858, 172] width 26 height 13
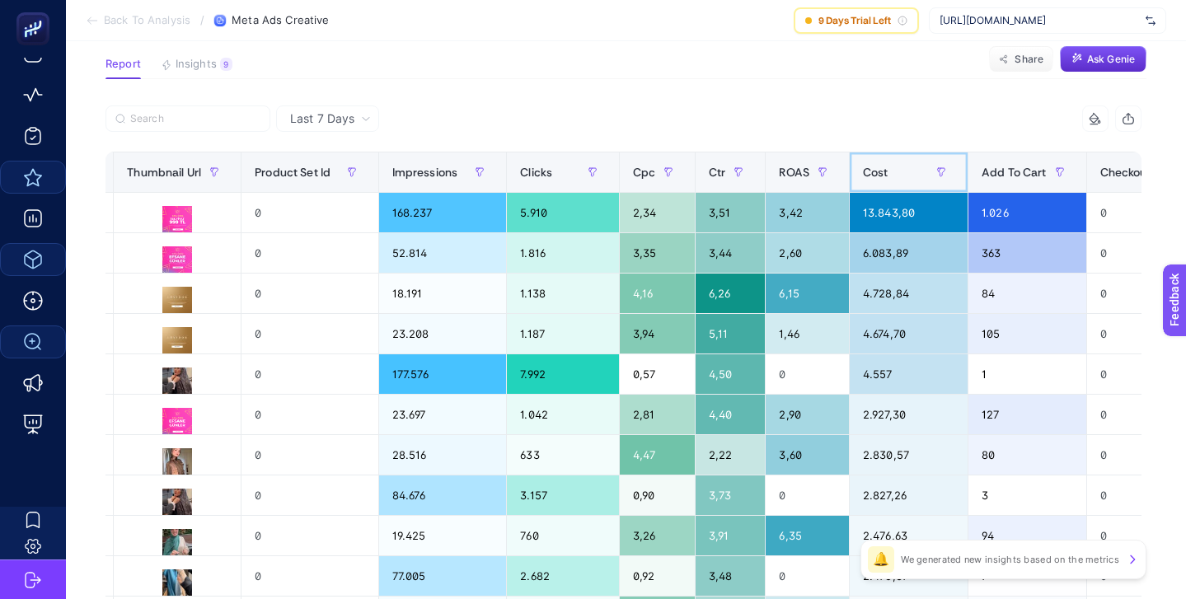
scroll to position [0, 808]
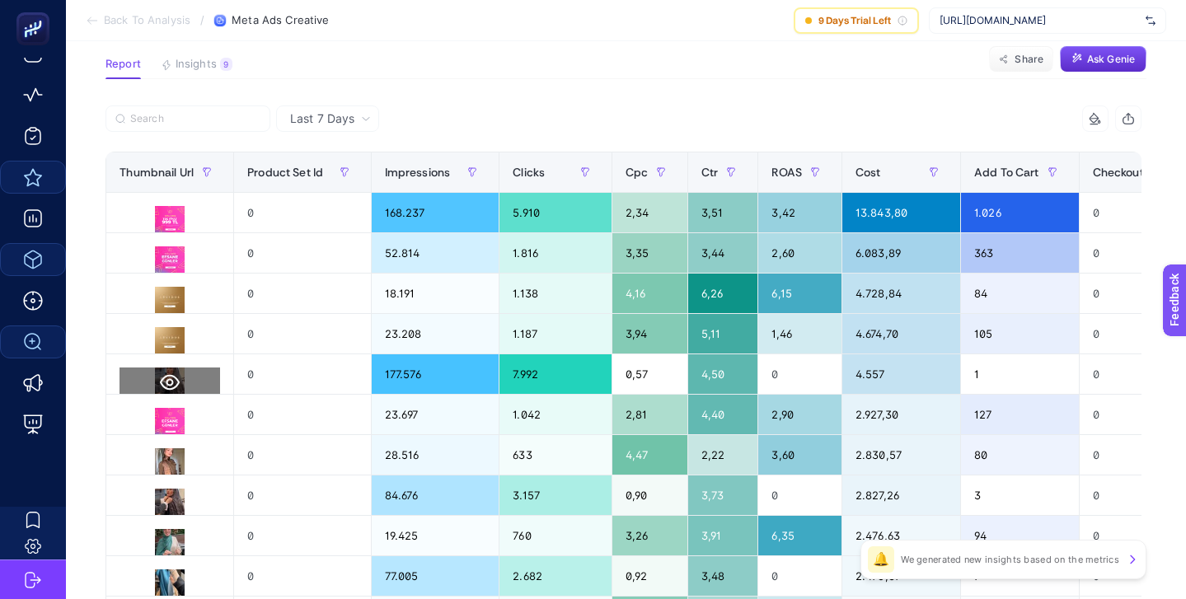
click at [160, 382] on icon at bounding box center [170, 383] width 20 height 16
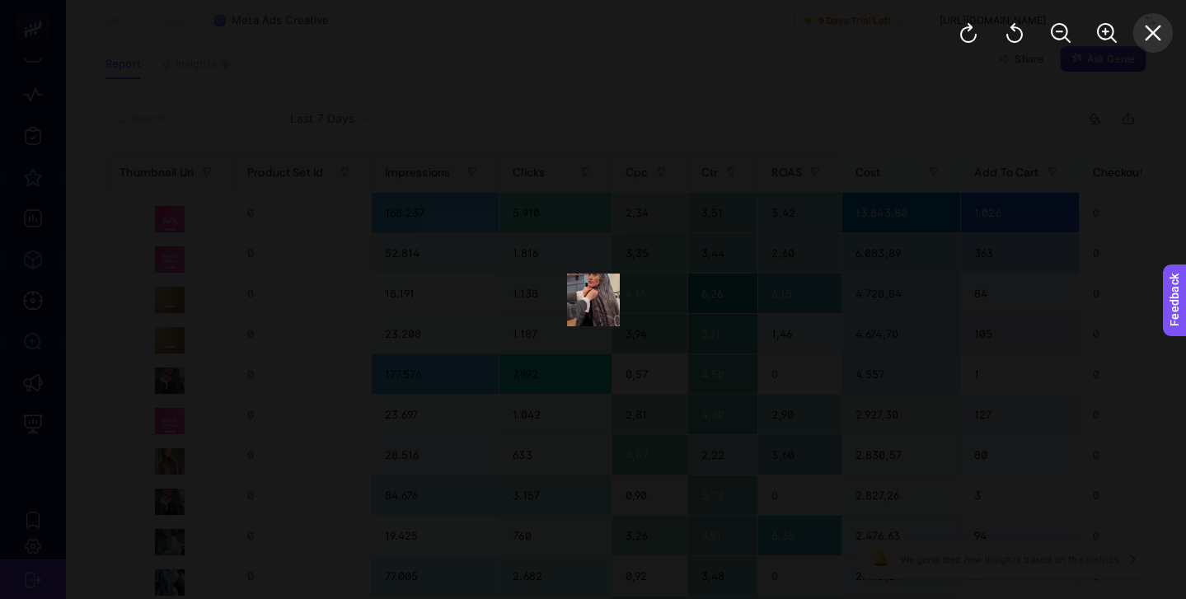
click at [1151, 33] on icon "Close" at bounding box center [1153, 34] width 16 height 16
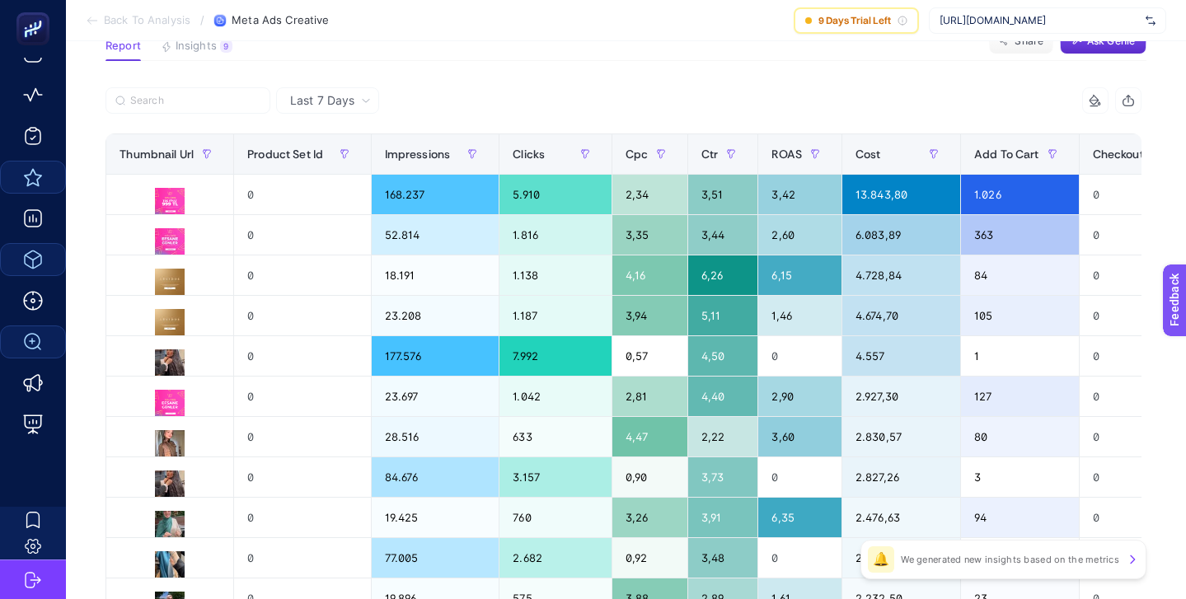
scroll to position [129, 0]
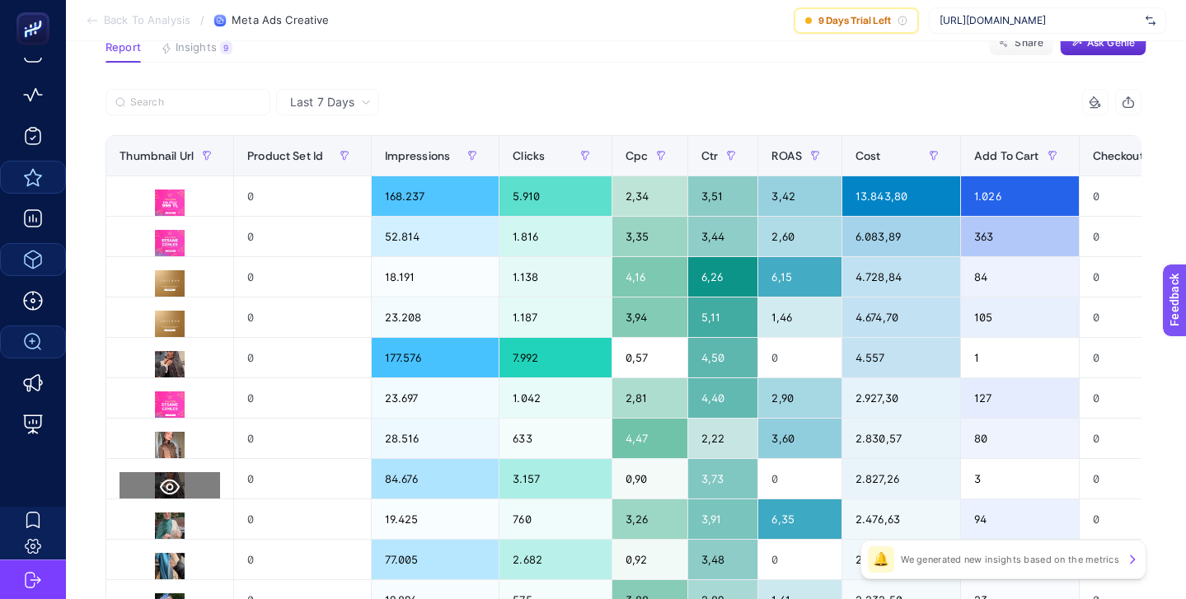
click at [160, 485] on icon at bounding box center [170, 488] width 20 height 16
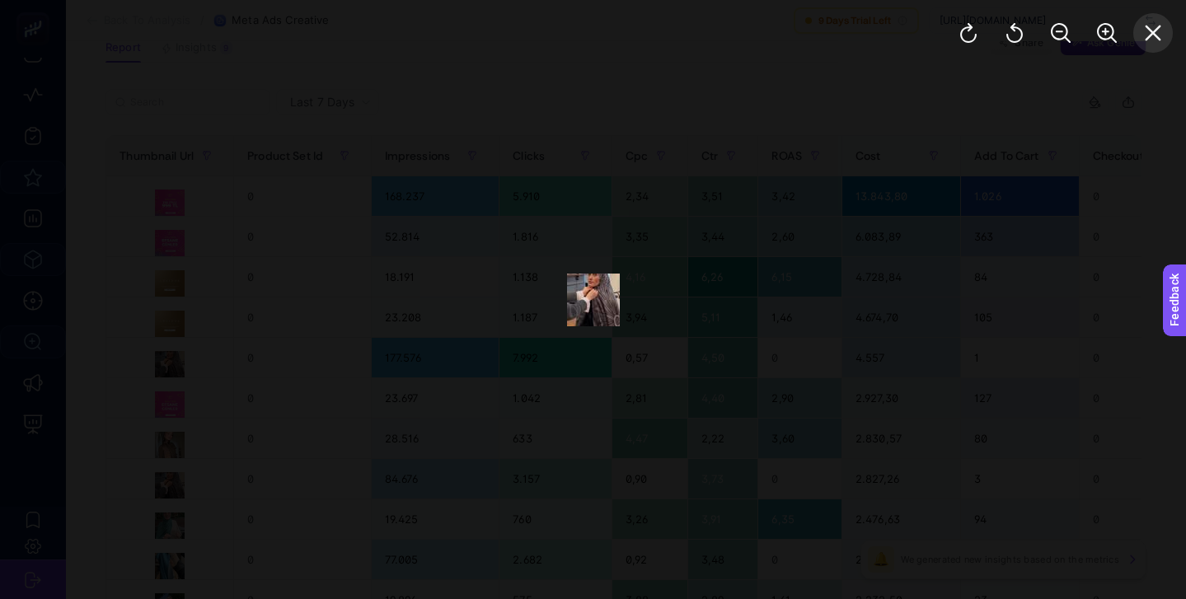
click at [1153, 46] on button "Close" at bounding box center [1153, 33] width 40 height 40
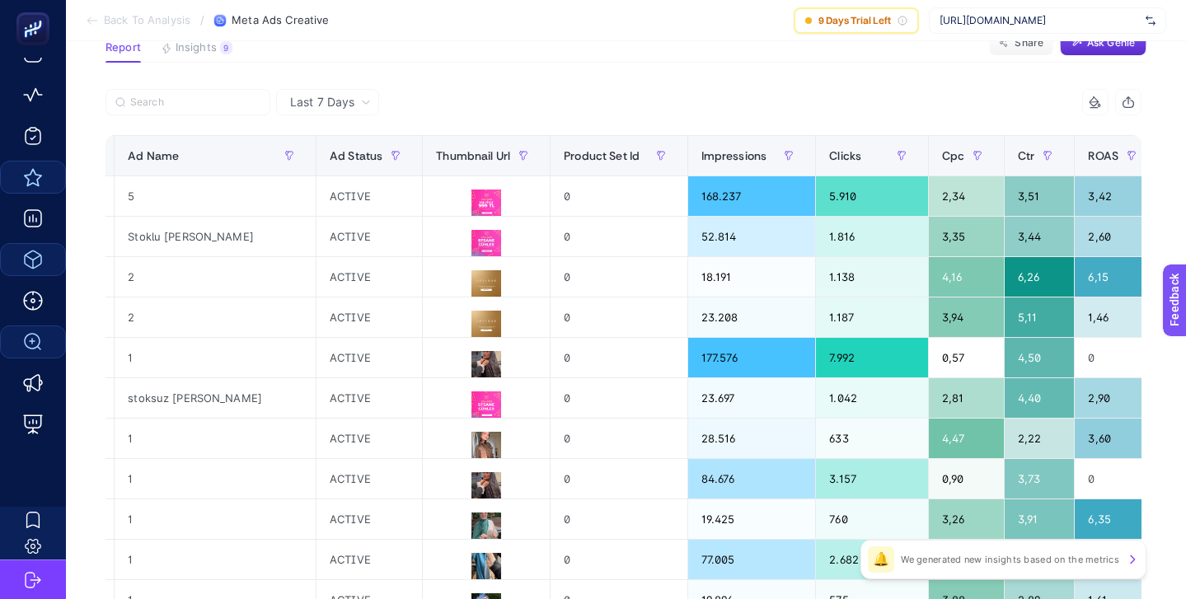
scroll to position [0, 0]
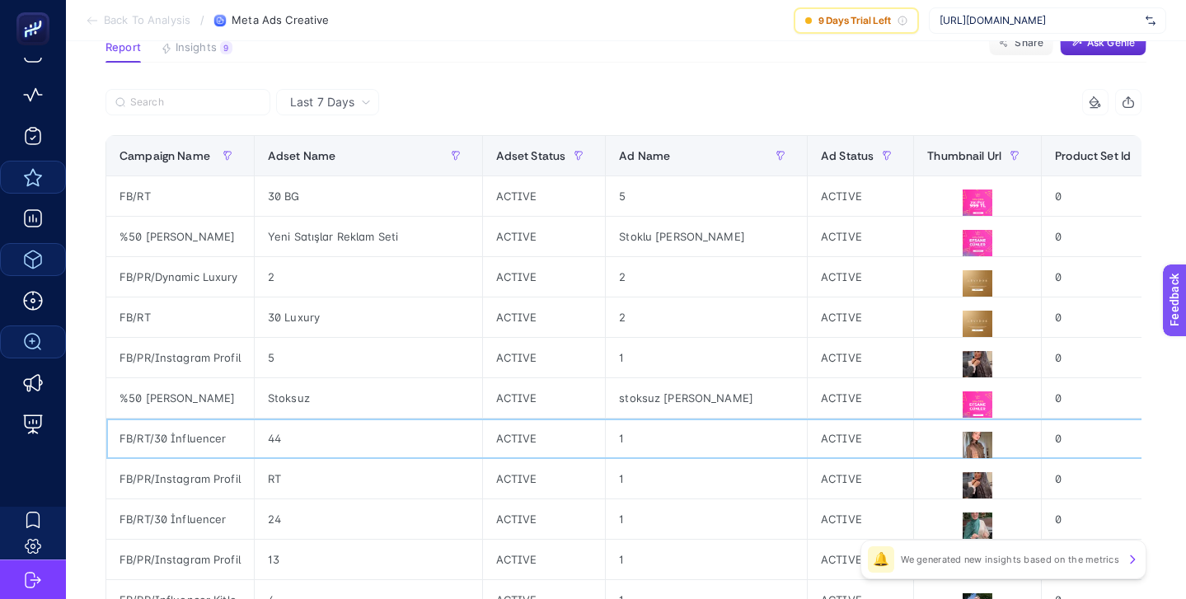
click at [168, 439] on div "FB/RT/30 İnfluencer" at bounding box center [179, 439] width 147 height 40
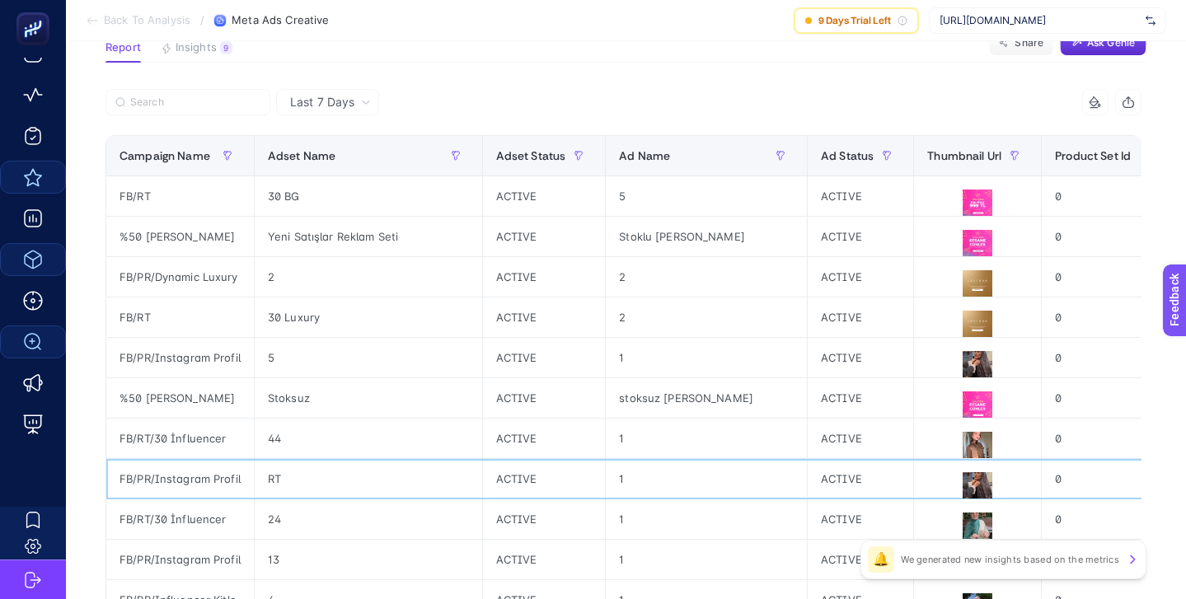
click at [164, 481] on div "FB/PR/Instagram Profil" at bounding box center [179, 479] width 147 height 40
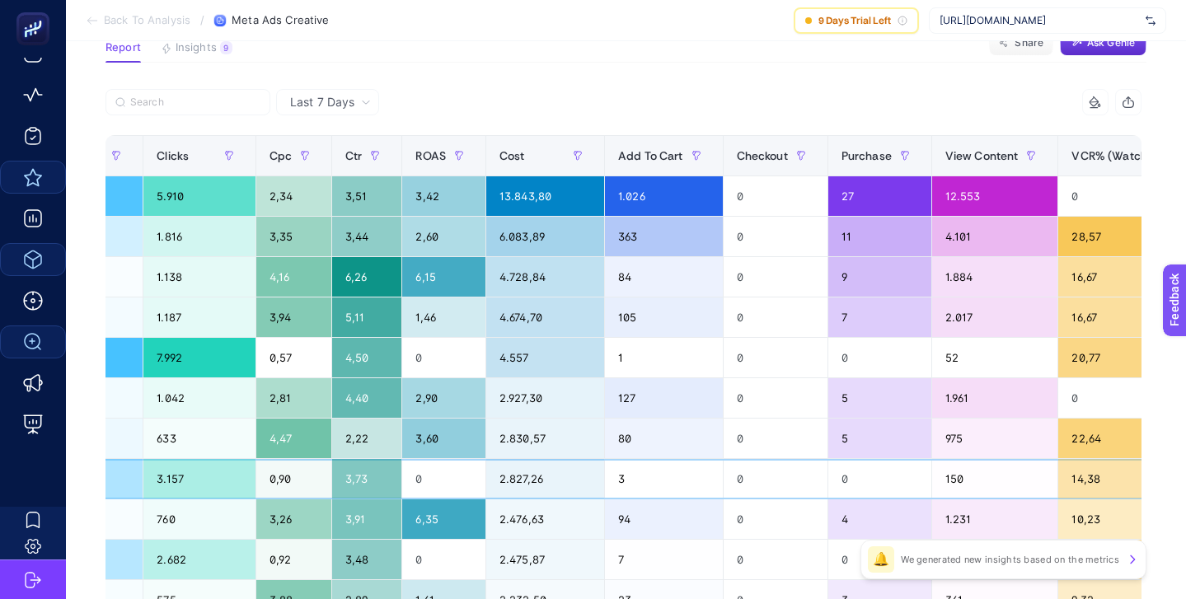
scroll to position [0, 1177]
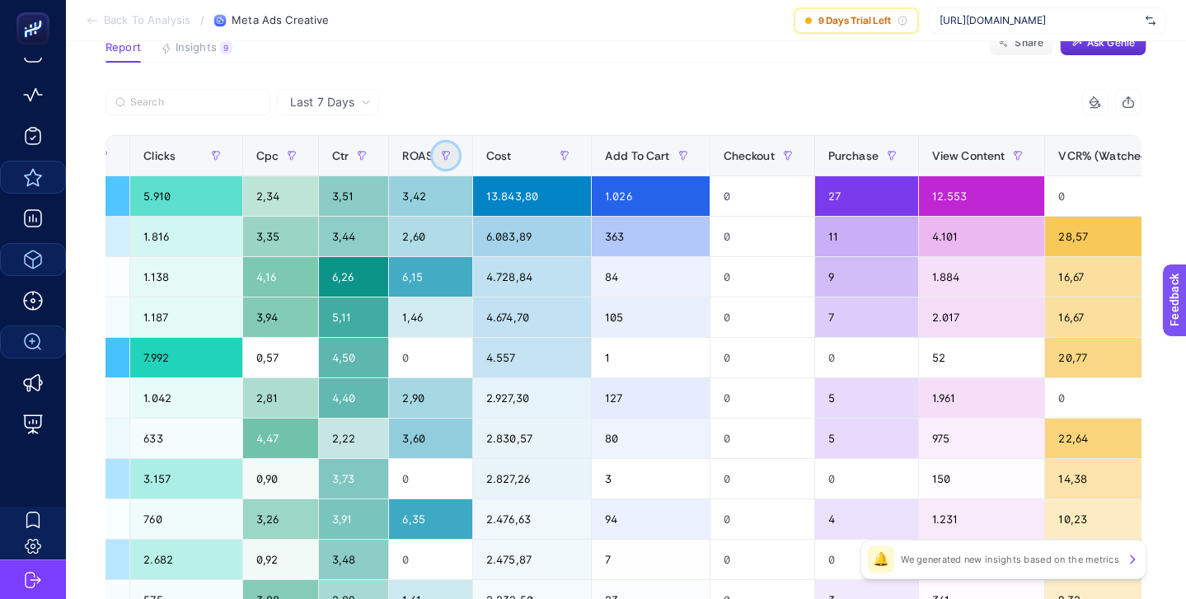
click at [441, 151] on icon "button" at bounding box center [446, 156] width 10 height 10
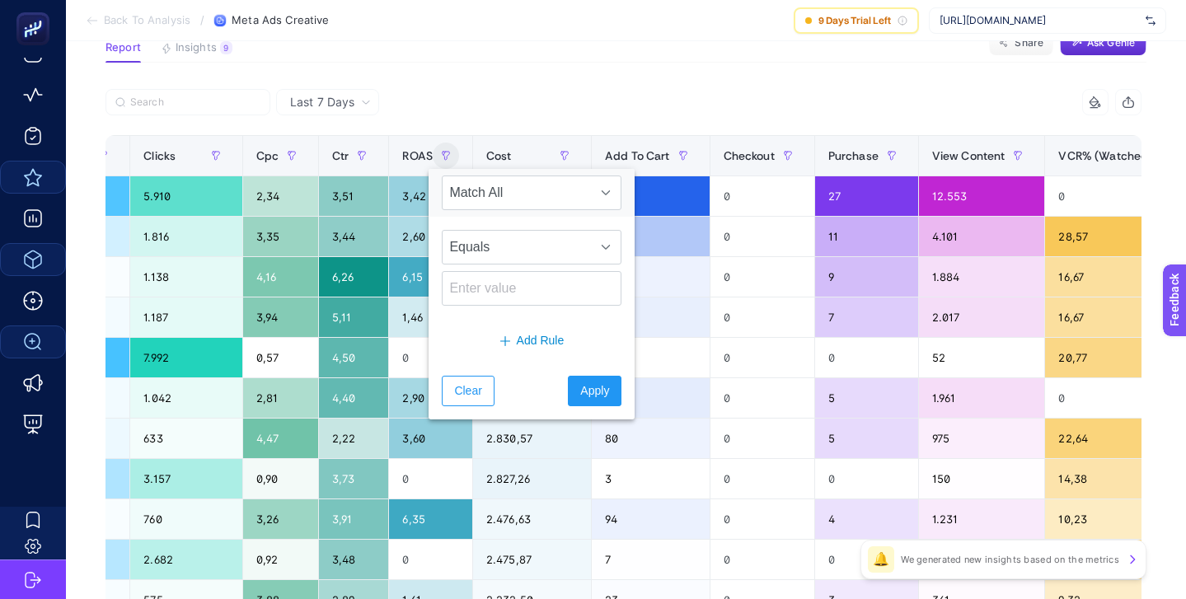
click at [428, 118] on div at bounding box center [364, 107] width 518 height 36
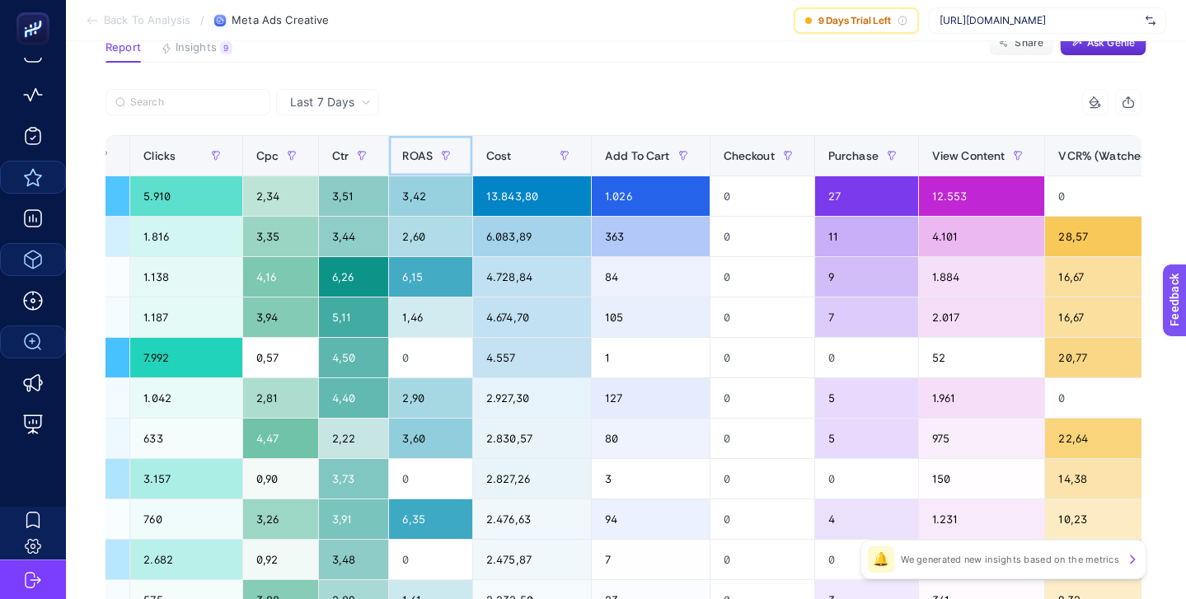
click at [419, 152] on span "ROAS" at bounding box center [417, 155] width 30 height 13
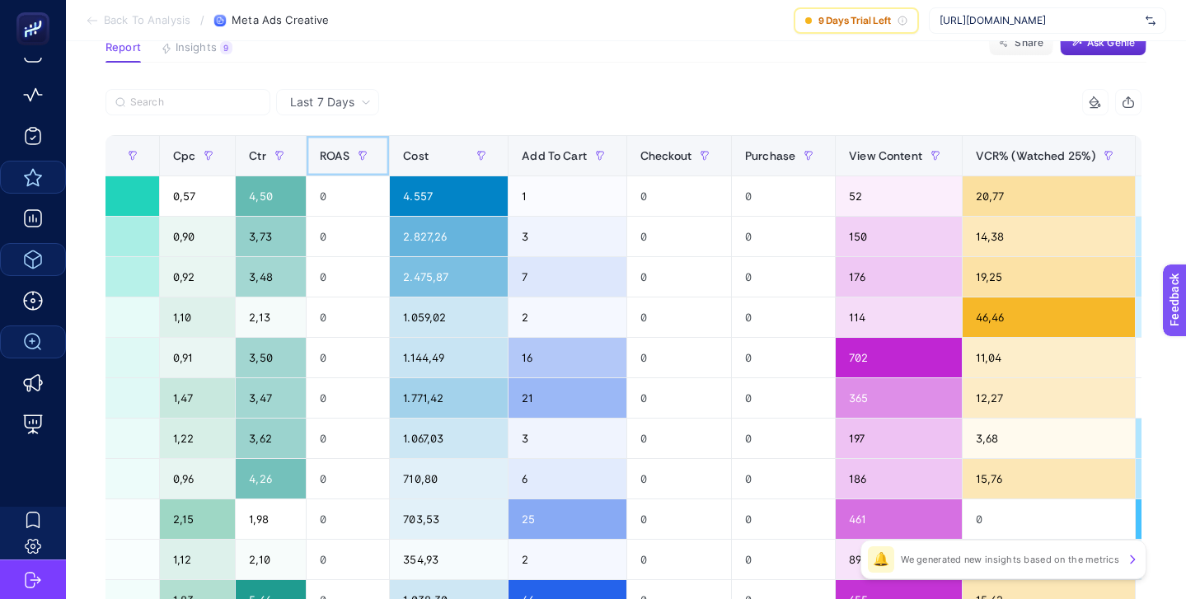
click at [339, 153] on span "ROAS" at bounding box center [335, 155] width 30 height 13
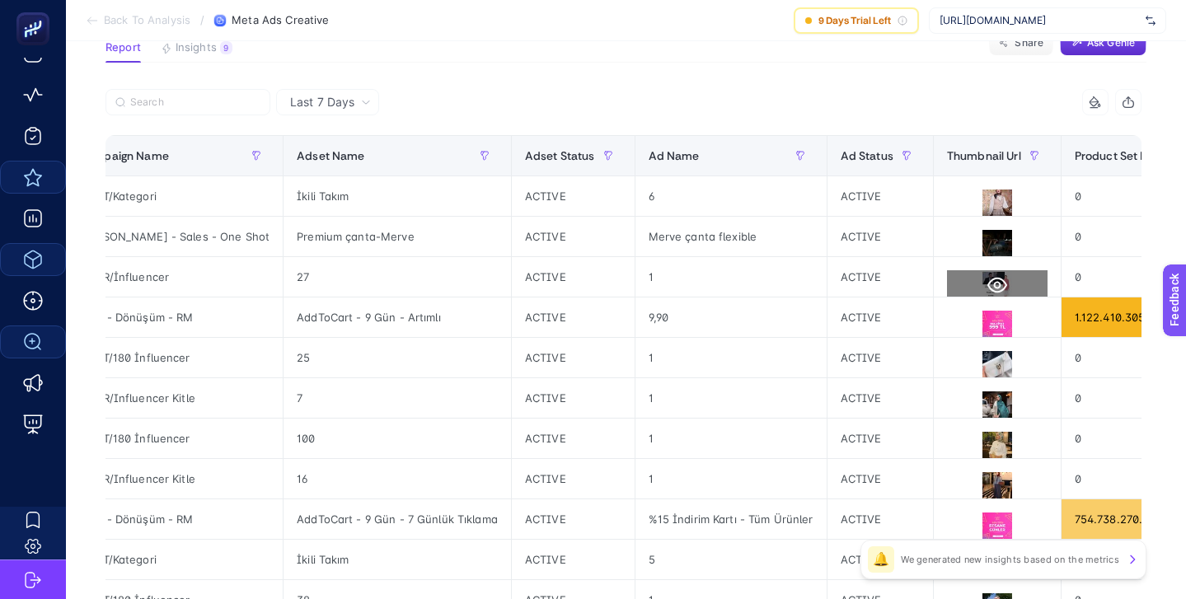
scroll to position [0, 0]
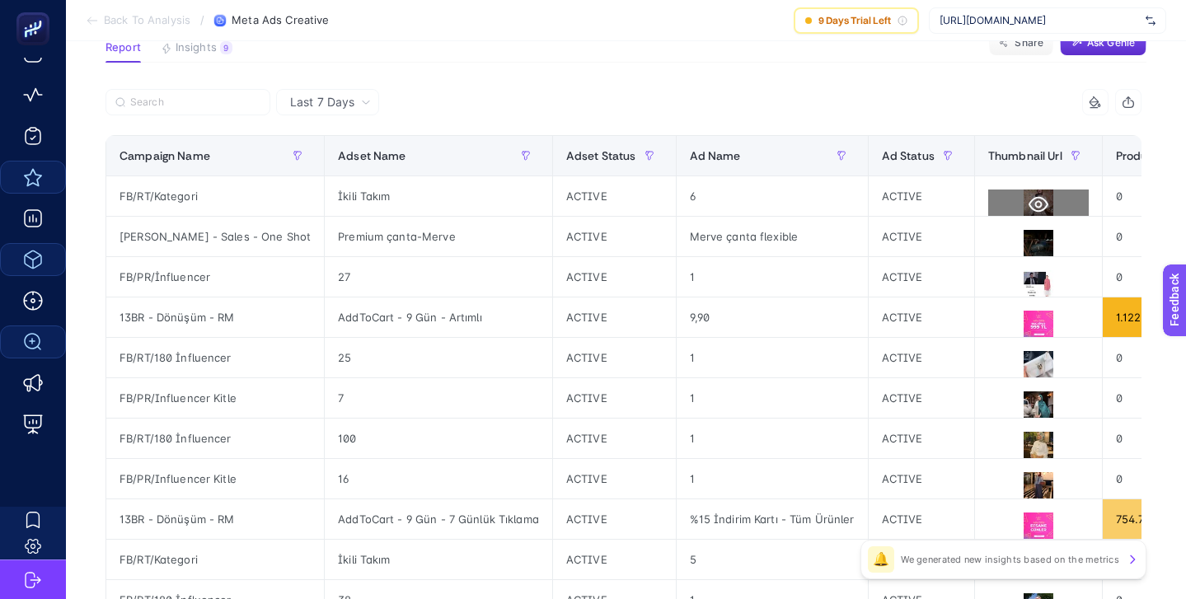
click at [1028, 204] on icon at bounding box center [1038, 204] width 20 height 20
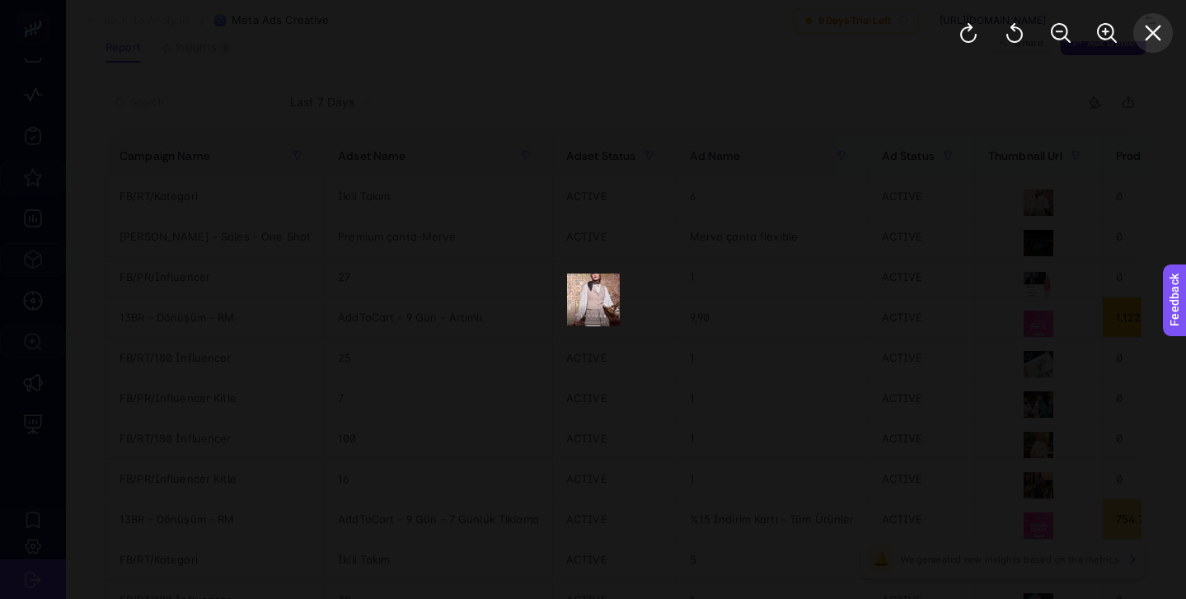
click at [1152, 33] on icon "Close" at bounding box center [1153, 34] width 16 height 16
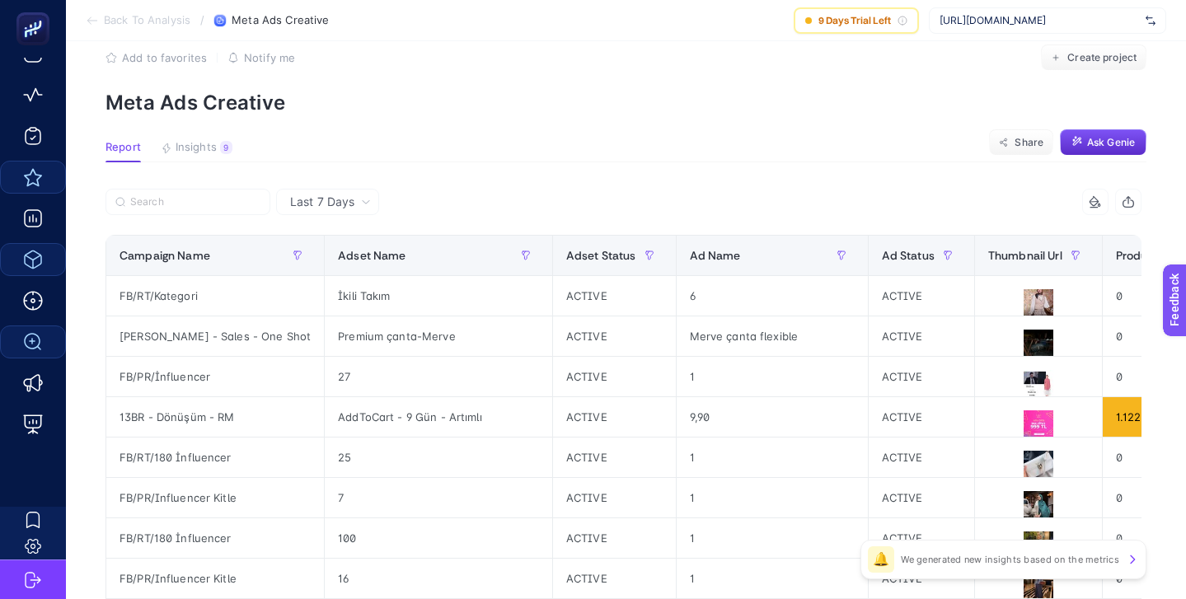
scroll to position [13, 0]
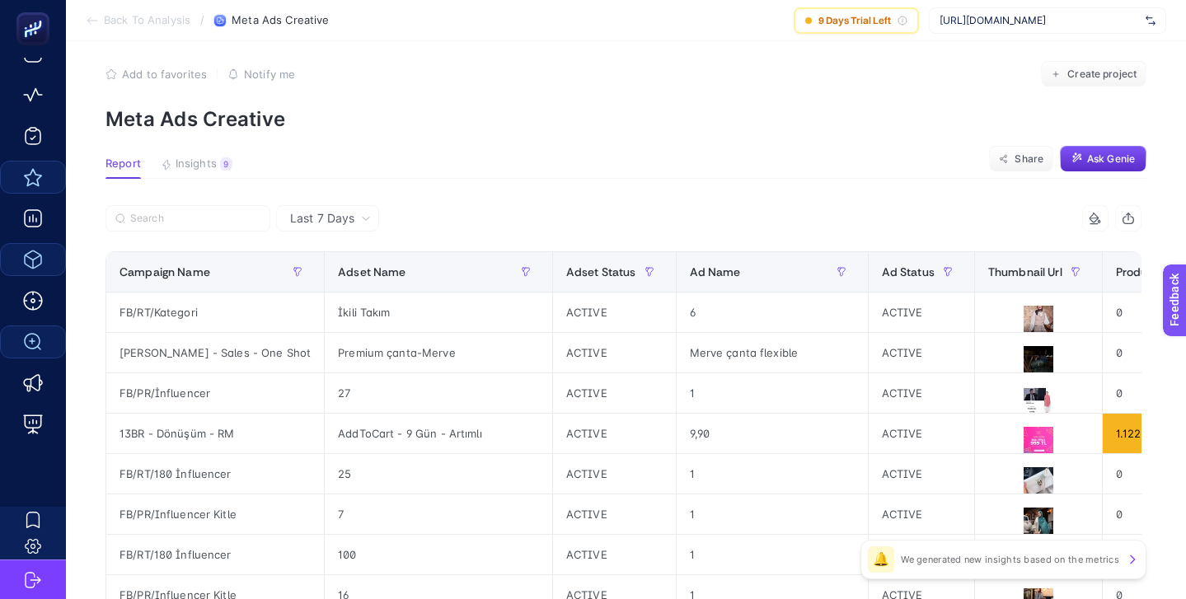
click at [113, 76] on icon "button" at bounding box center [111, 74] width 12 height 12
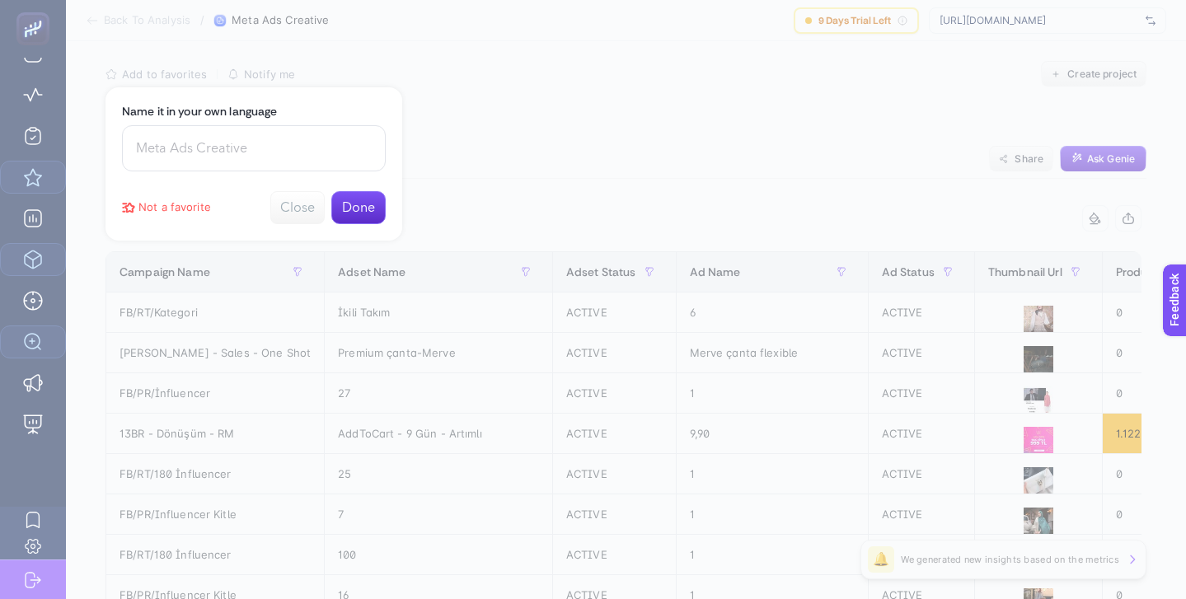
click at [361, 210] on button "Done" at bounding box center [358, 207] width 54 height 33
